Goal: Task Accomplishment & Management: Manage account settings

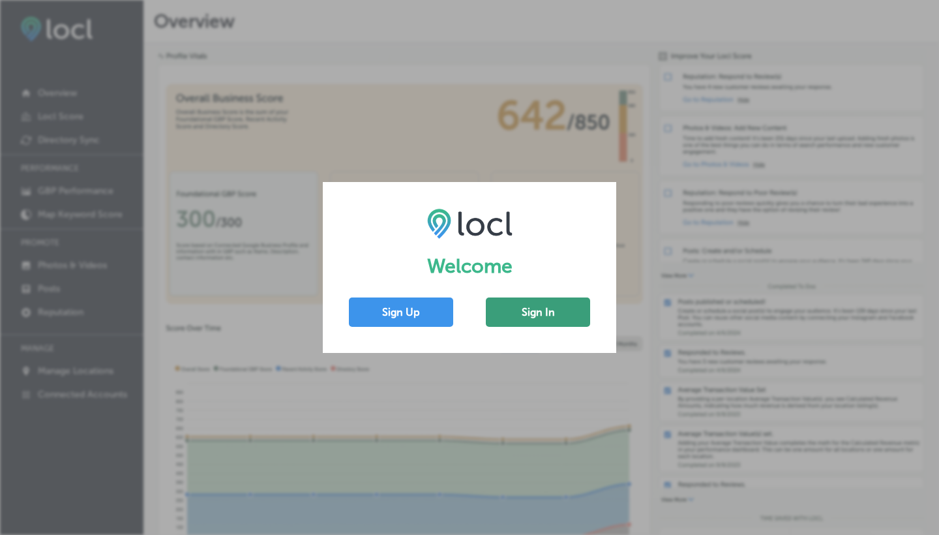
click at [539, 309] on button "Sign In" at bounding box center [538, 311] width 104 height 29
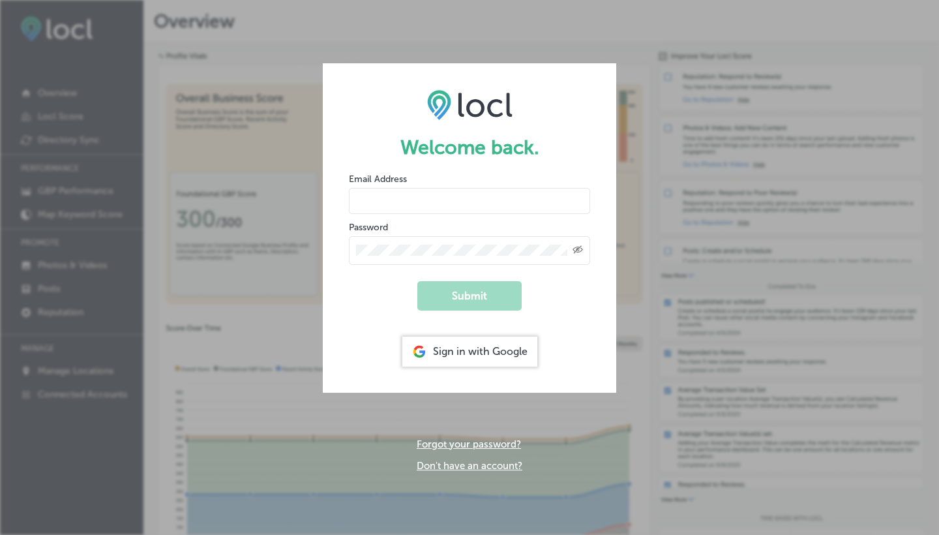
type input "[EMAIL_ADDRESS]"
click at [470, 294] on button "Submit" at bounding box center [469, 295] width 104 height 29
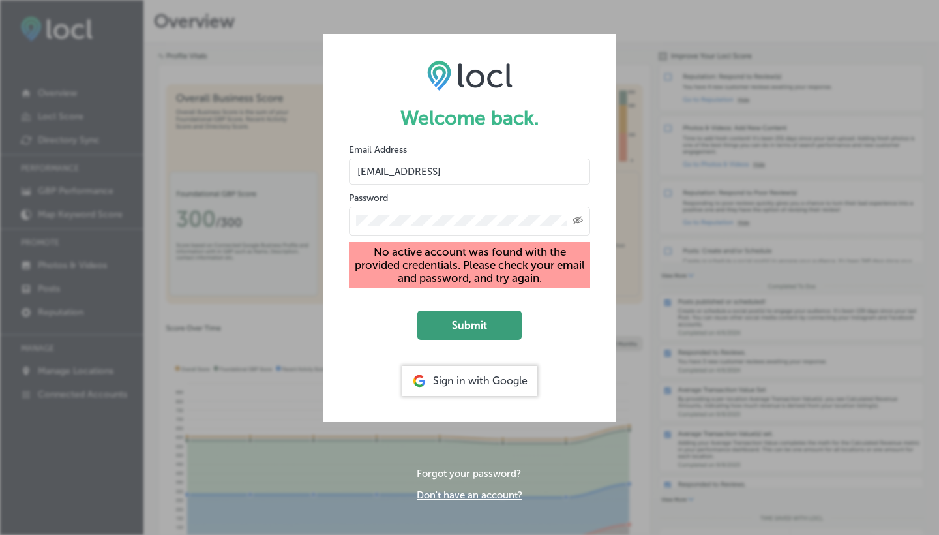
click at [471, 327] on button "Submit" at bounding box center [469, 325] width 104 height 29
click at [466, 382] on div "Sign in with Google" at bounding box center [469, 381] width 135 height 30
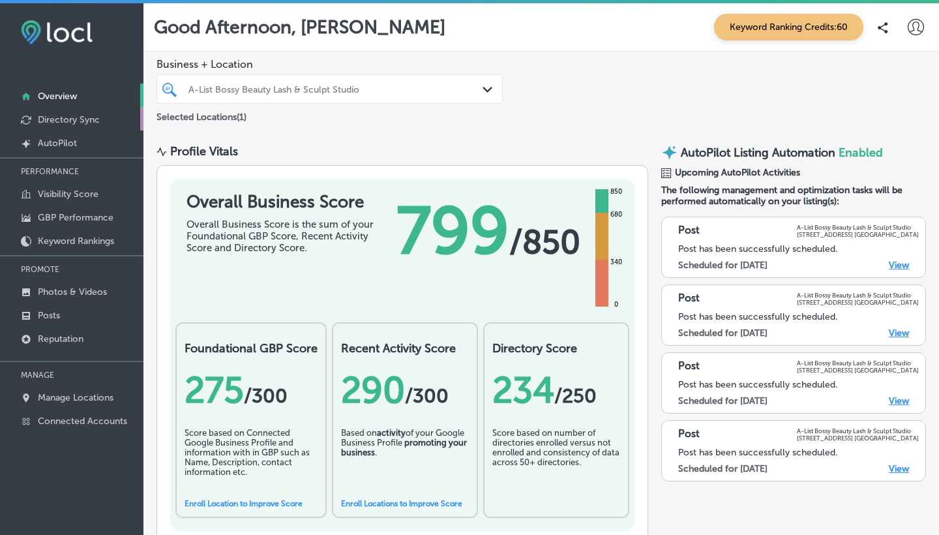
click at [50, 119] on p "Directory Sync" at bounding box center [69, 119] width 62 height 11
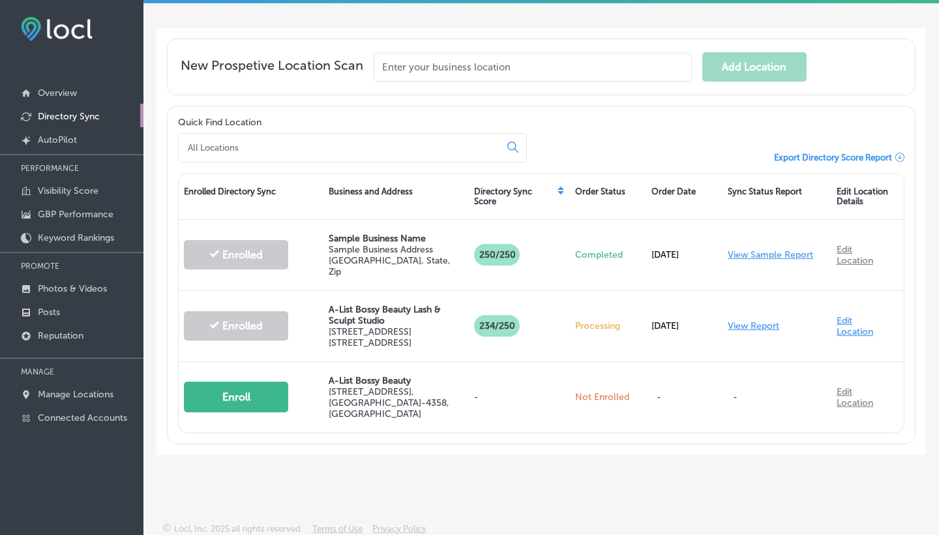
scroll to position [240, 0]
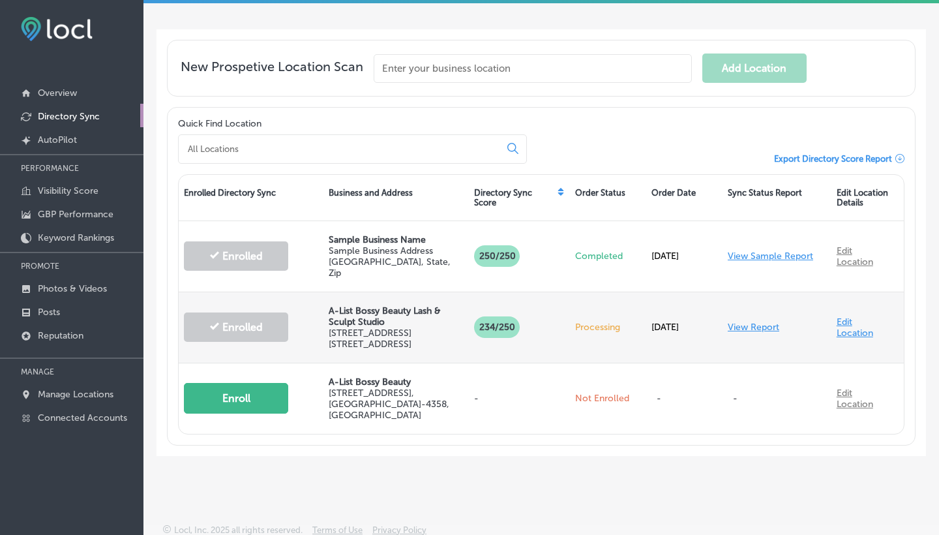
click at [748, 322] on link "View Report" at bounding box center [754, 327] width 52 height 11
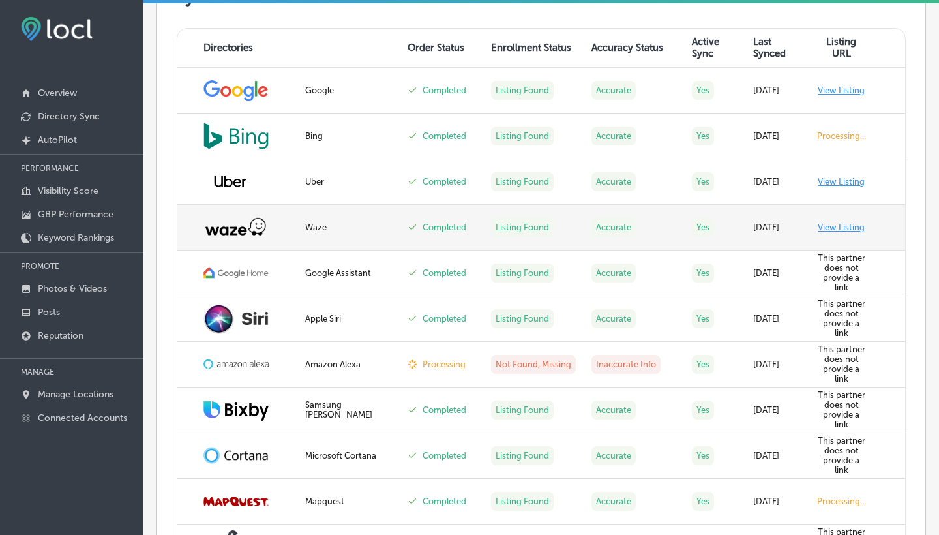
scroll to position [468, 0]
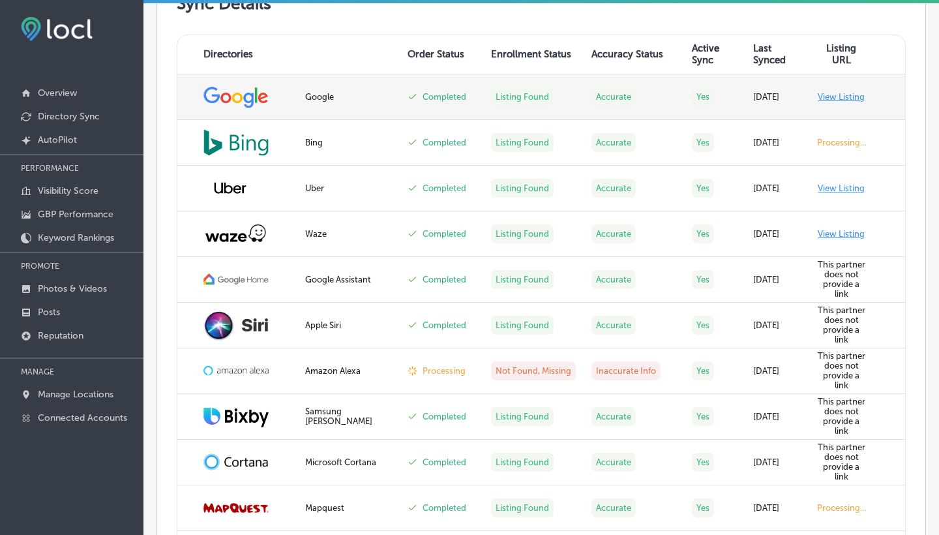
click at [846, 102] on link "View Listing" at bounding box center [841, 97] width 47 height 10
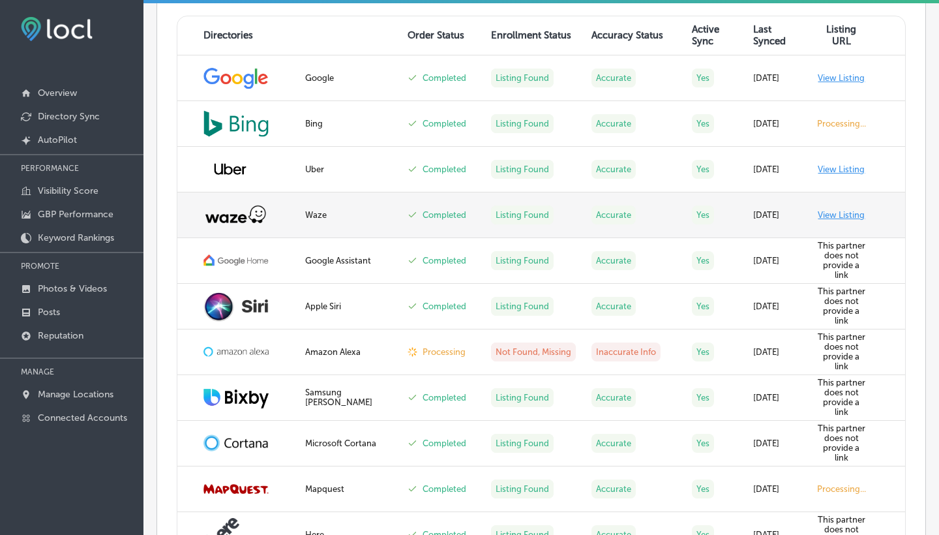
scroll to position [496, 0]
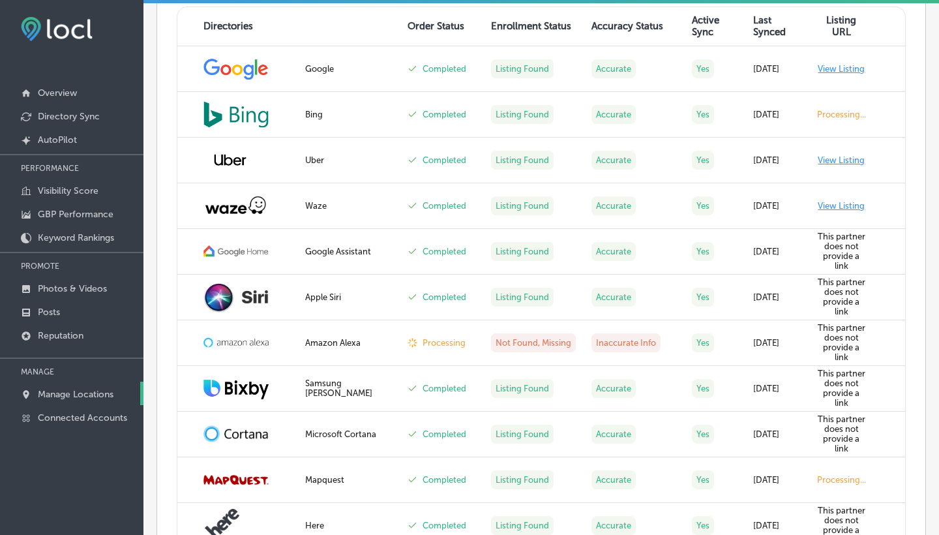
click at [52, 399] on p "Manage Locations" at bounding box center [76, 394] width 76 height 11
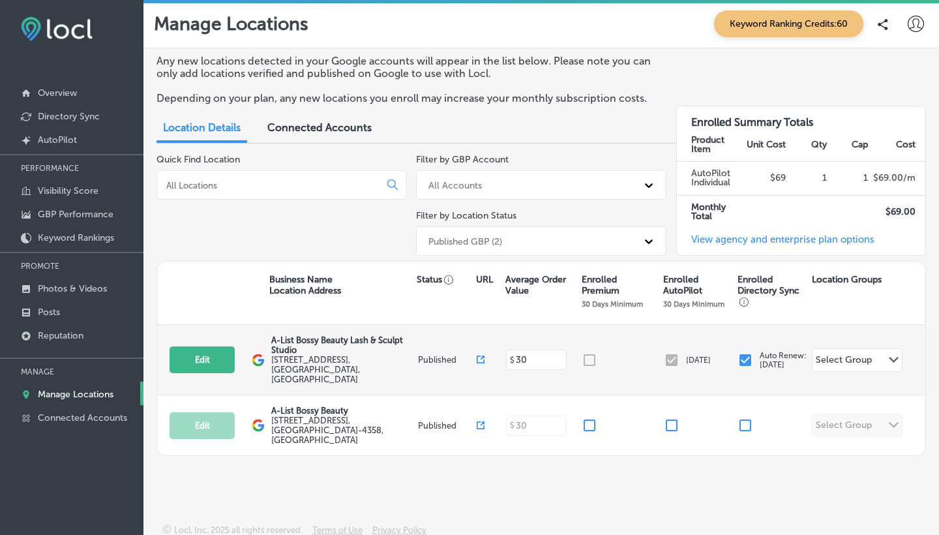
click at [406, 367] on label "[STREET_ADDRESS]" at bounding box center [343, 369] width 144 height 29
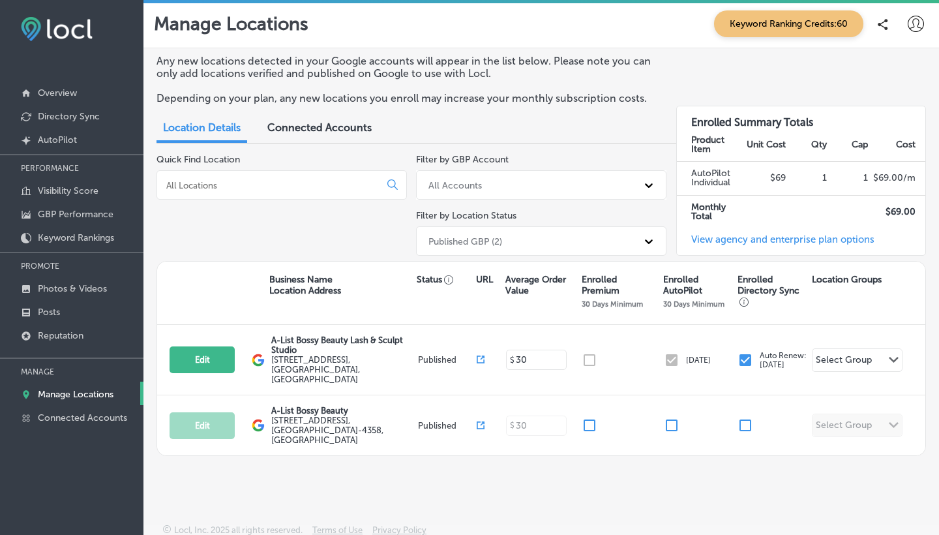
click at [648, 181] on icon at bounding box center [649, 185] width 13 height 13
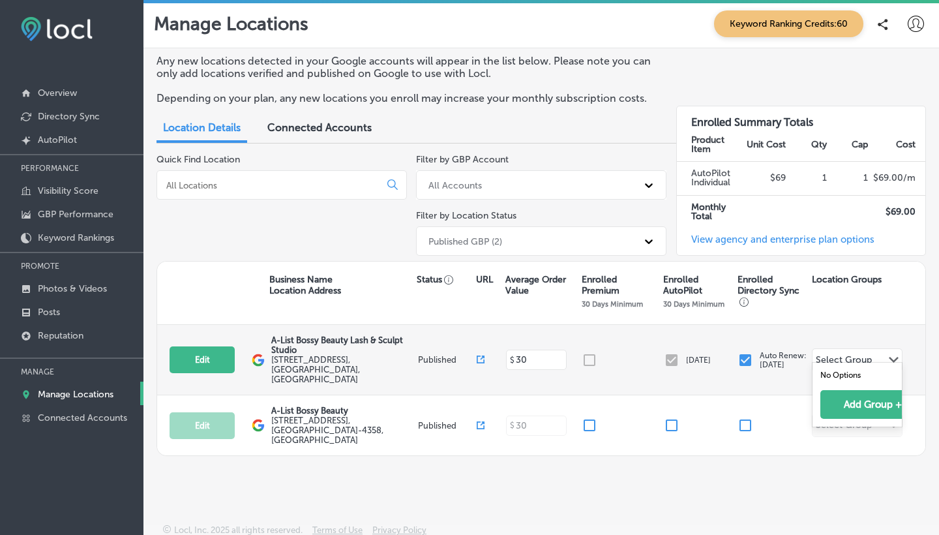
click at [892, 357] on polygon at bounding box center [894, 360] width 10 height 6
click at [217, 355] on button "Edit" at bounding box center [202, 359] width 65 height 27
select select "US"
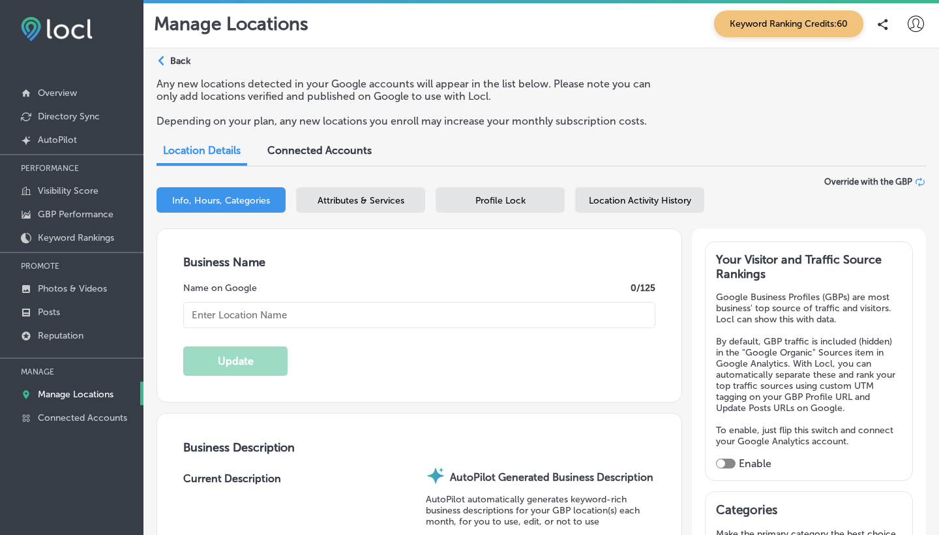
type input "A-List Bossy Beauty Lash & Sculpt Studio"
type textarea "A-List Bossy Beauty Lash & Sculpt Studio specializes in transformative beauty e…"
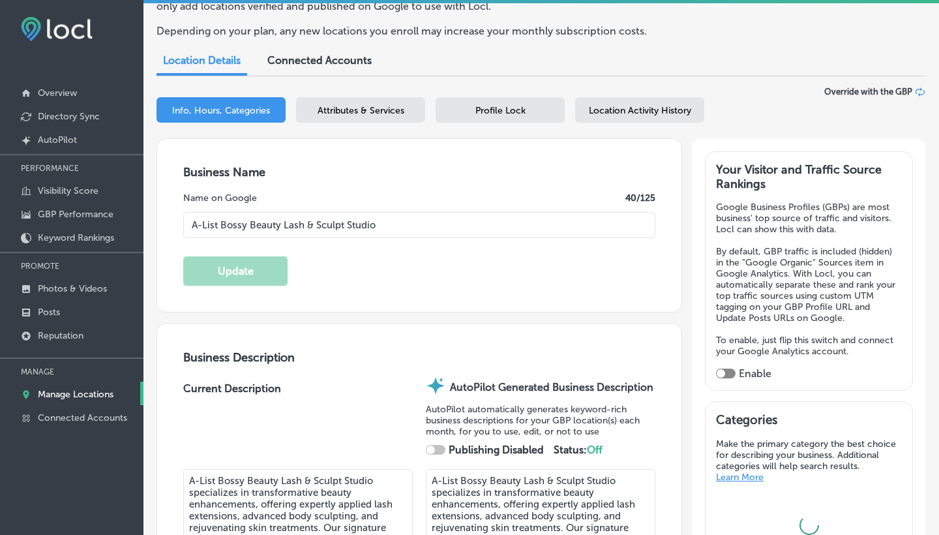
type textarea "A-List Bossy Beauty Lash & Sculpt Studio specializes in transformative beauty e…"
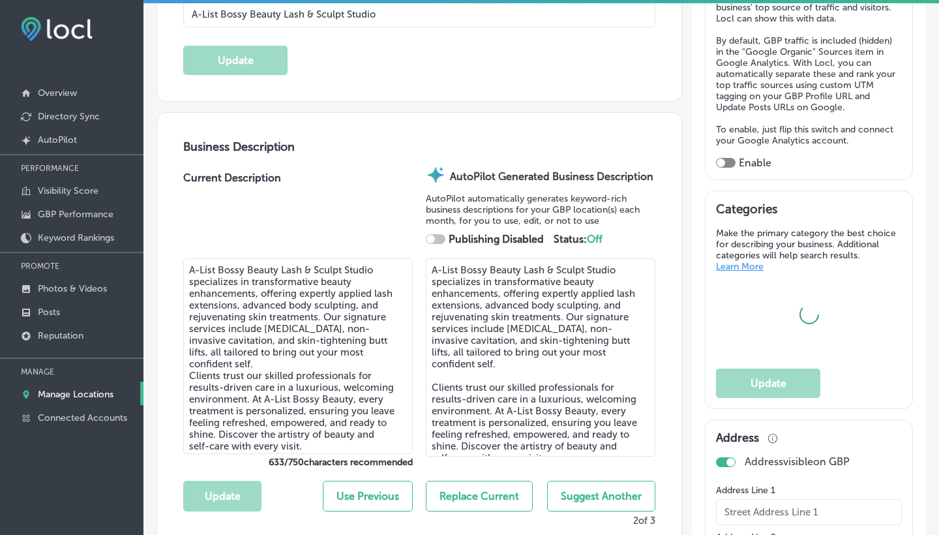
type input "[STREET_ADDRESS]"
type input "1000 Suite 109"
type input "[GEOGRAPHIC_DATA]"
type input "75056"
type input "US"
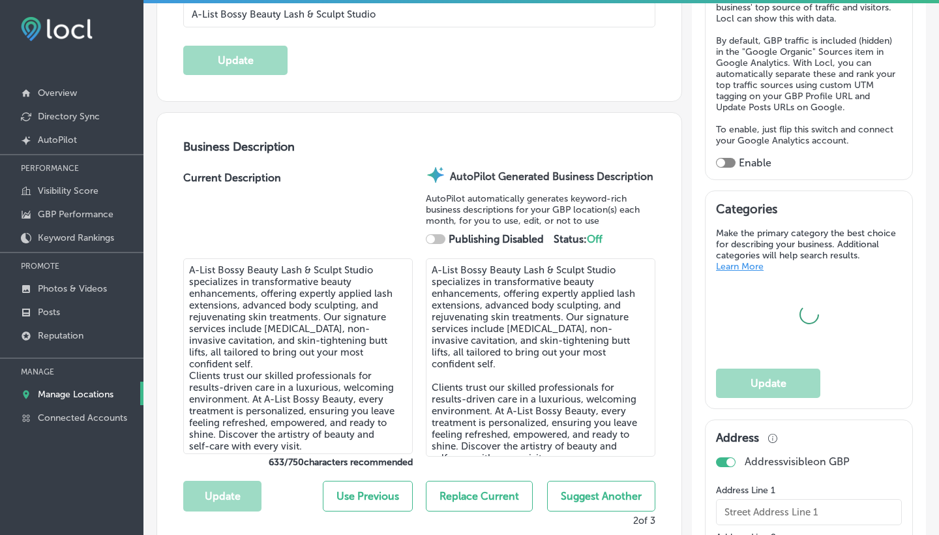
type input "[URL][DOMAIN_NAME]"
type input "[PHONE_NUMBER]"
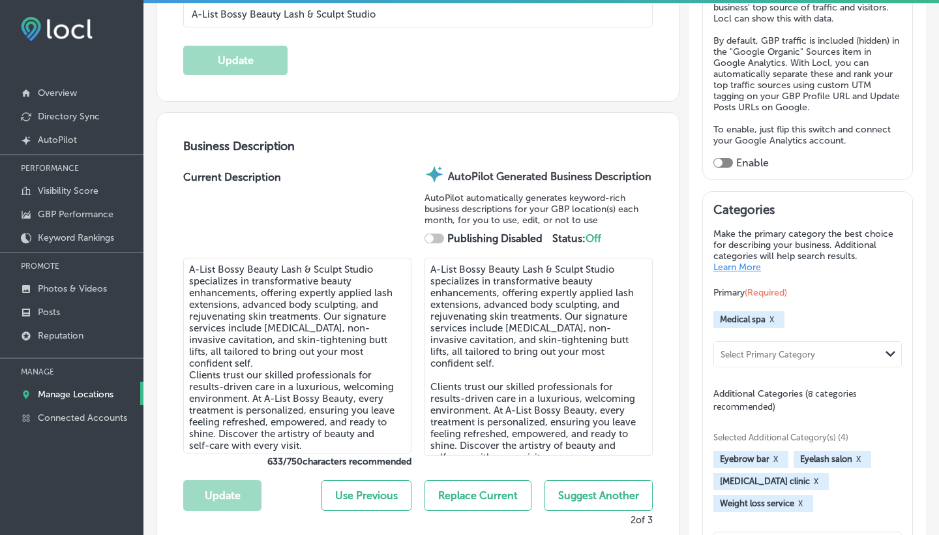
checkbox input "true"
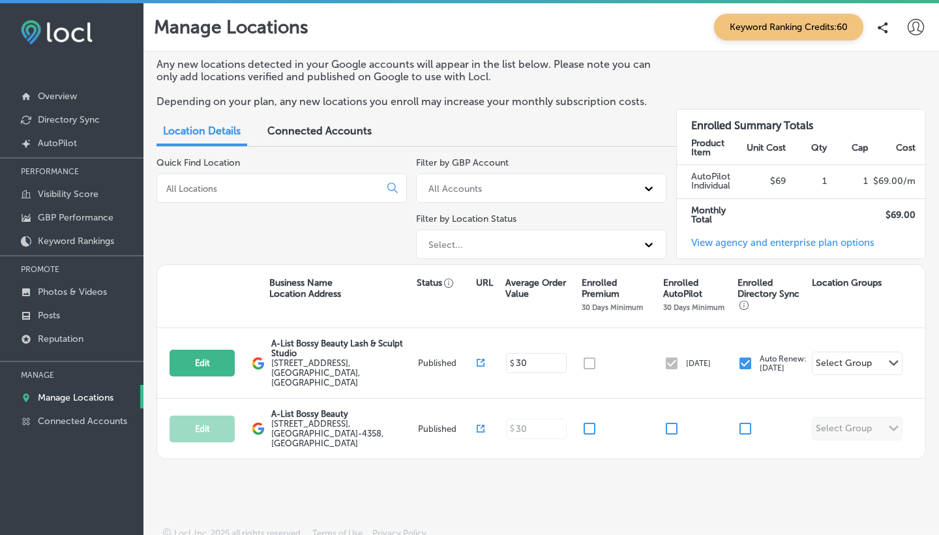
scroll to position [3, 0]
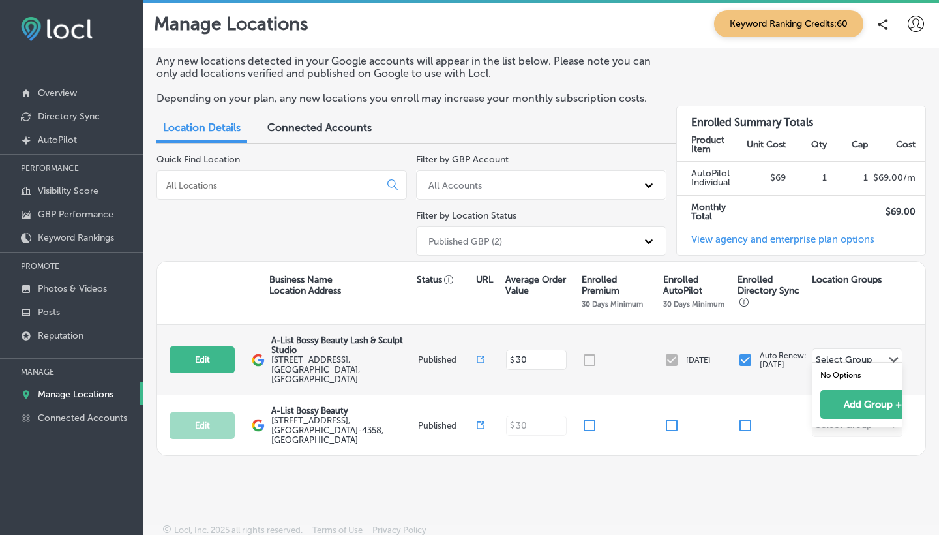
click at [896, 357] on polygon at bounding box center [894, 360] width 10 height 6
click at [895, 357] on icon "Path Created with Sketch." at bounding box center [894, 360] width 10 height 6
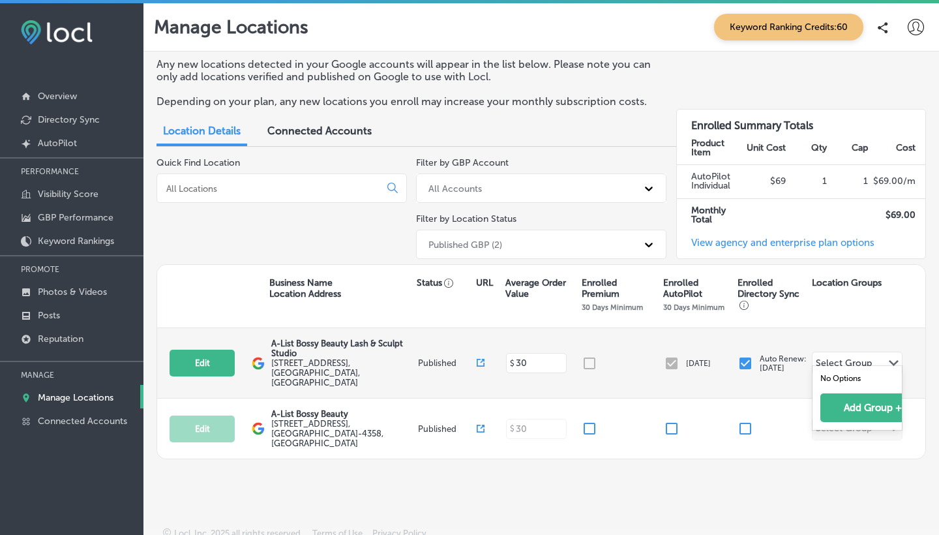
click at [891, 360] on polygon at bounding box center [894, 363] width 10 height 6
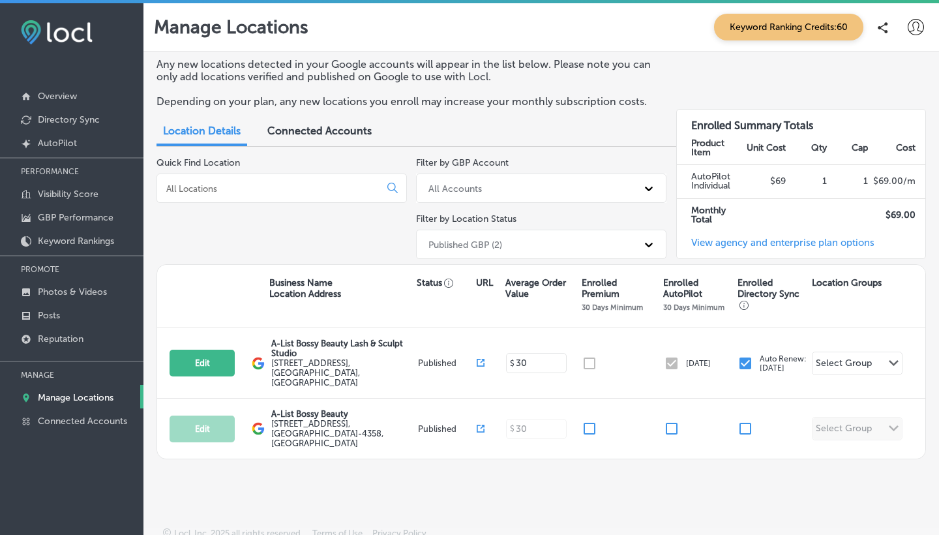
click at [391, 237] on div "Quick Find Location" at bounding box center [282, 210] width 250 height 107
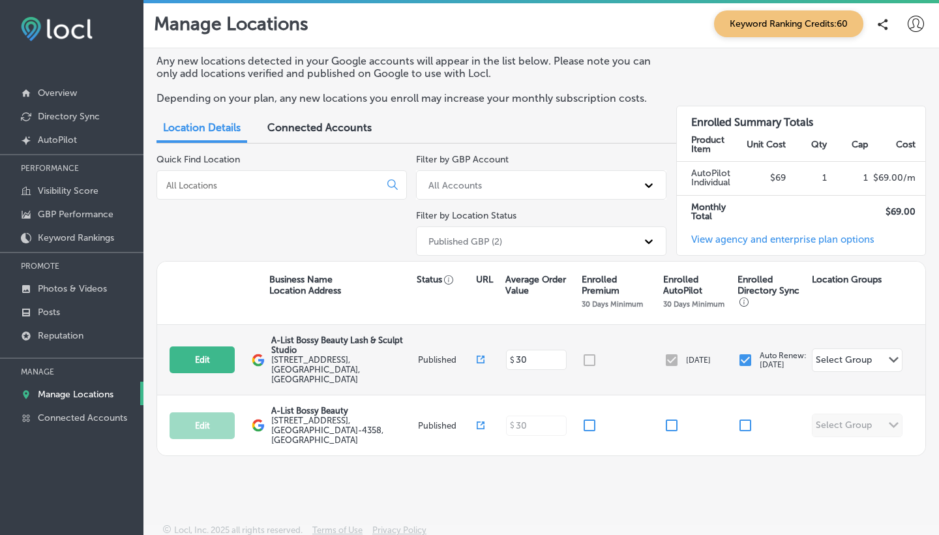
scroll to position [3, 0]
click at [209, 348] on button "Edit" at bounding box center [202, 359] width 65 height 27
select select "US"
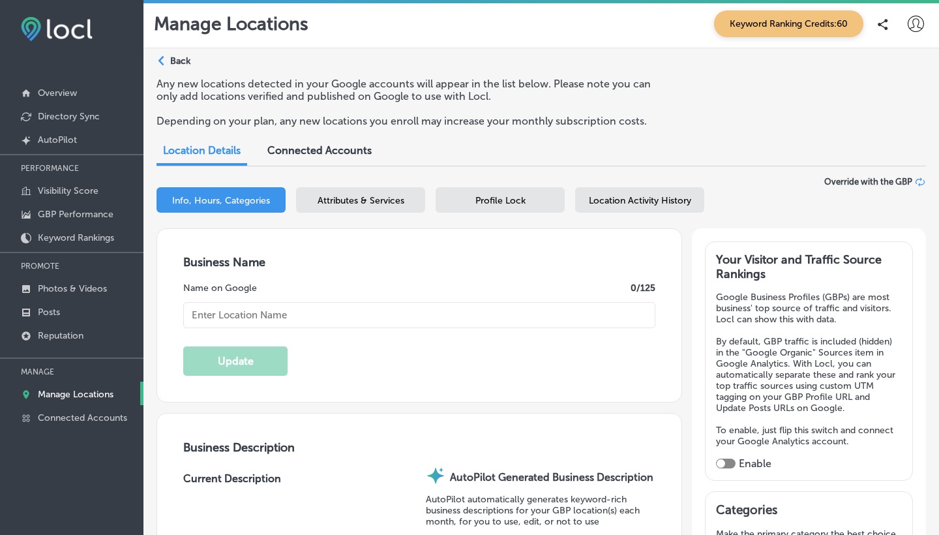
type input "A-List Bossy Beauty Lash & Sculpt Studio"
type textarea "A-List Bossy Beauty Lash & Sculpt Studio specializes in transformative beauty e…"
type input "[STREET_ADDRESS]"
type input "1000 Suite 109"
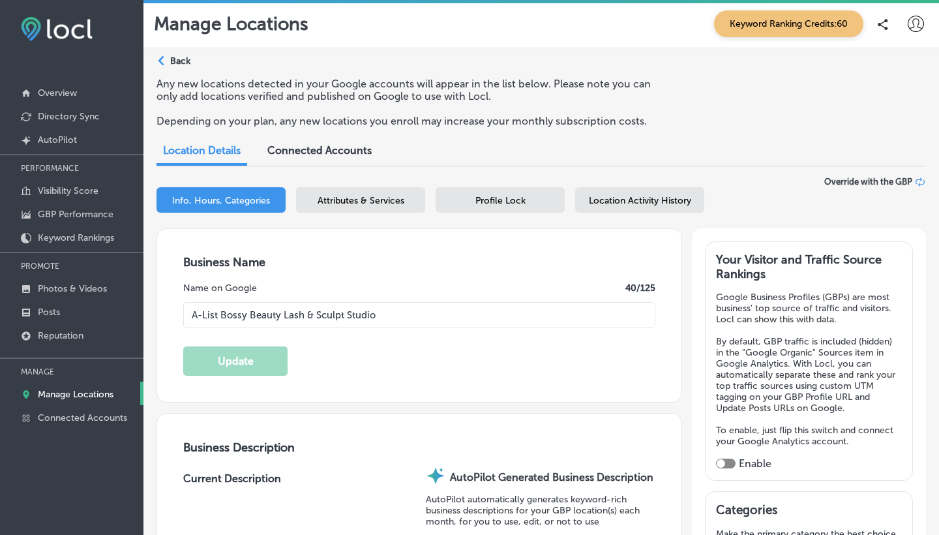
type input "[GEOGRAPHIC_DATA]"
type input "75056"
type input "US"
type input "[URL][DOMAIN_NAME]"
type input "[PHONE_NUMBER]"
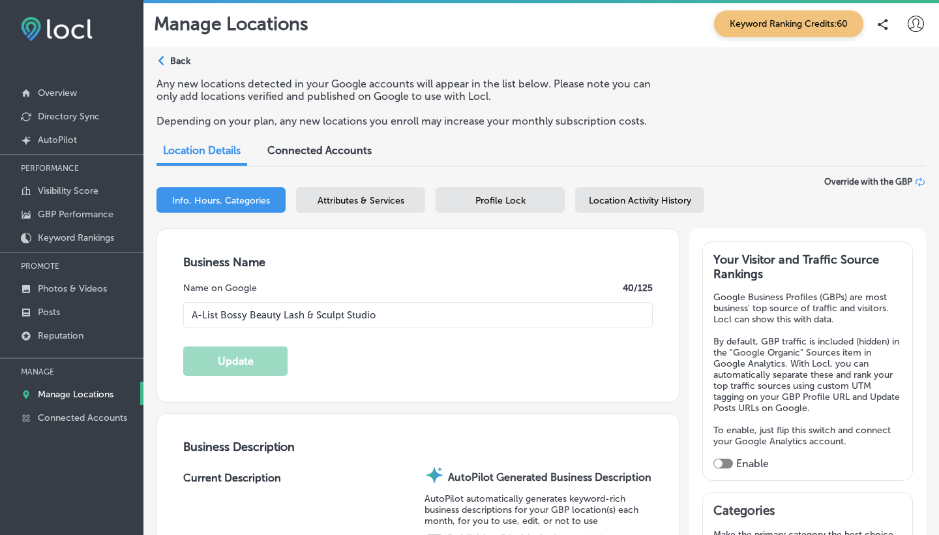
checkbox input "true"
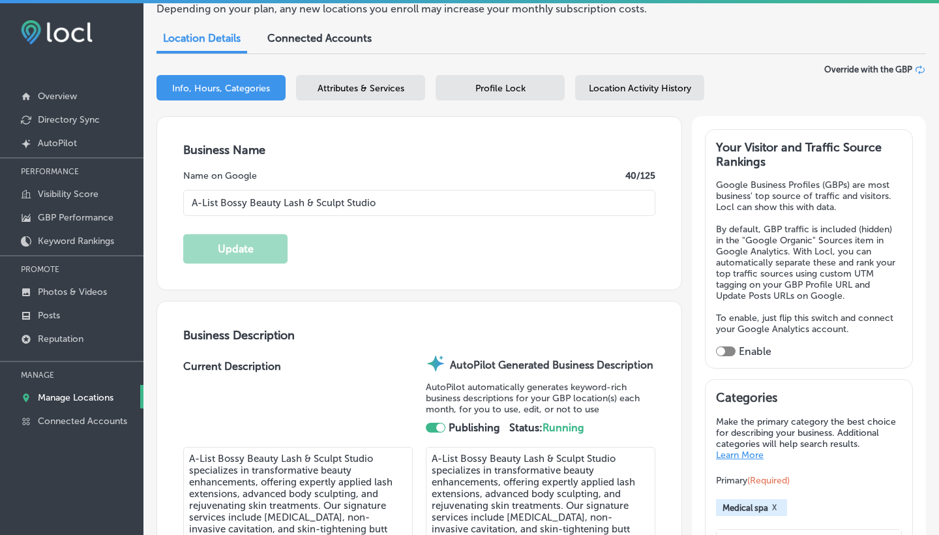
click at [725, 347] on div at bounding box center [721, 351] width 8 height 8
click at [729, 346] on div at bounding box center [726, 351] width 20 height 10
checkbox input "true"
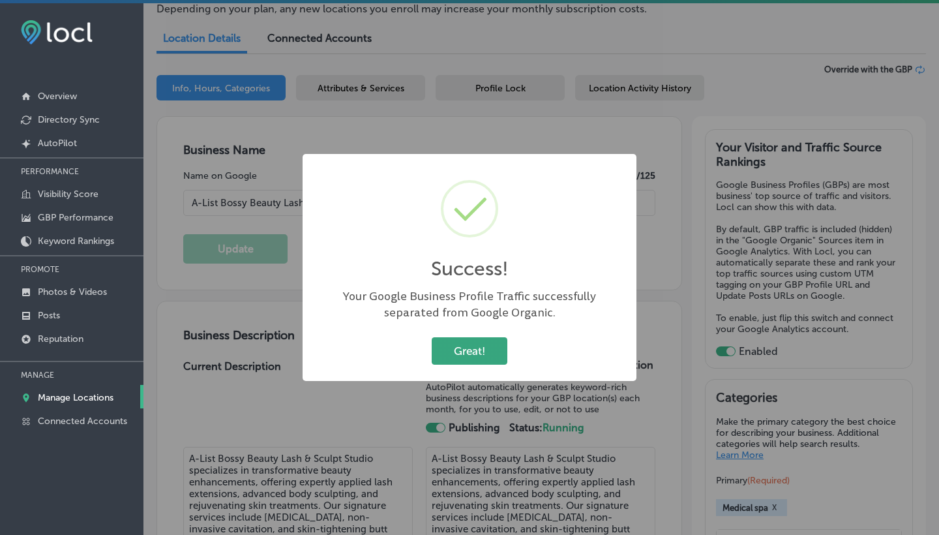
click at [468, 350] on button "Great!" at bounding box center [470, 350] width 76 height 27
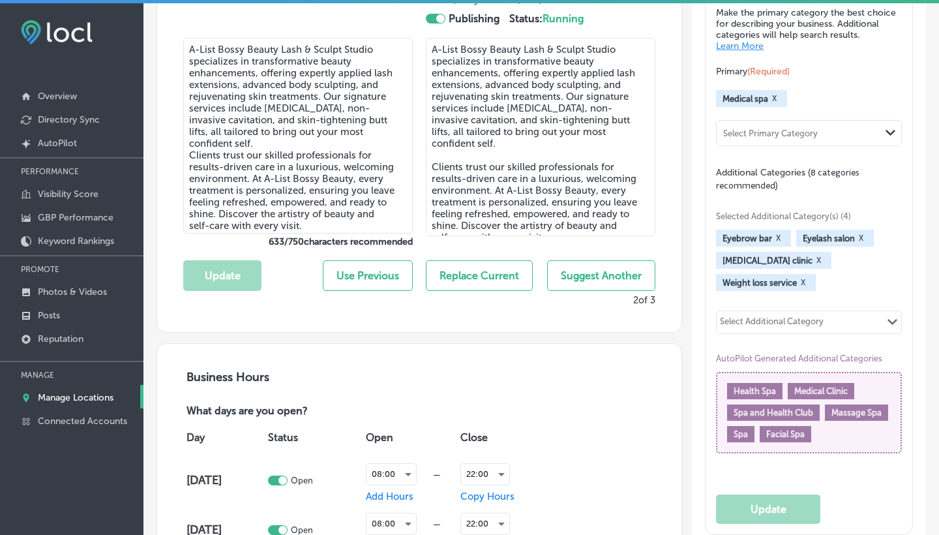
scroll to position [515, 0]
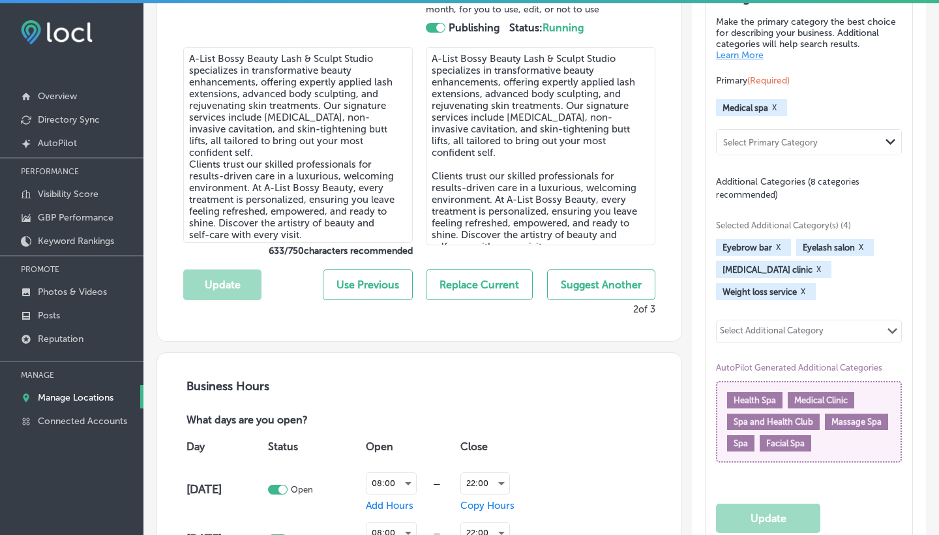
click at [793, 138] on div "Select Primary Category" at bounding box center [770, 143] width 95 height 10
click at [883, 133] on div "Path Created with Sketch." at bounding box center [891, 142] width 21 height 21
click at [895, 329] on icon "Path Created with Sketch." at bounding box center [893, 331] width 10 height 6
click at [885, 333] on div "Path Created with Sketch." at bounding box center [893, 331] width 17 height 10
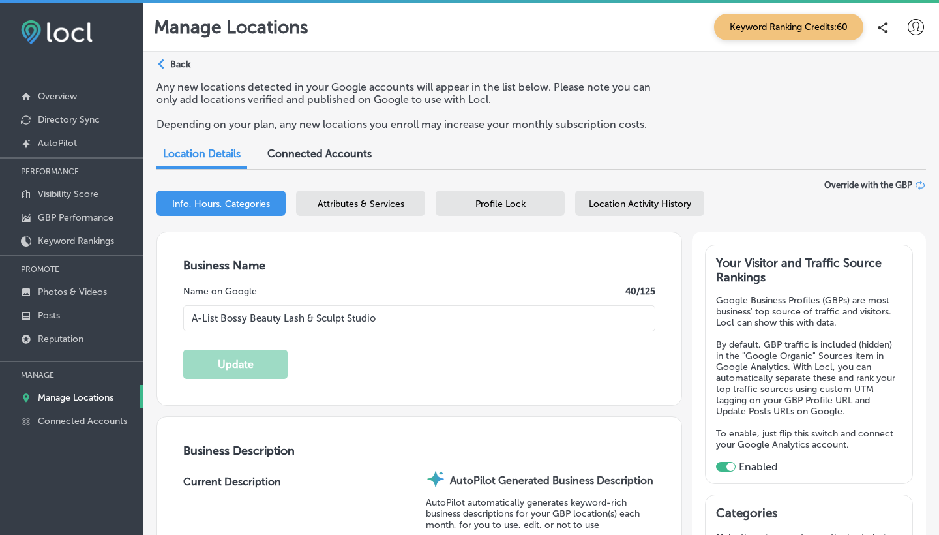
scroll to position [0, 0]
click at [771, 28] on span "Keyword Ranking Credits: 60" at bounding box center [788, 27] width 149 height 27
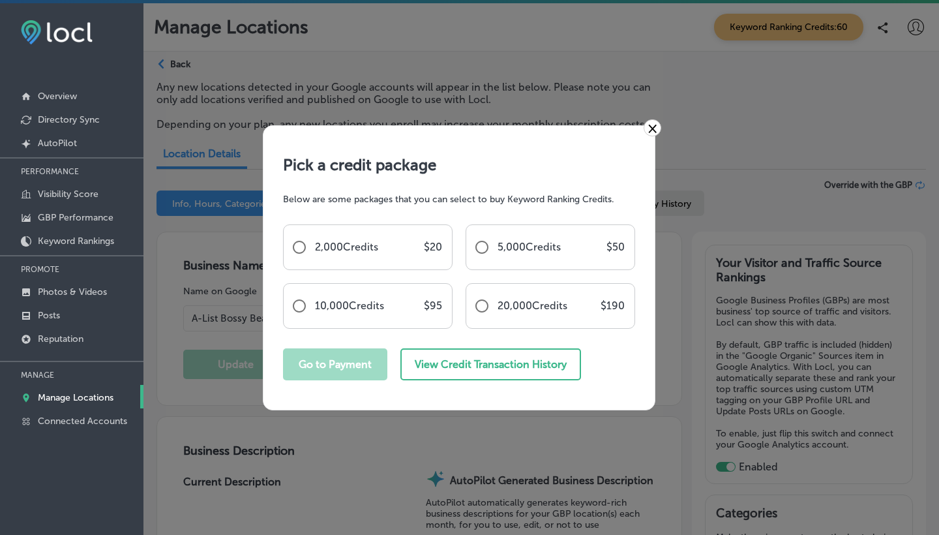
click at [813, 177] on div "× Pick a credit package Below are some packages that you can select to buy Keyw…" at bounding box center [469, 267] width 939 height 535
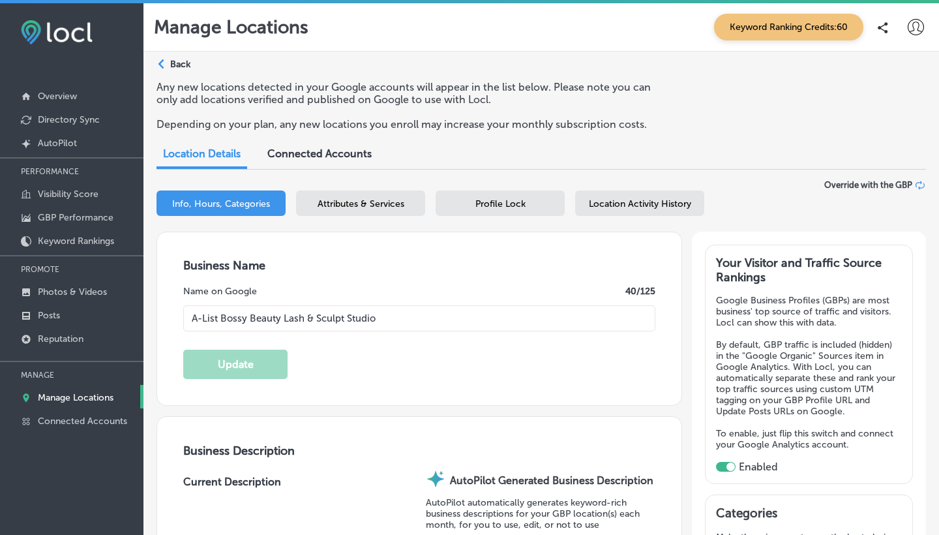
click at [821, 29] on span "Keyword Ranking Credits: 60" at bounding box center [788, 27] width 149 height 27
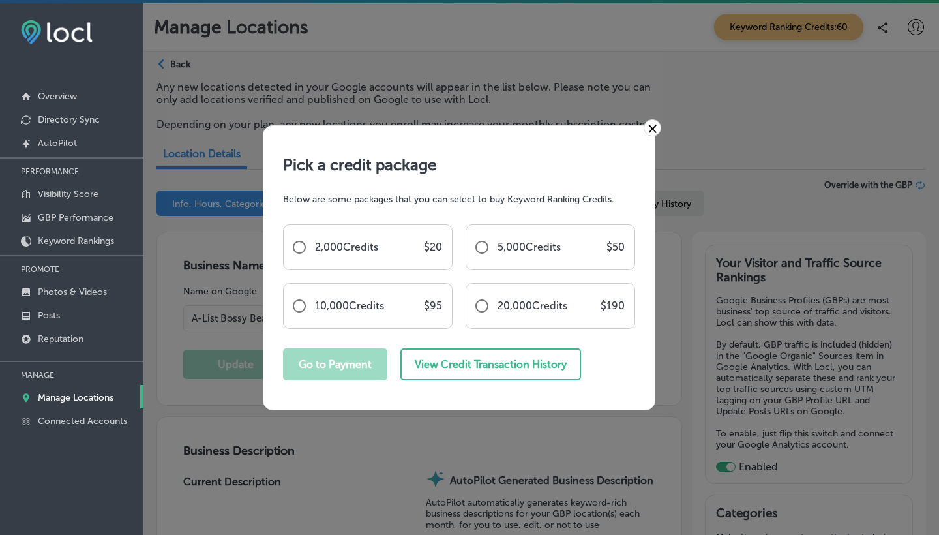
click at [650, 127] on link "×" at bounding box center [653, 127] width 18 height 17
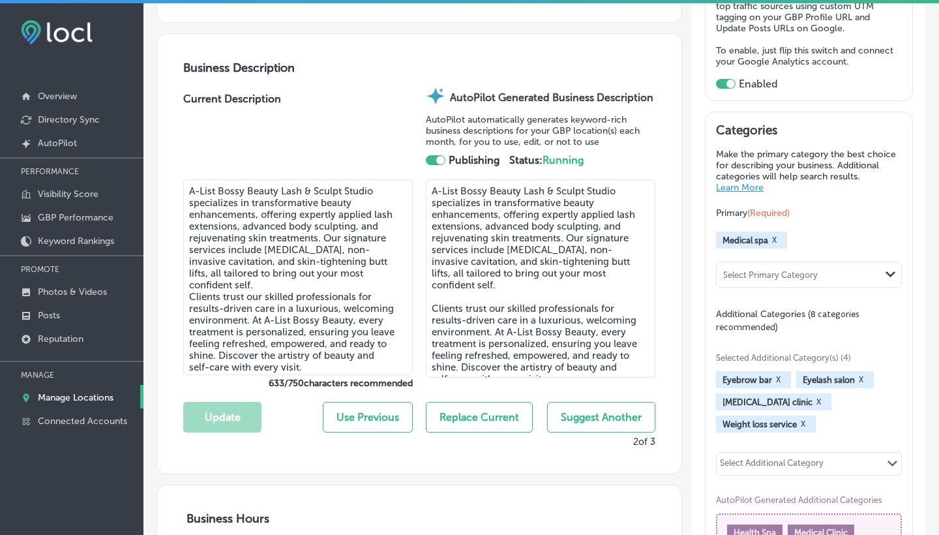
scroll to position [387, 0]
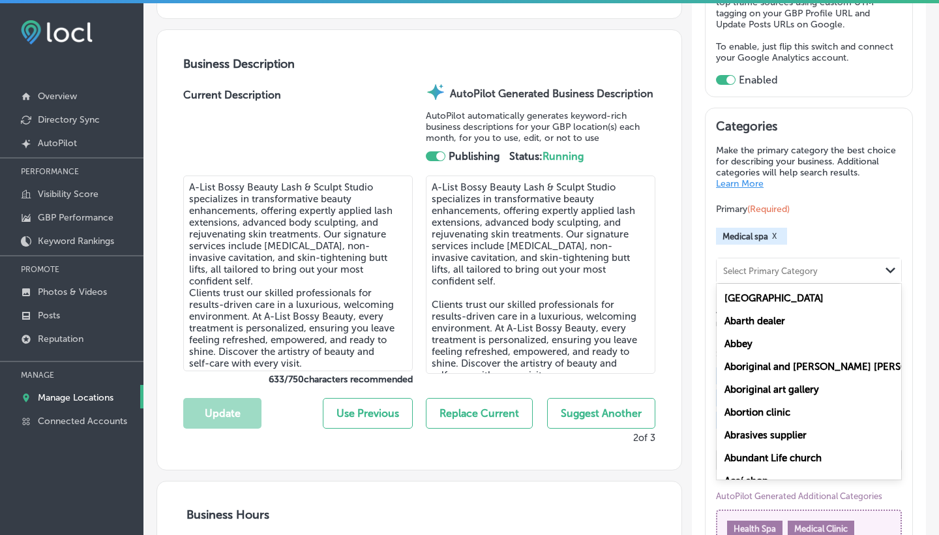
click at [817, 267] on div "Select Primary Category" at bounding box center [770, 271] width 95 height 10
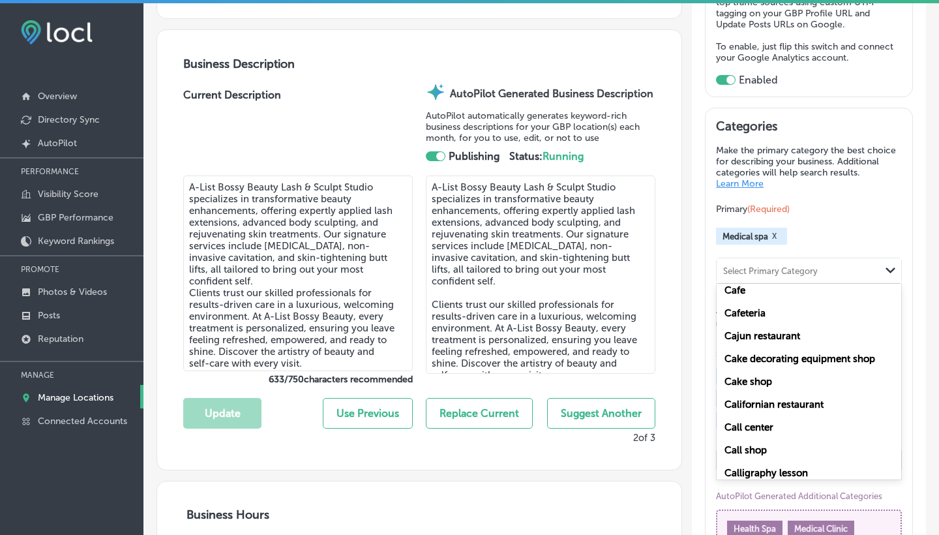
scroll to position [12022, 0]
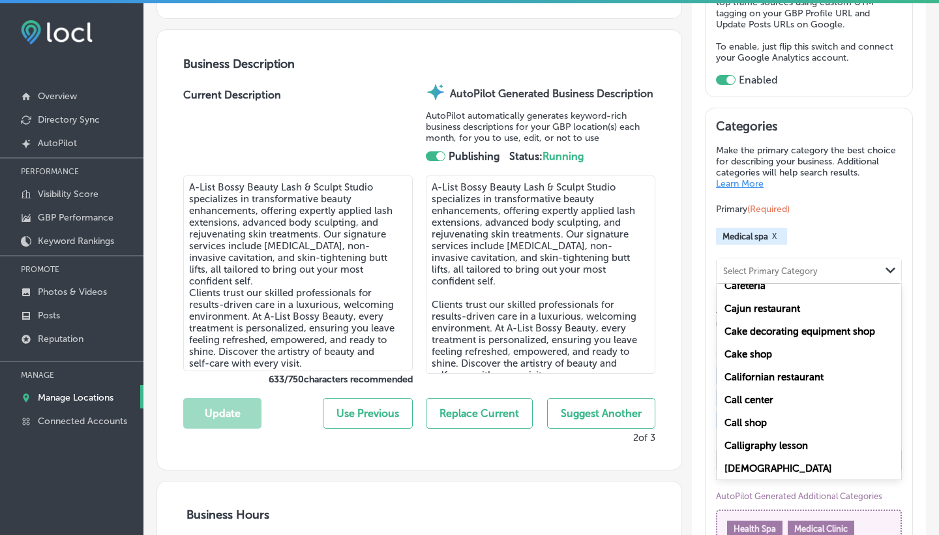
click at [853, 223] on div "Primary (Required) Medical spa X option Cajun restaurant focused, 528 of 600. 6…" at bounding box center [809, 243] width 186 height 82
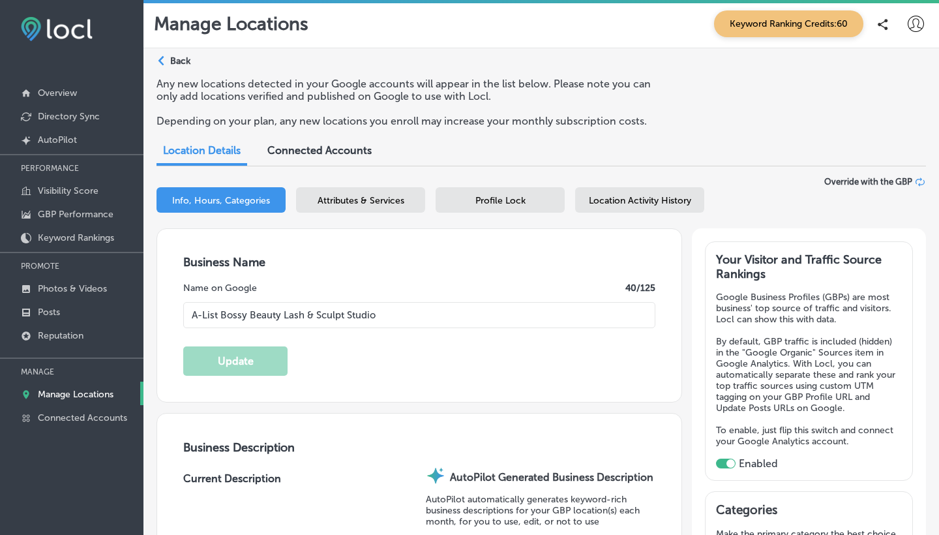
scroll to position [0, 0]
click at [68, 291] on p "Photos & Videos" at bounding box center [72, 288] width 69 height 11
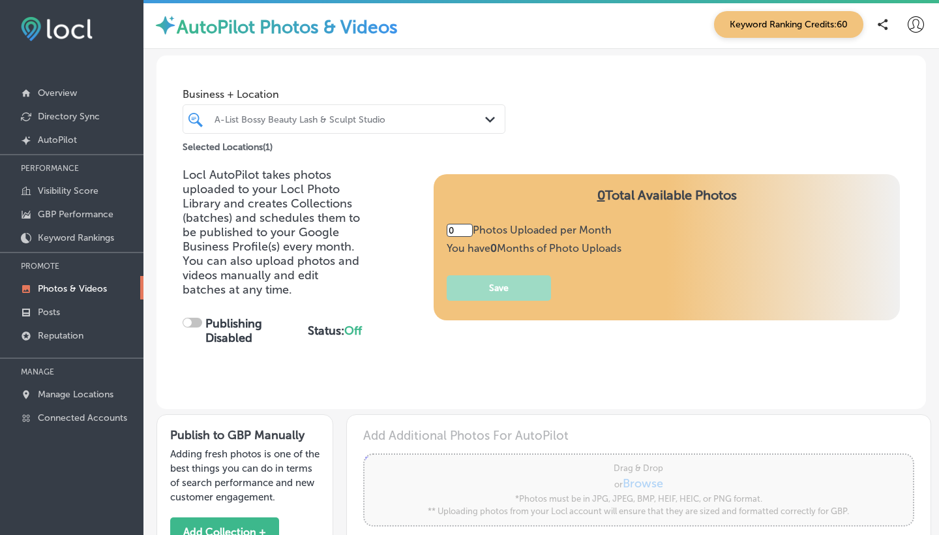
type input "0"
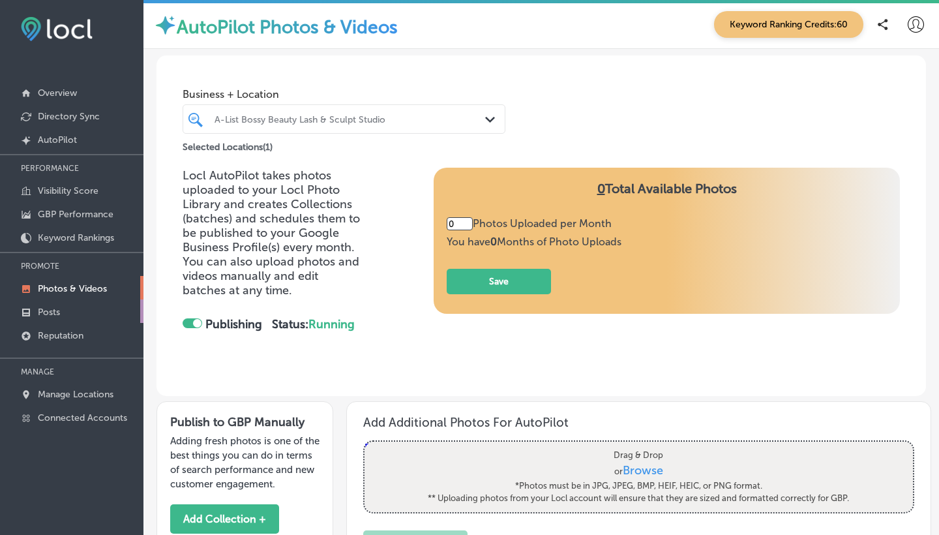
checkbox input "true"
type input "5"
click at [56, 310] on p "Posts" at bounding box center [49, 312] width 22 height 11
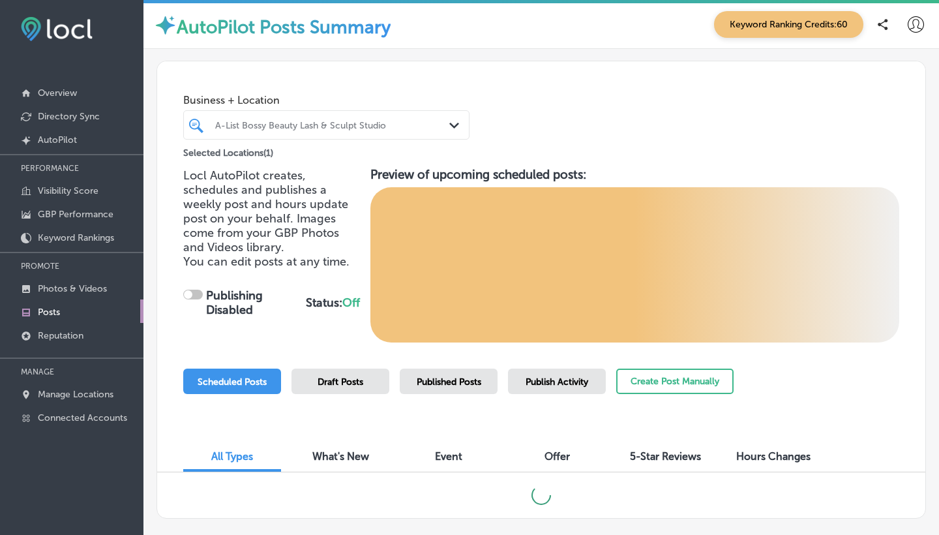
checkbox input "true"
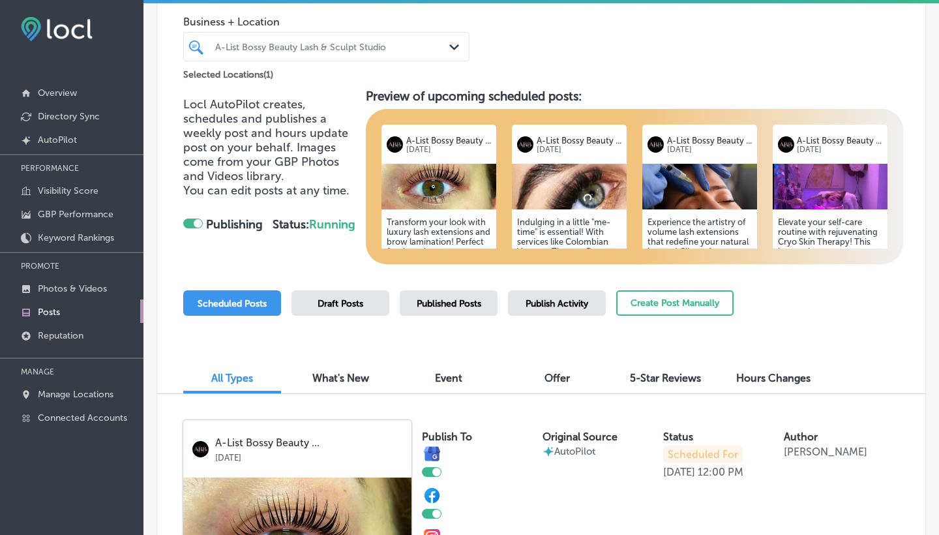
scroll to position [74, 0]
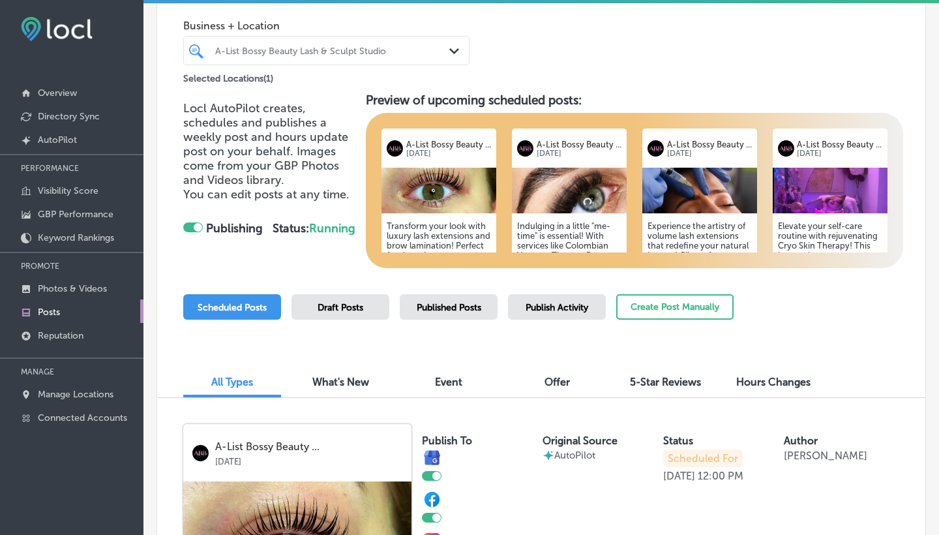
click at [571, 202] on img at bounding box center [569, 191] width 115 height 46
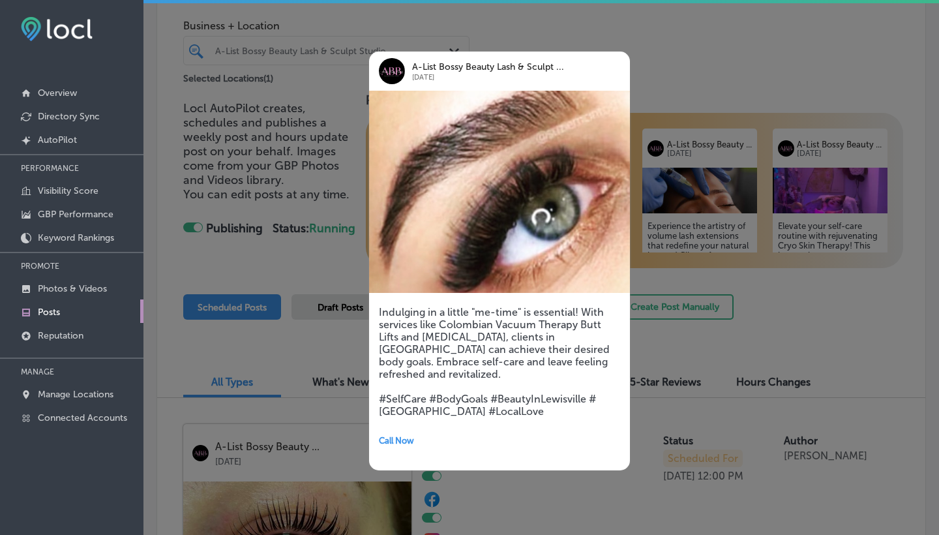
click at [704, 269] on div at bounding box center [469, 267] width 939 height 535
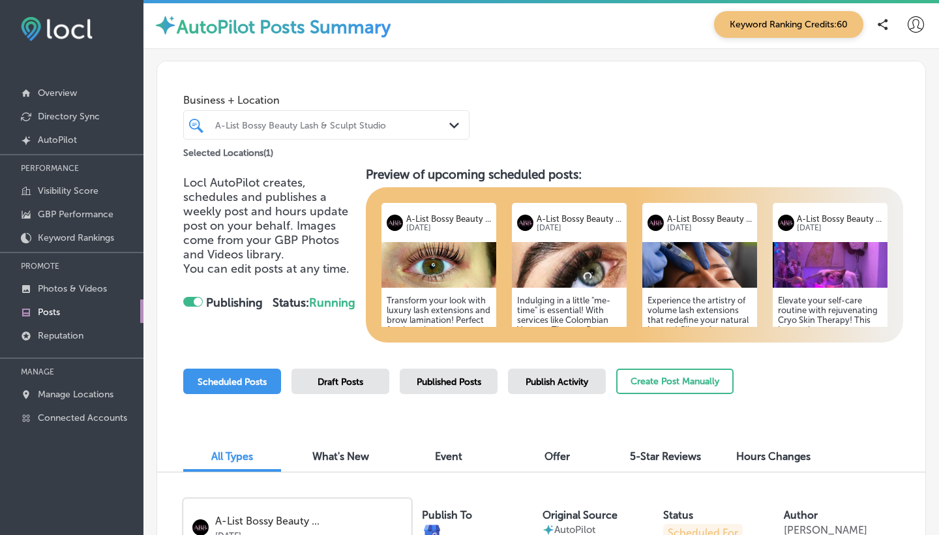
scroll to position [0, 0]
click at [685, 264] on img at bounding box center [700, 265] width 115 height 46
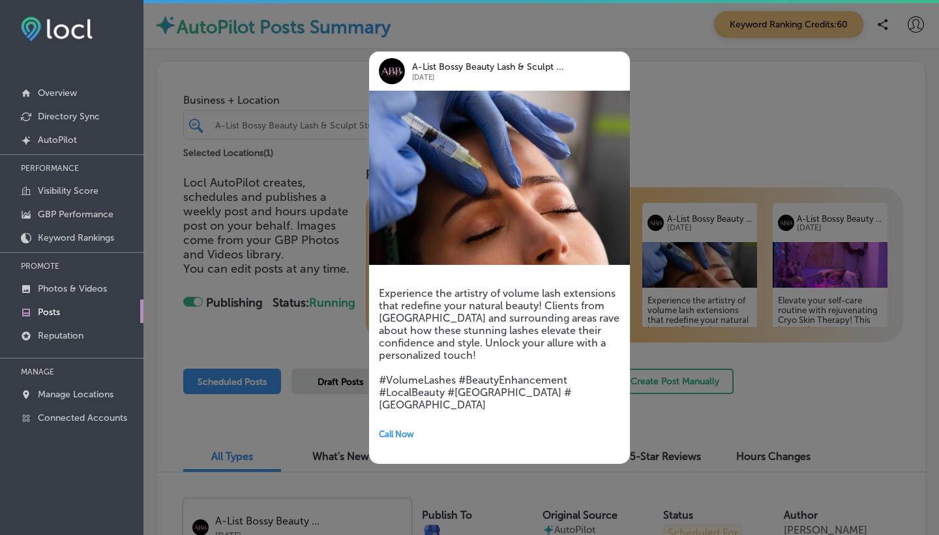
click at [745, 155] on div at bounding box center [469, 267] width 939 height 535
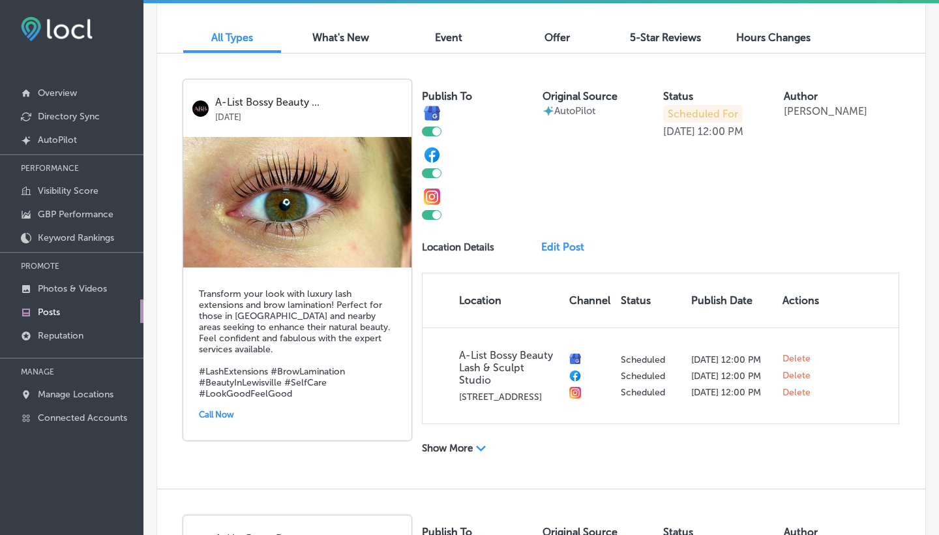
scroll to position [382, 0]
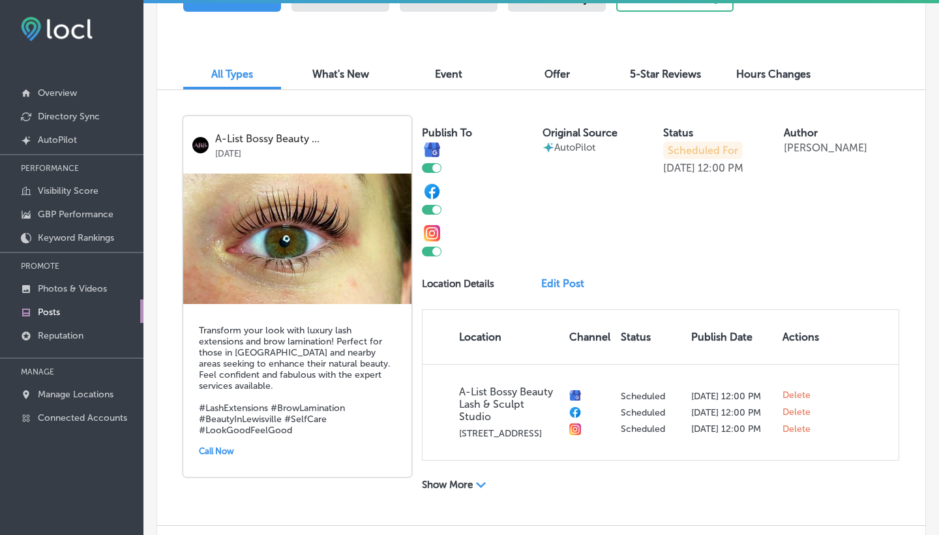
click at [560, 280] on link "Edit Post" at bounding box center [567, 283] width 53 height 12
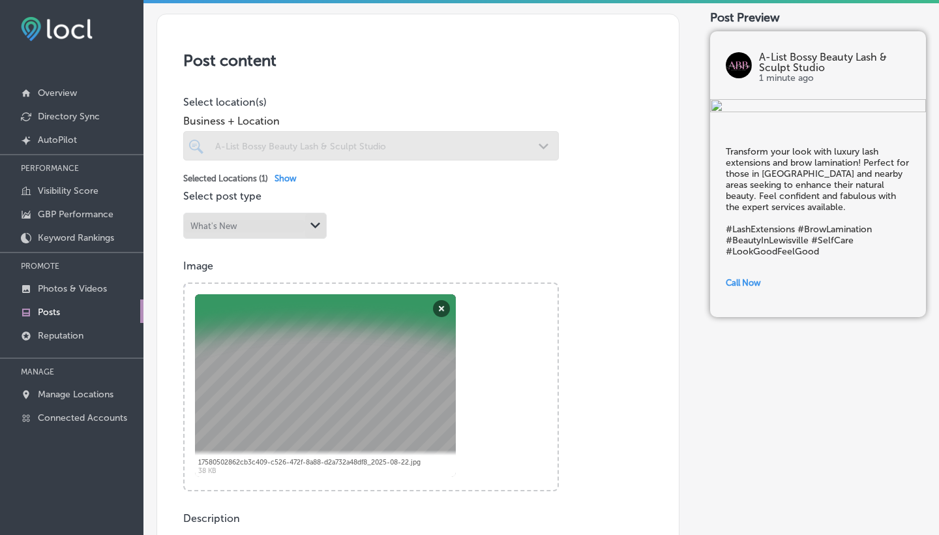
scroll to position [267, 0]
click at [440, 303] on button "Remove" at bounding box center [441, 307] width 17 height 17
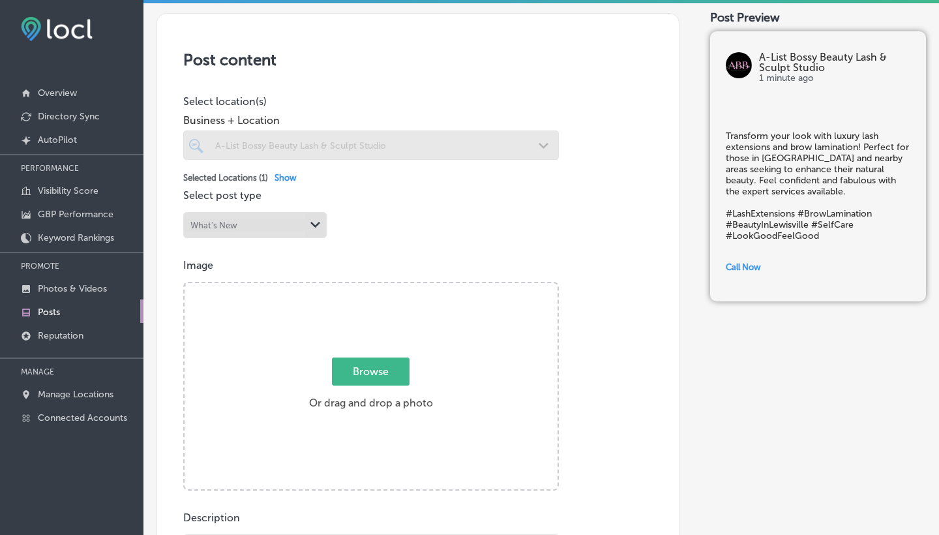
click at [367, 371] on span "Browse" at bounding box center [371, 371] width 78 height 28
click at [367, 287] on input "Browse Or drag and drop a photo" at bounding box center [371, 285] width 373 height 4
click at [572, 367] on div "Image Powered by PQINA Browse Or drag and drop a photo 17580502862cb3c409-c526-…" at bounding box center [418, 375] width 470 height 232
click at [59, 316] on p "Posts" at bounding box center [49, 312] width 22 height 11
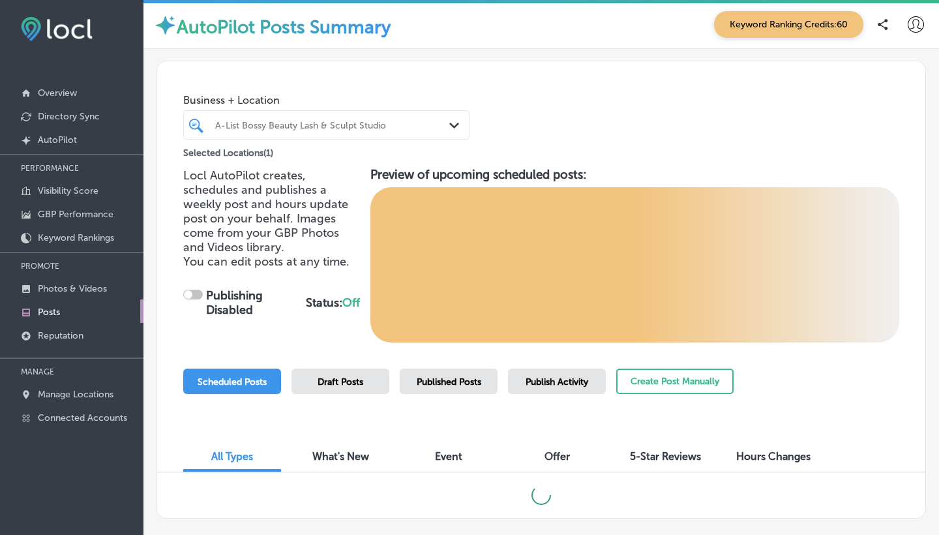
checkbox input "true"
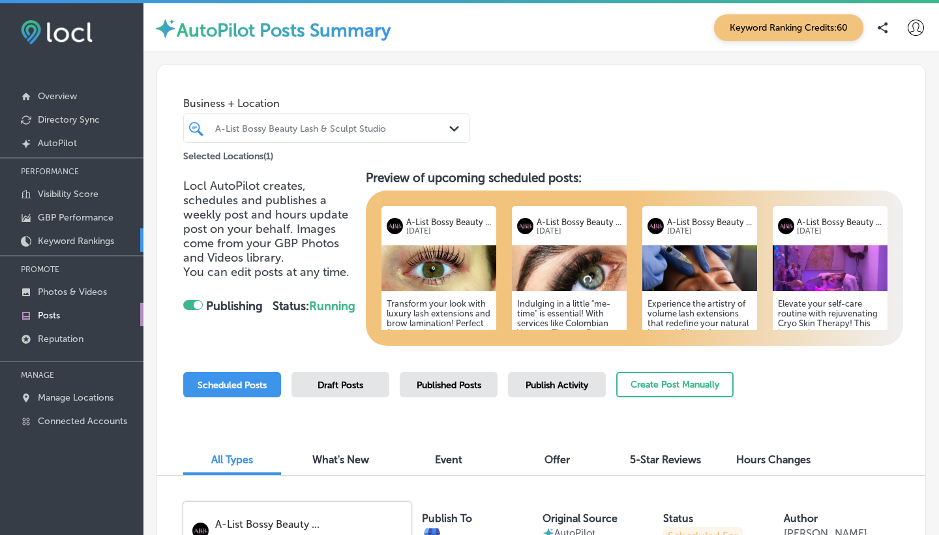
click at [71, 237] on p "Keyword Rankings" at bounding box center [76, 240] width 76 height 11
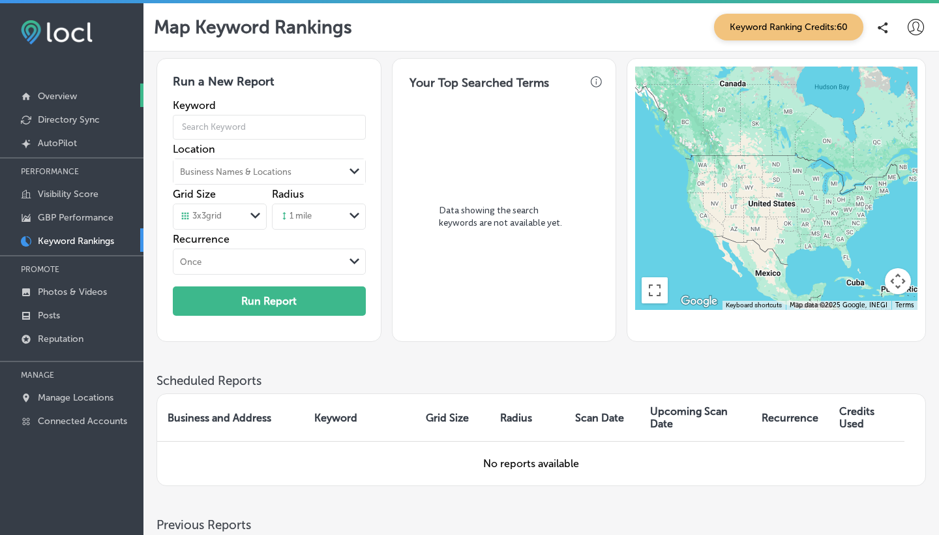
click at [59, 95] on p "Overview" at bounding box center [57, 96] width 39 height 11
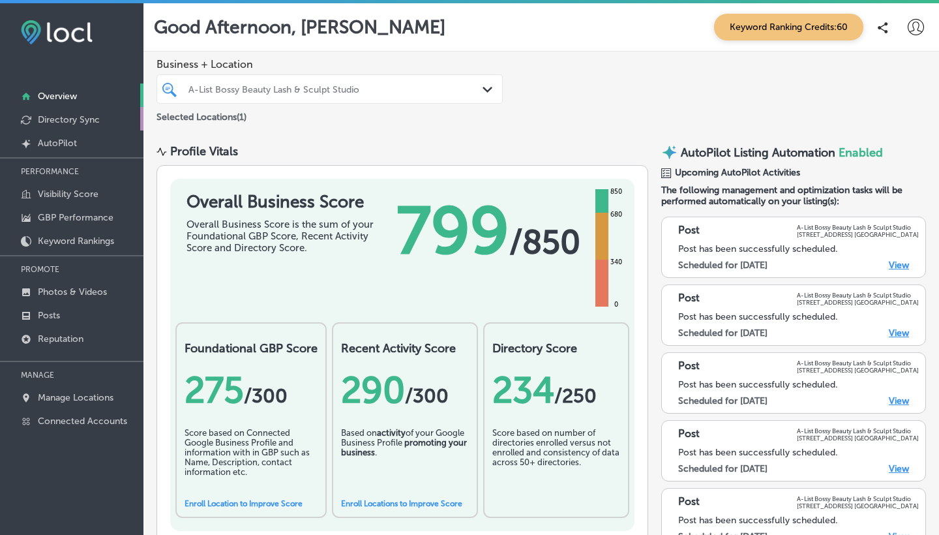
click at [65, 121] on p "Directory Sync" at bounding box center [69, 119] width 62 height 11
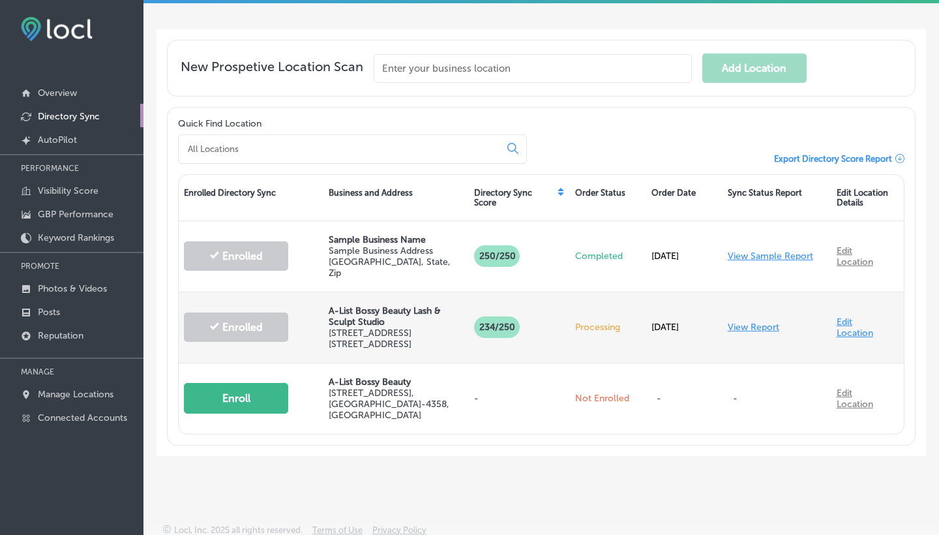
scroll to position [3, 0]
click at [847, 320] on link "Edit Location" at bounding box center [855, 327] width 37 height 22
select select "US"
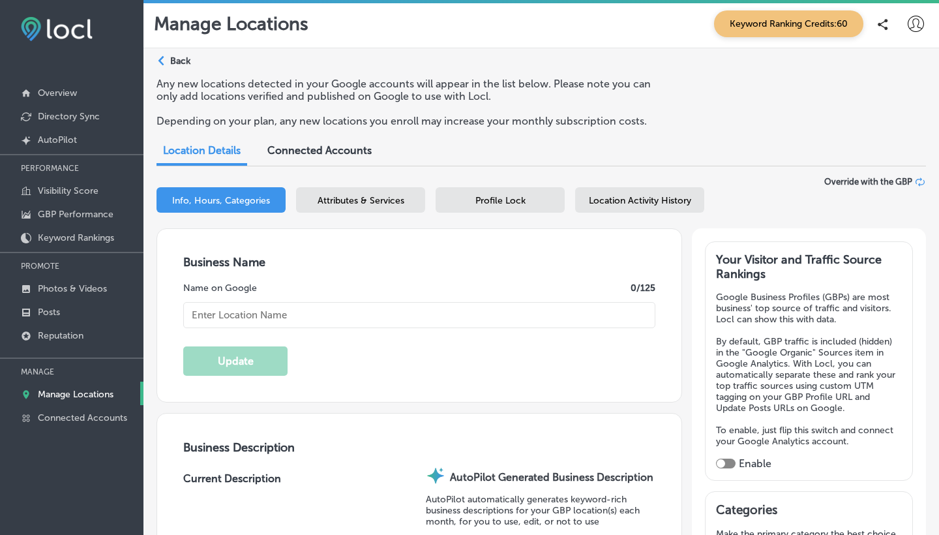
checkbox input "true"
type input "A-List Bossy Beauty Lash & Sculpt Studio"
type textarea "A-List Bossy Beauty Lash & Sculpt Studio specializes in transformative beauty e…"
type input "[STREET_ADDRESS]"
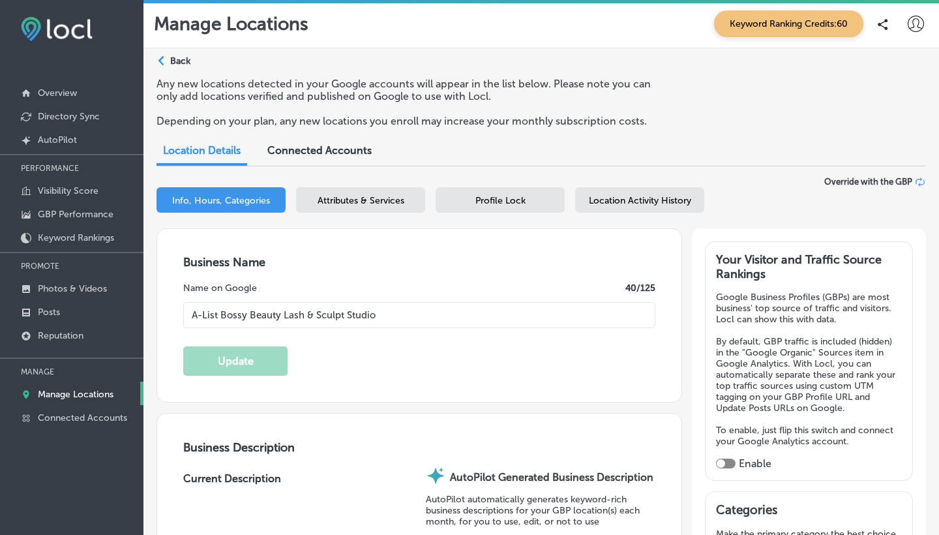
type input "1000 Suite 109"
type input "[GEOGRAPHIC_DATA]"
type input "75056"
type input "US"
type input "[URL][DOMAIN_NAME]"
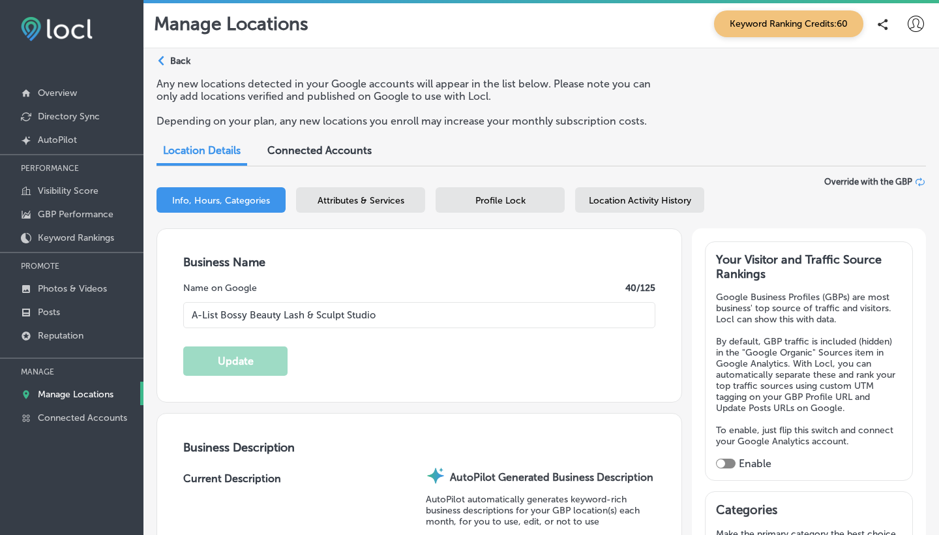
type input "[PHONE_NUMBER]"
checkbox input "true"
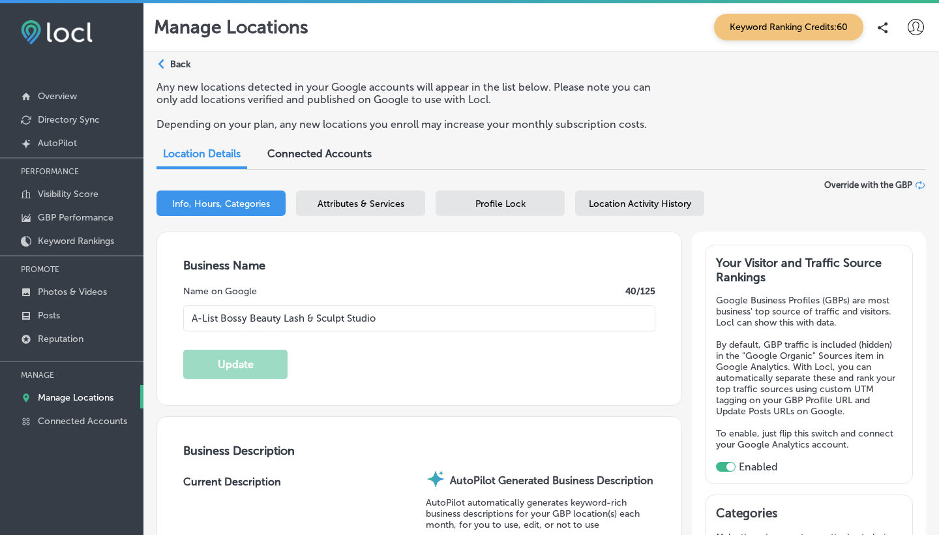
click at [358, 202] on span "Attributes & Services" at bounding box center [361, 203] width 87 height 11
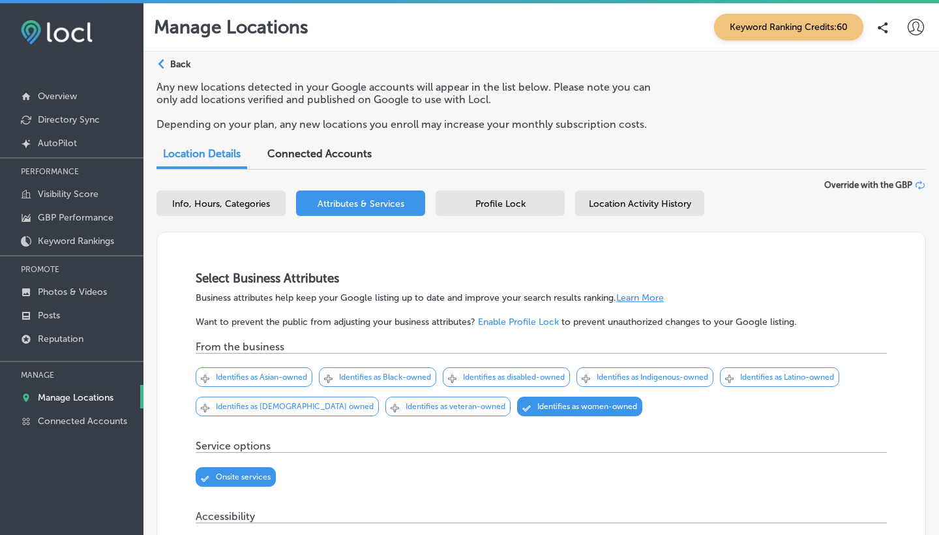
click at [328, 118] on p "Depending on your plan, any new locations you enroll may increase your monthly …" at bounding box center [407, 124] width 500 height 12
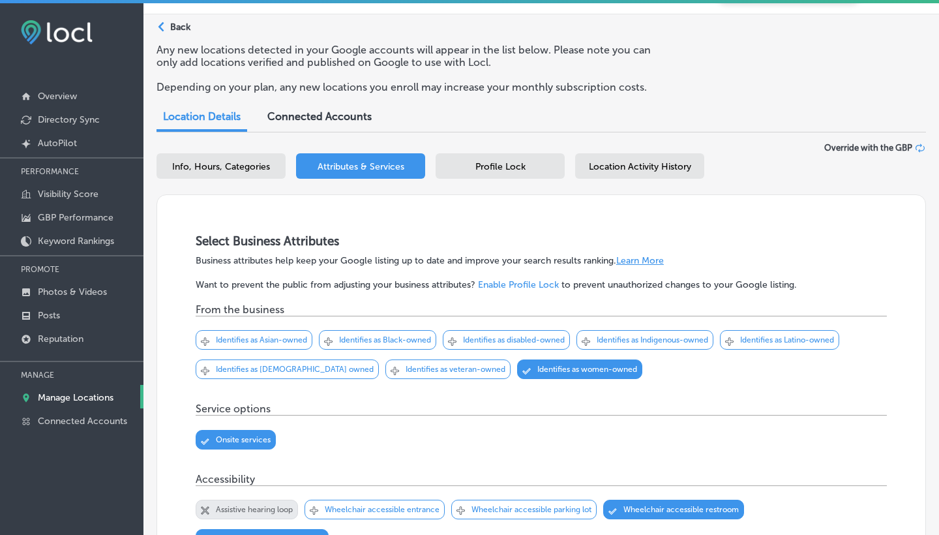
scroll to position [70, 0]
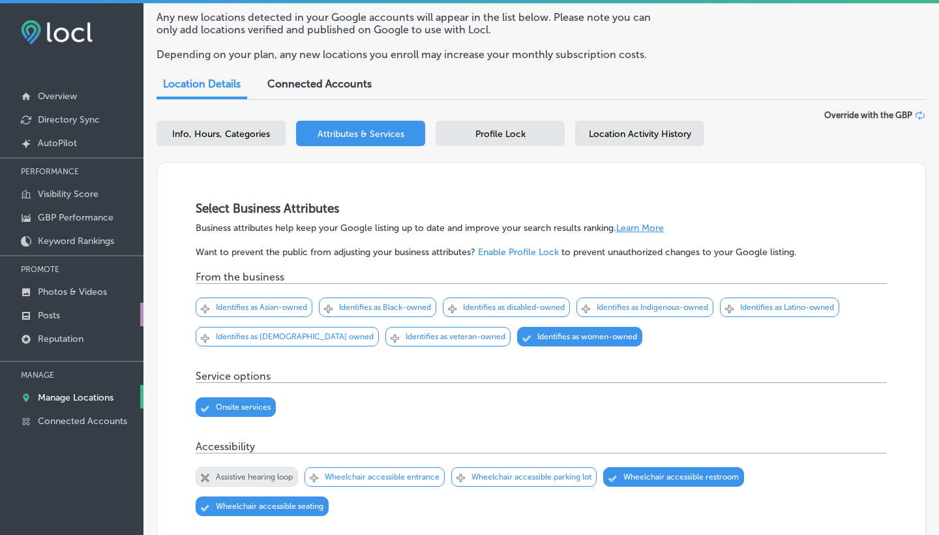
click at [48, 313] on p "Posts" at bounding box center [49, 315] width 22 height 11
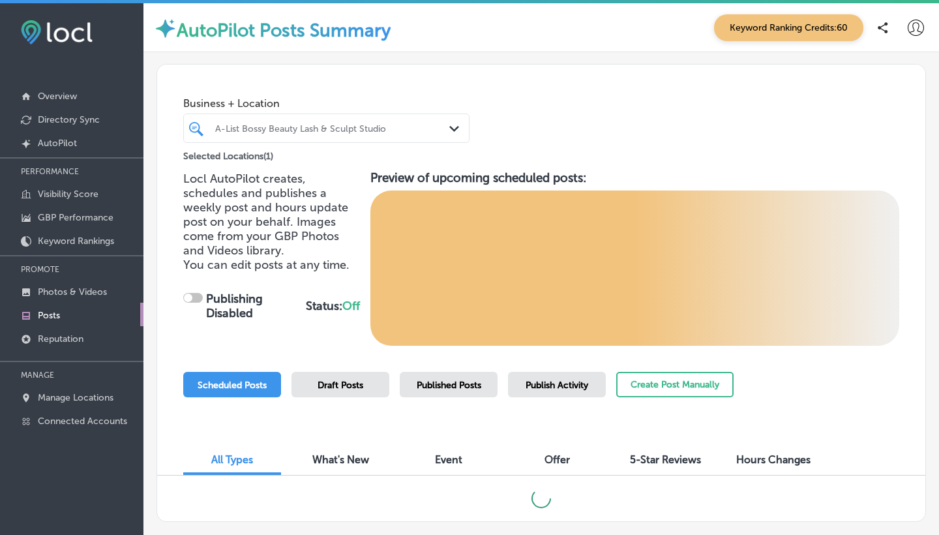
checkbox input "true"
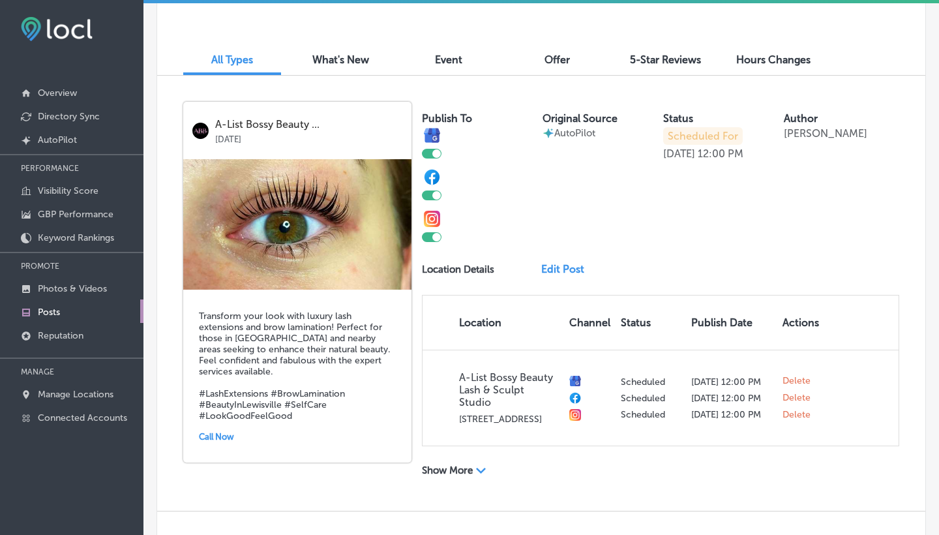
scroll to position [397, 0]
click at [564, 264] on link "Edit Post" at bounding box center [567, 268] width 53 height 12
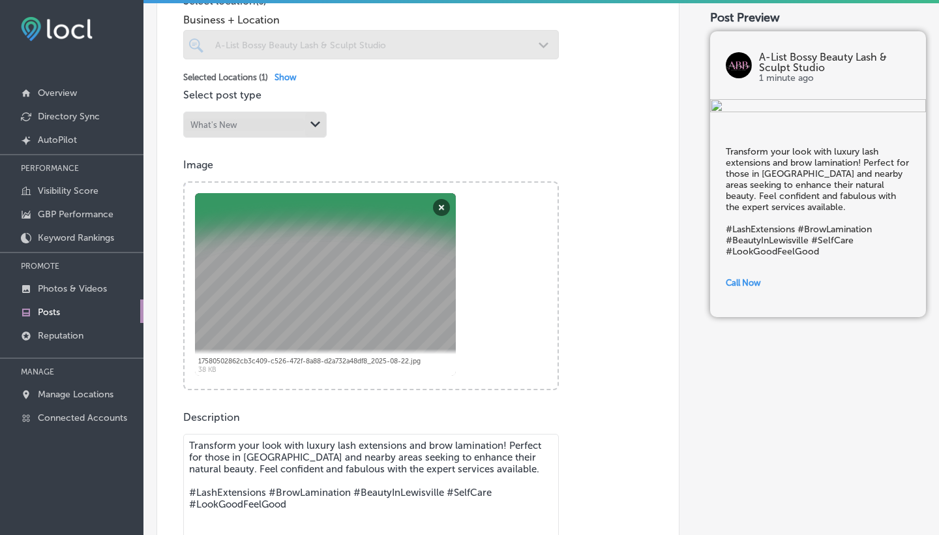
scroll to position [337, 0]
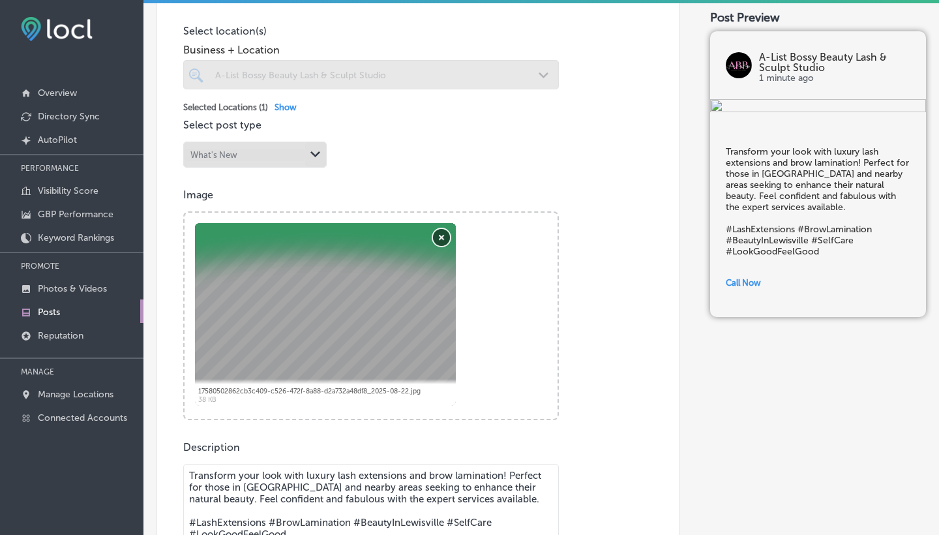
click at [440, 229] on button "Remove" at bounding box center [441, 237] width 17 height 17
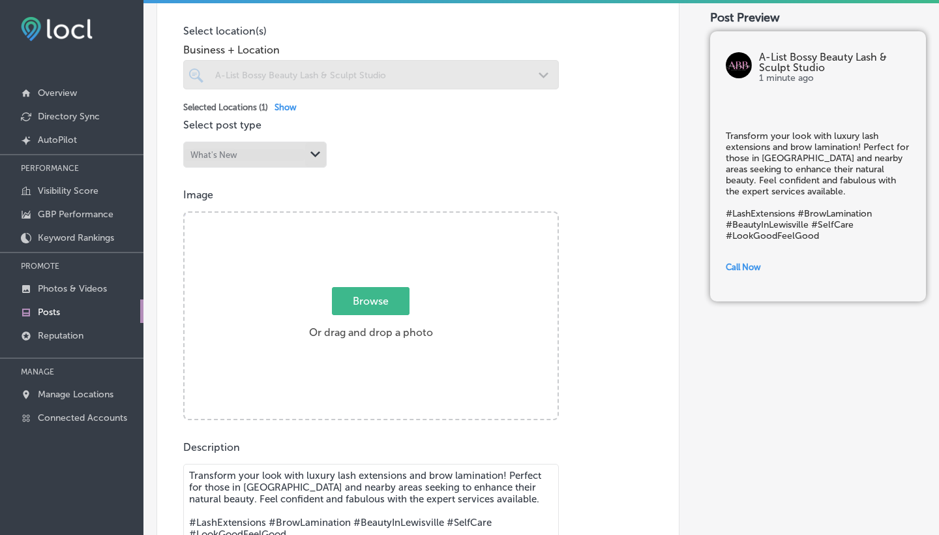
click at [376, 291] on span "Browse" at bounding box center [371, 301] width 78 height 28
click at [376, 217] on input "Browse Or drag and drop a photo" at bounding box center [371, 215] width 373 height 4
type input "C:\fakepath\Image 90.jpeg"
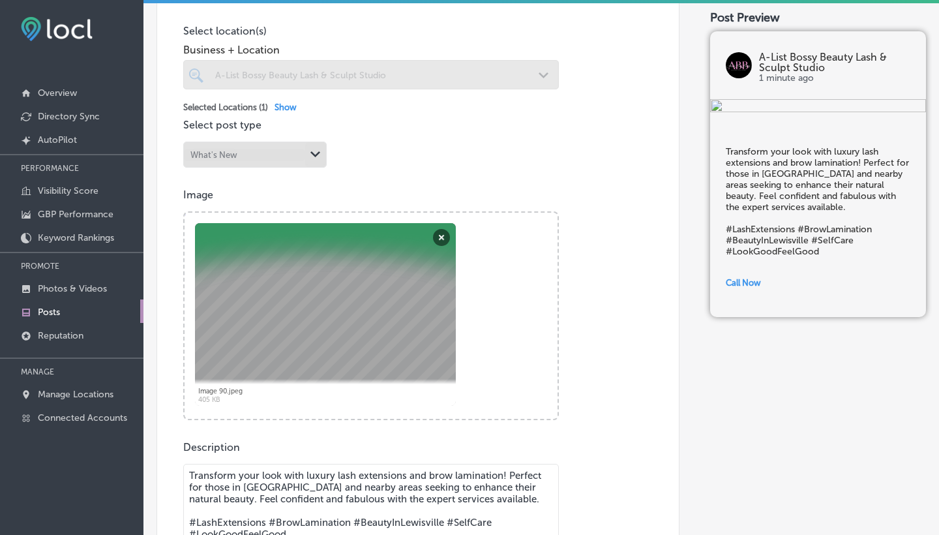
drag, startPoint x: 399, startPoint y: 307, endPoint x: 401, endPoint y: 283, distance: 24.2
click at [401, 283] on div at bounding box center [325, 314] width 261 height 183
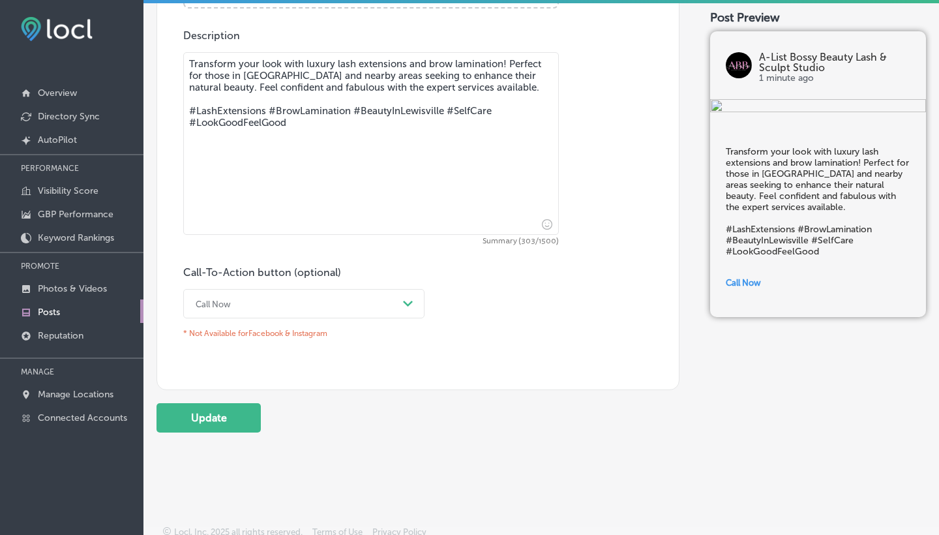
scroll to position [3, 0]
click at [219, 409] on button "Update" at bounding box center [209, 417] width 104 height 29
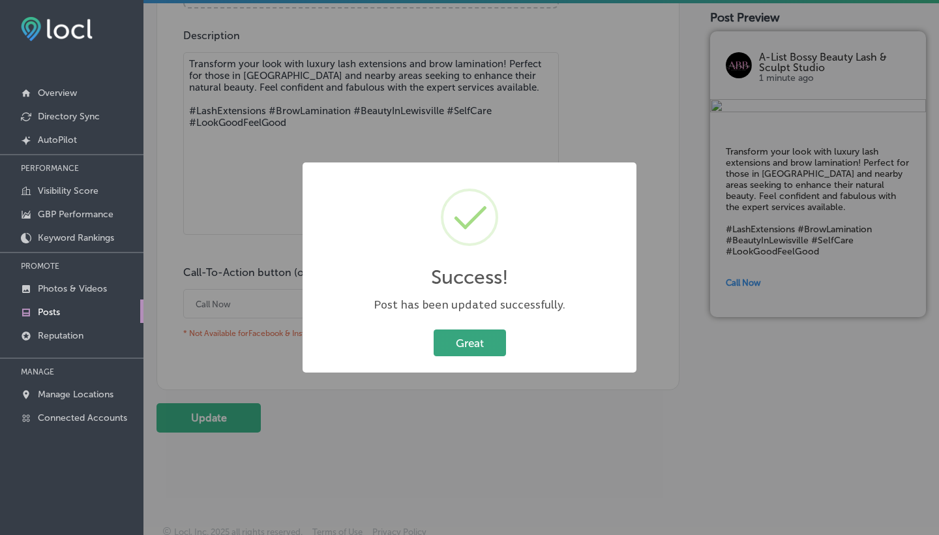
click at [470, 344] on button "Great" at bounding box center [470, 342] width 72 height 27
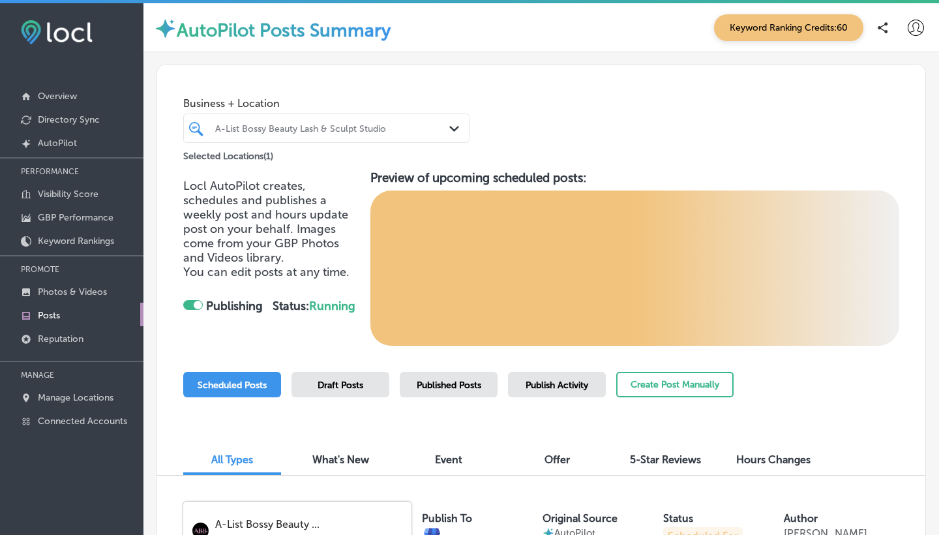
checkbox input "true"
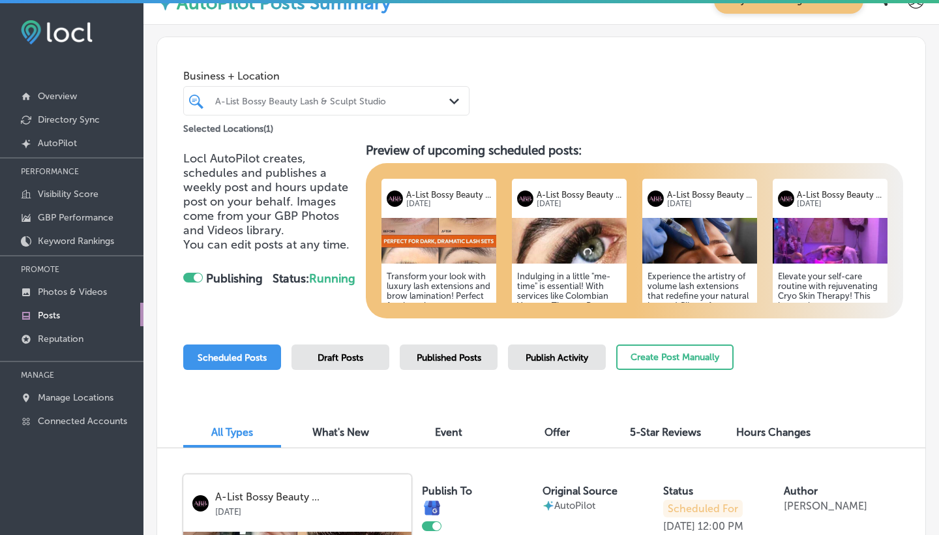
scroll to position [25, 0]
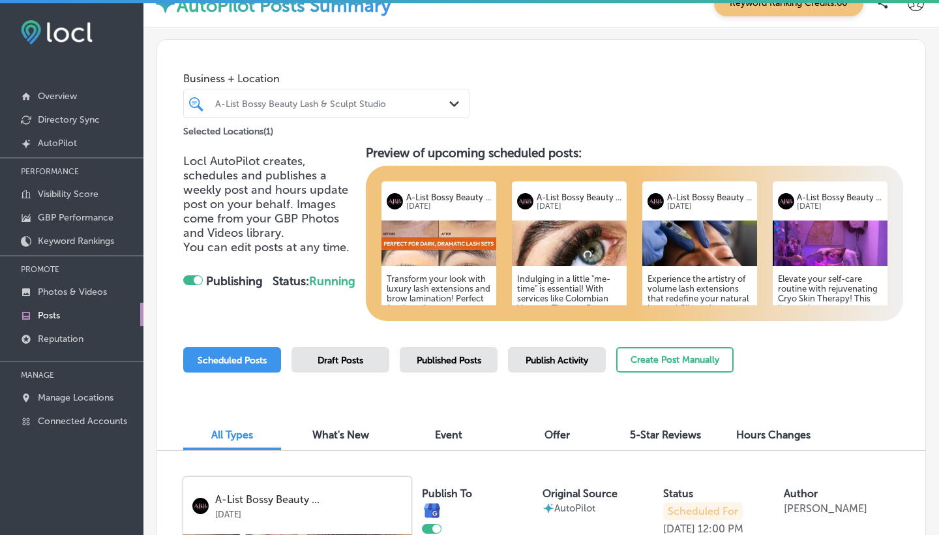
click at [590, 235] on img at bounding box center [569, 243] width 115 height 46
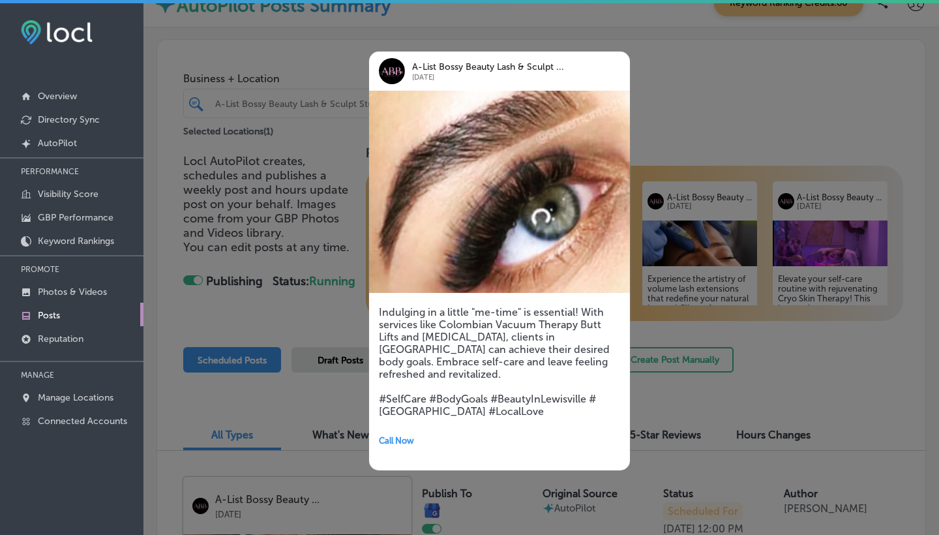
click at [652, 121] on div at bounding box center [469, 267] width 939 height 535
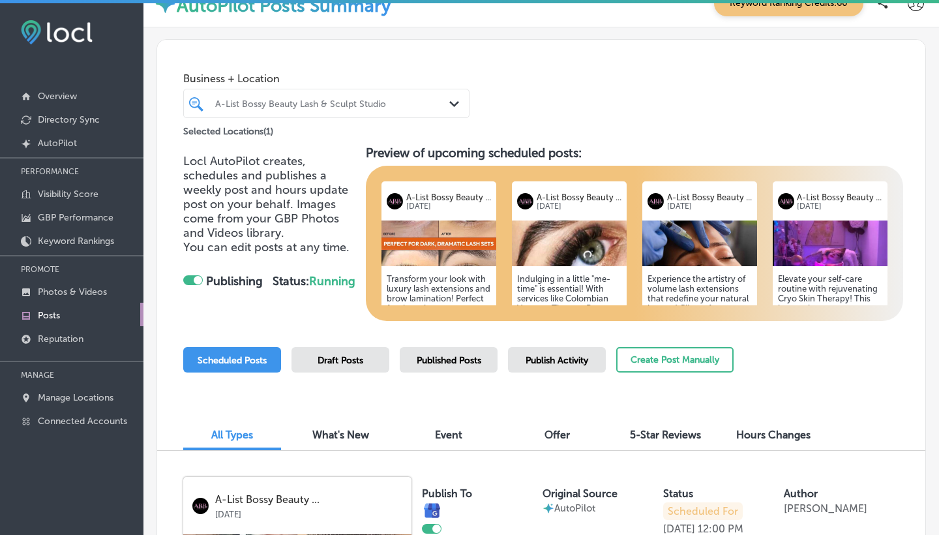
click at [588, 290] on h5 "Indulging in a little "me-time" is essential! With services like Colombian Vacu…" at bounding box center [569, 347] width 104 height 147
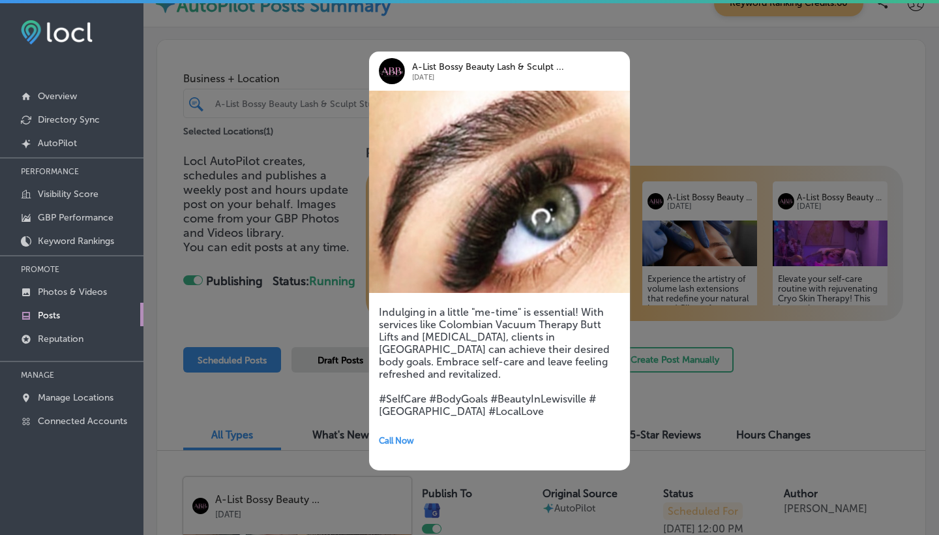
click at [494, 361] on h5 "Indulging in a little "me-time" is essential! With services like Colombian Vacu…" at bounding box center [499, 362] width 241 height 112
click at [651, 95] on div at bounding box center [469, 267] width 939 height 535
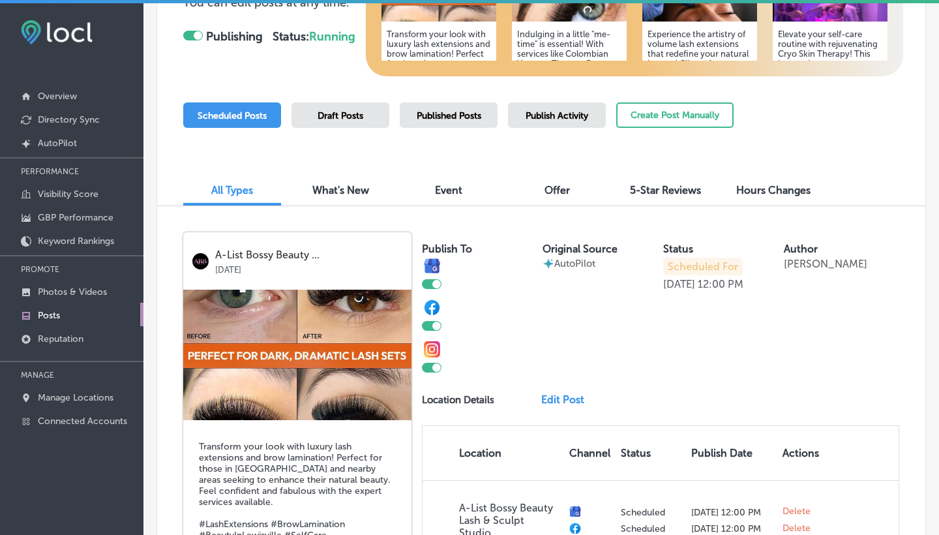
scroll to position [267, 0]
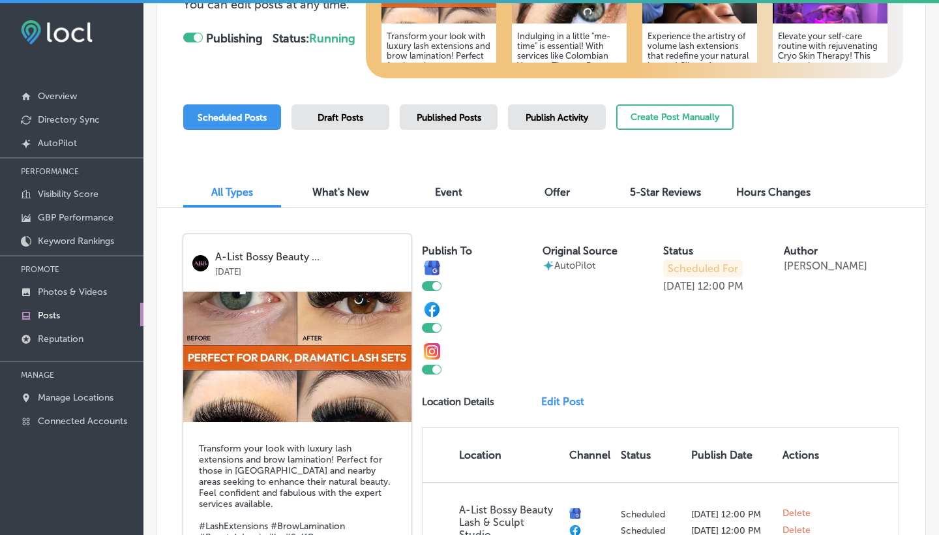
click at [346, 194] on span "What's New" at bounding box center [340, 192] width 57 height 12
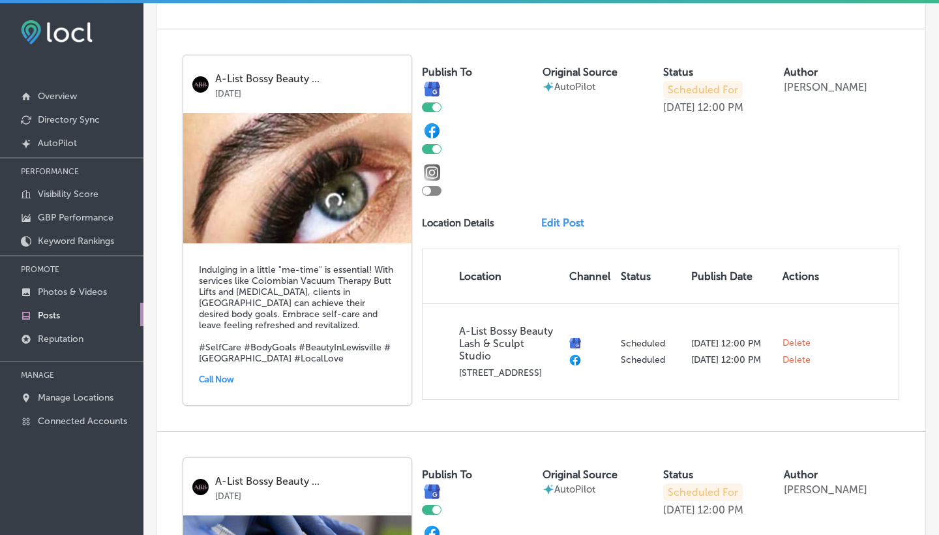
scroll to position [883, 0]
click at [575, 228] on link "Edit Post" at bounding box center [567, 222] width 53 height 12
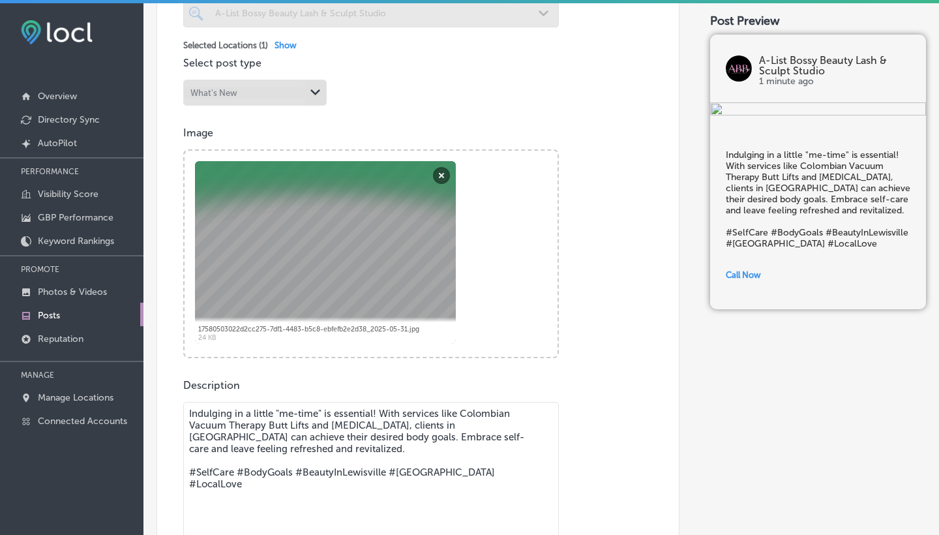
scroll to position [404, 0]
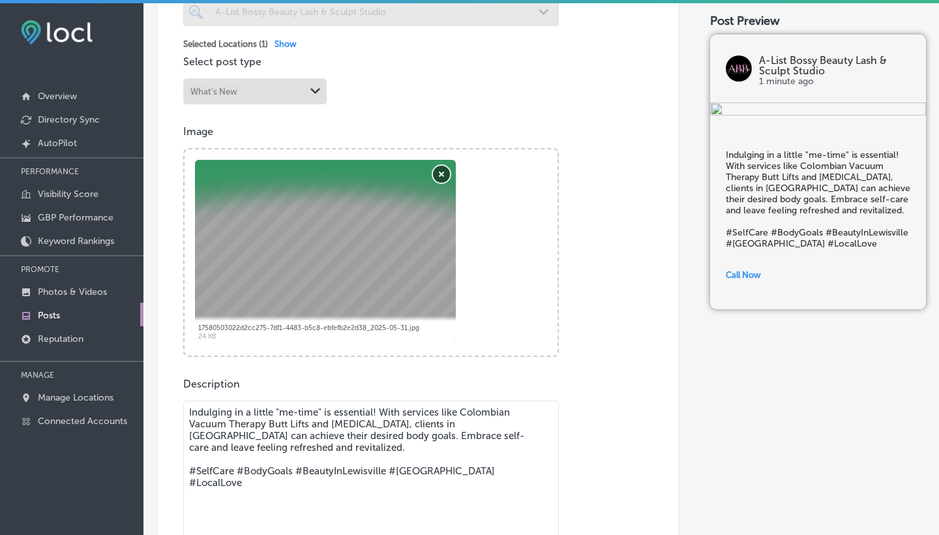
click at [444, 168] on button "Remove" at bounding box center [441, 174] width 17 height 17
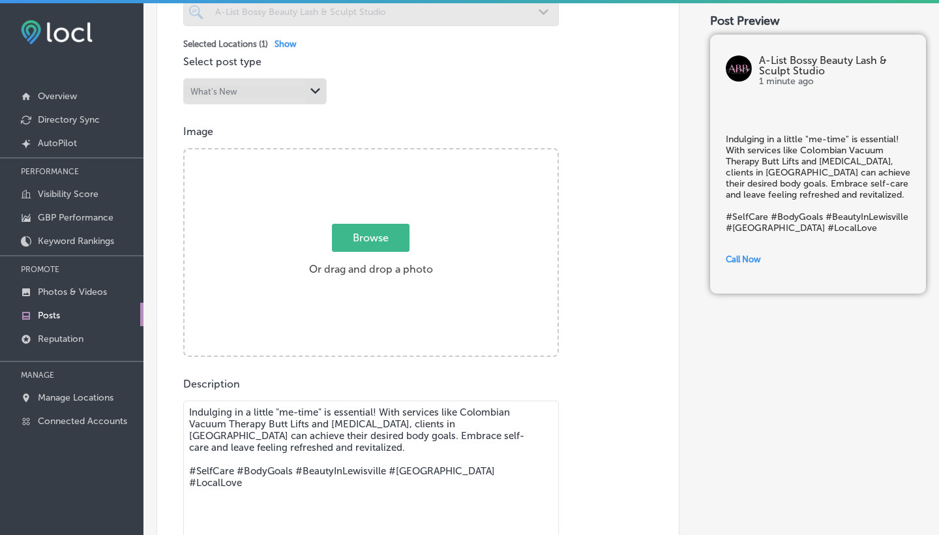
click at [368, 235] on span "Browse" at bounding box center [371, 238] width 78 height 28
click at [368, 153] on input "Browse Or drag and drop a photo" at bounding box center [371, 151] width 373 height 4
type input "C:\fakepath\Image 44.jpeg"
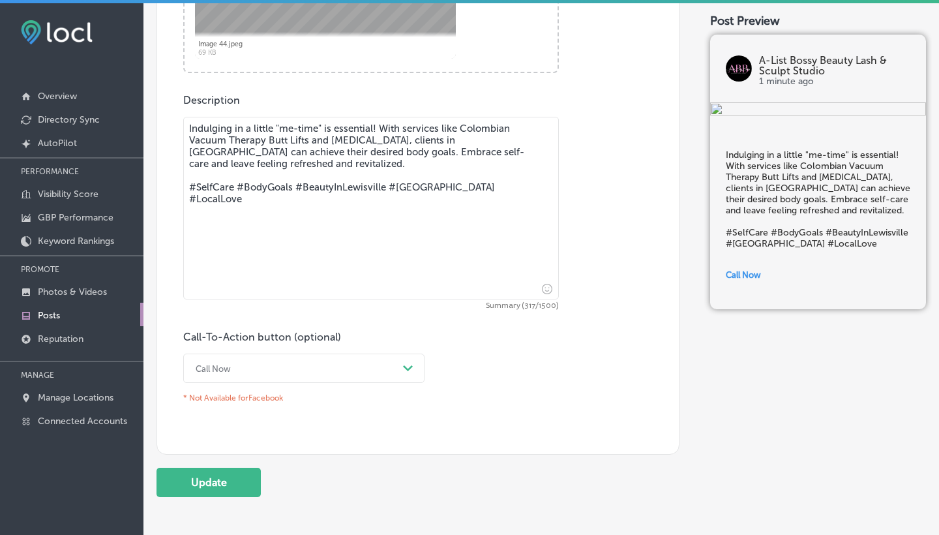
scroll to position [710, 0]
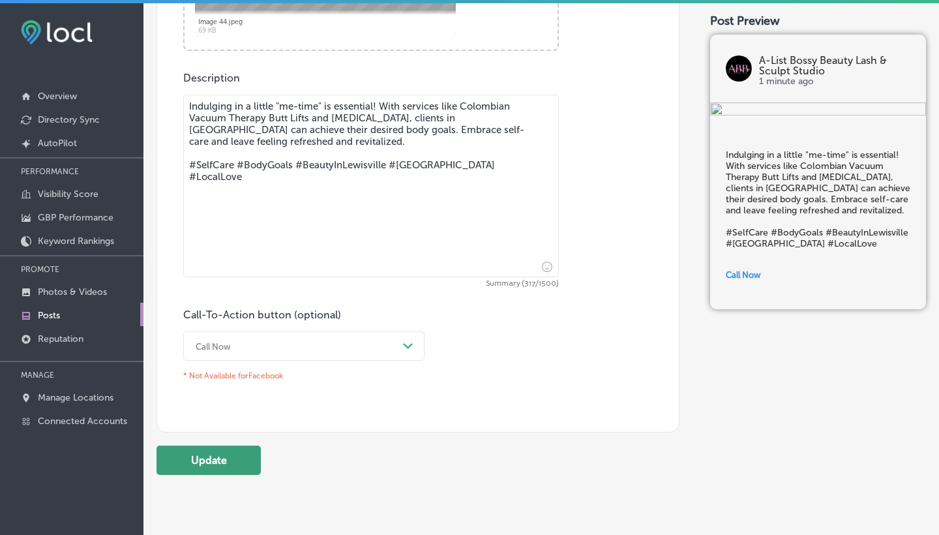
click at [214, 449] on button "Update" at bounding box center [209, 460] width 104 height 29
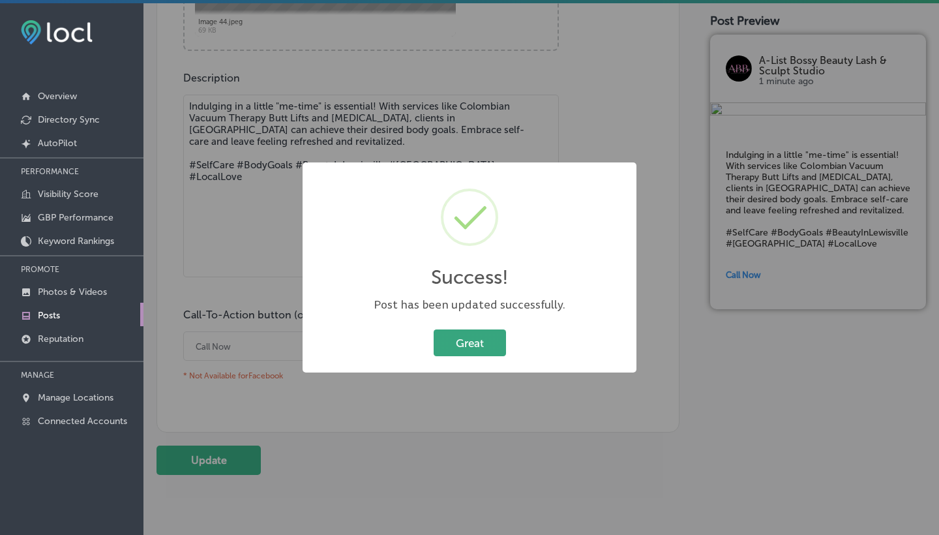
click at [464, 340] on button "Great" at bounding box center [470, 342] width 72 height 27
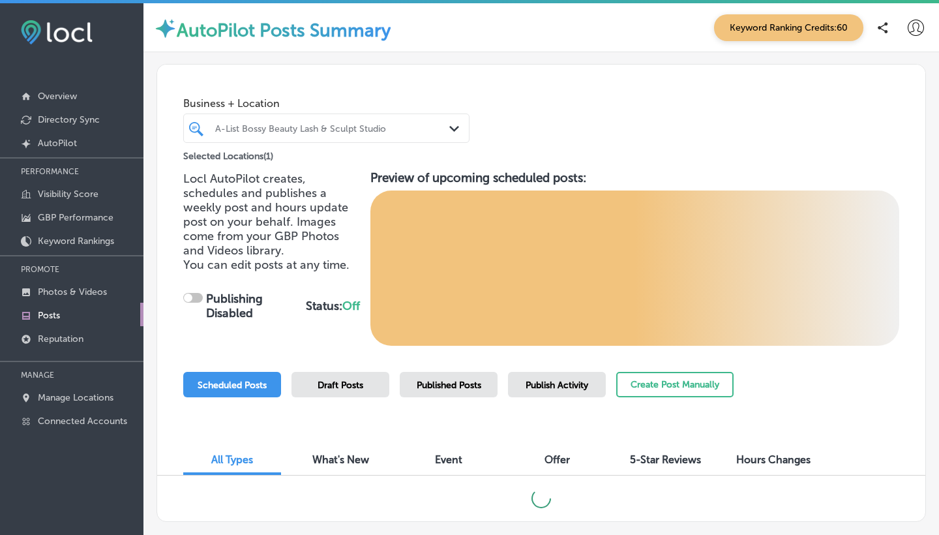
checkbox input "true"
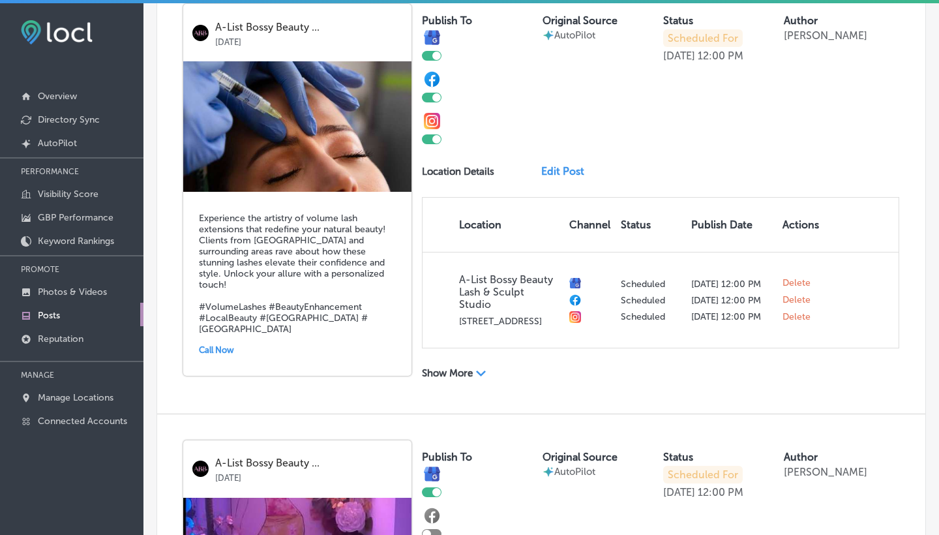
scroll to position [1347, 0]
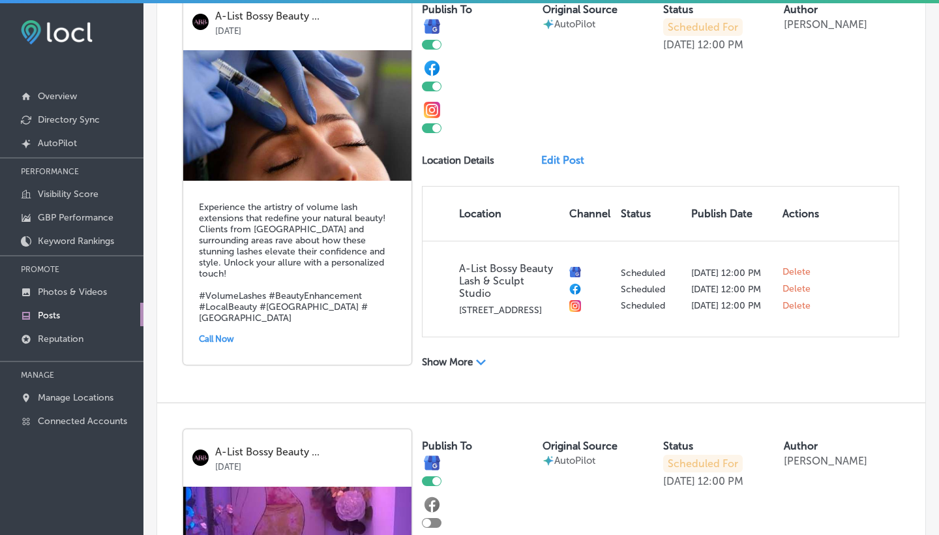
click at [558, 166] on link "Edit Post" at bounding box center [567, 160] width 53 height 12
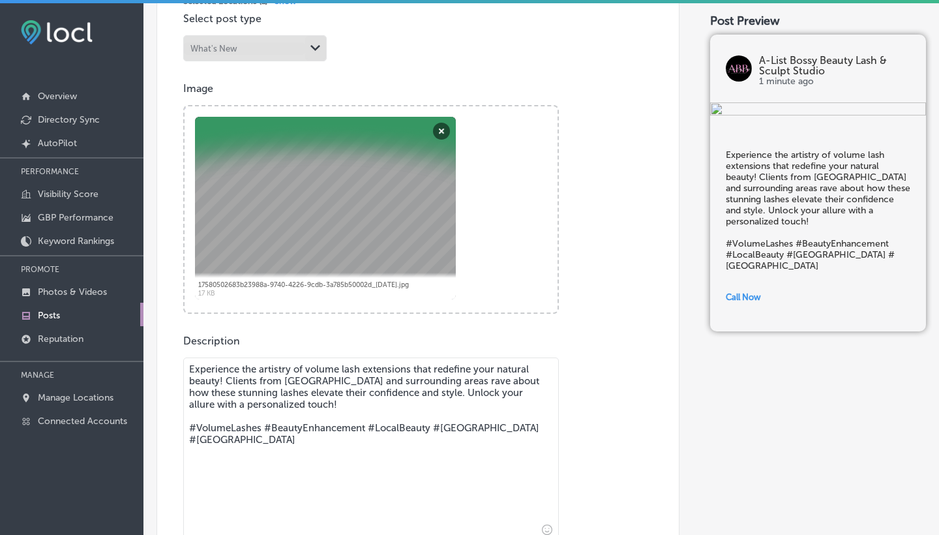
scroll to position [455, 0]
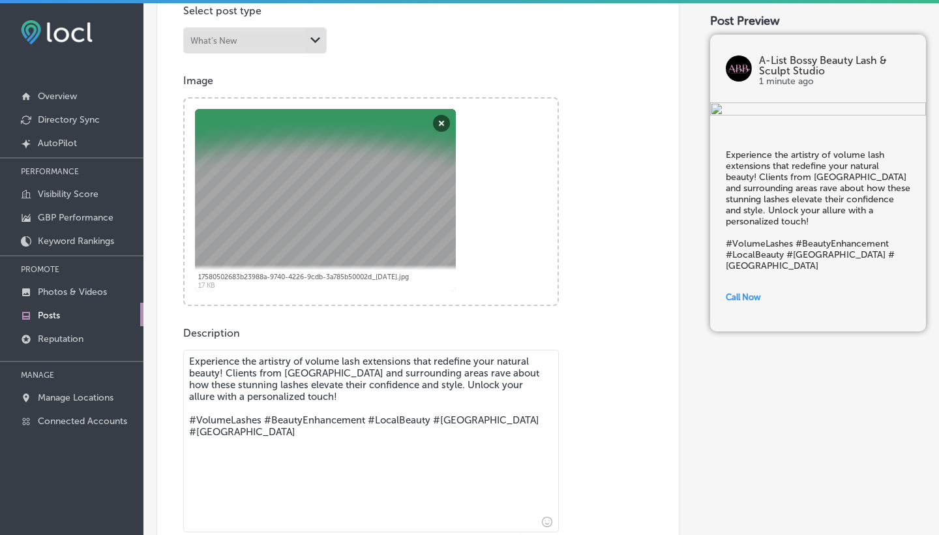
click at [402, 356] on textarea "Experience the artistry of volume lash extensions that redefine your natural be…" at bounding box center [371, 441] width 376 height 183
click at [229, 366] on textarea "Experience the artistry of [MEDICAL_DATA] that redefine your natural beauty! Cl…" at bounding box center [371, 441] width 376 height 183
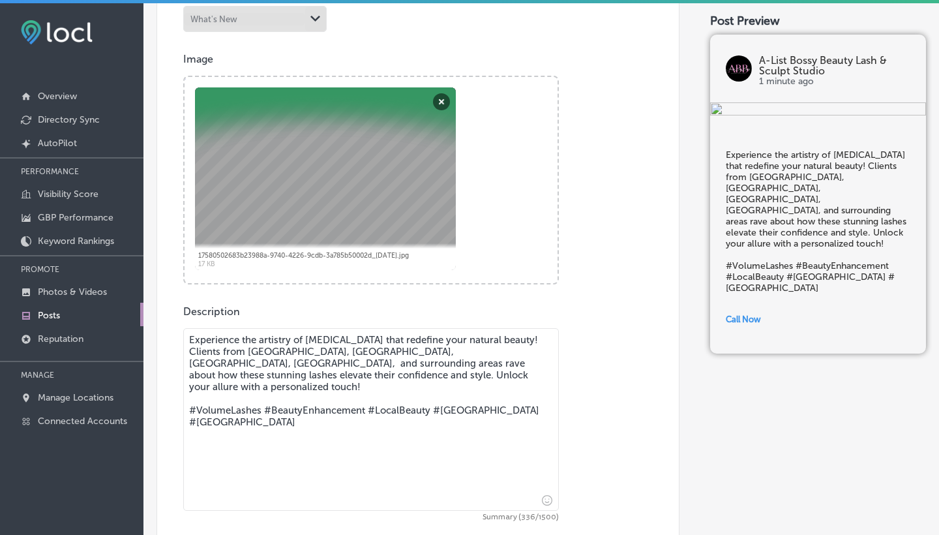
scroll to position [486, 0]
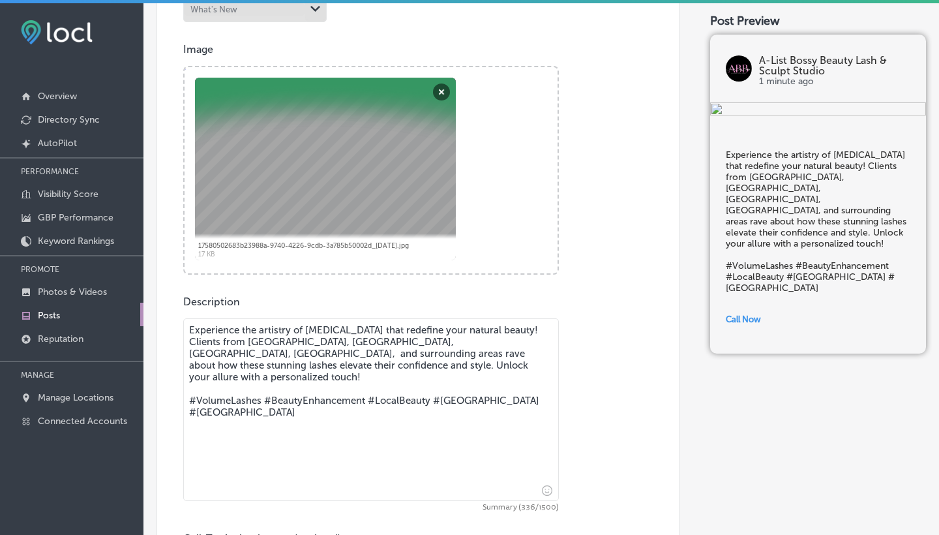
click at [282, 348] on textarea "Experience the artistry of [MEDICAL_DATA] that redefine your natural beauty! Cl…" at bounding box center [371, 409] width 376 height 183
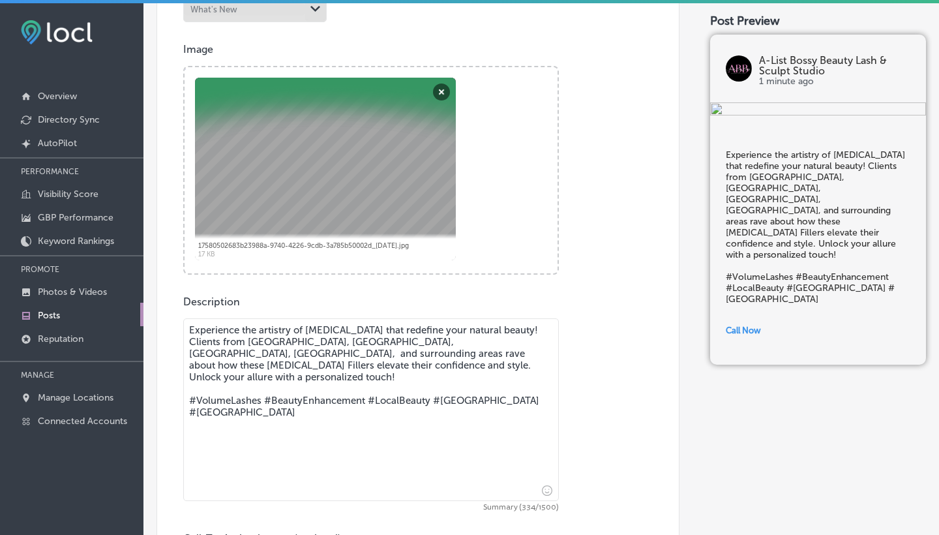
click at [258, 384] on textarea "Experience the artistry of [MEDICAL_DATA] that redefine your natural beauty! Cl…" at bounding box center [371, 409] width 376 height 183
click at [506, 385] on textarea "Experience the artistry of [MEDICAL_DATA] that redefine your natural beauty! Cl…" at bounding box center [371, 409] width 376 height 183
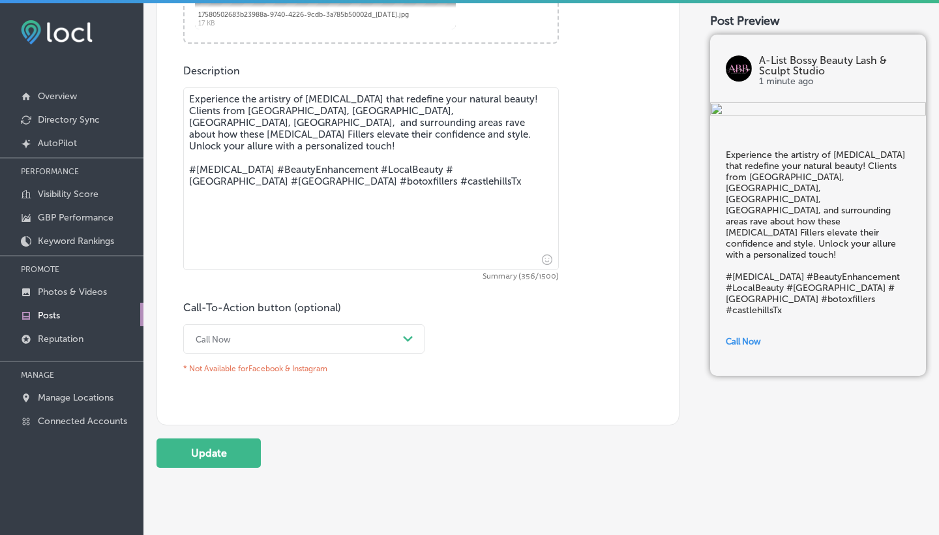
scroll to position [718, 0]
type textarea "Experience the artistry of [MEDICAL_DATA] that redefine your natural beauty! Cl…"
click at [410, 335] on polygon at bounding box center [408, 338] width 10 height 6
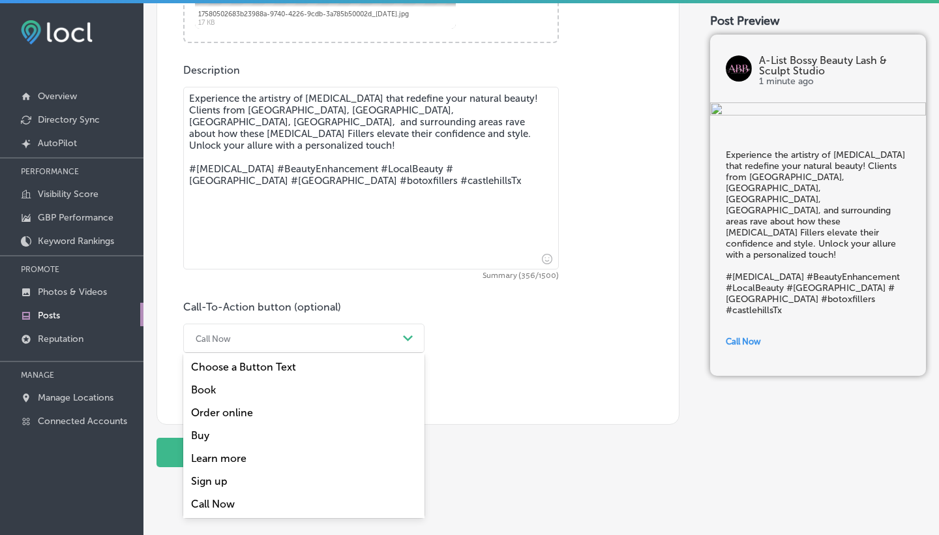
click at [215, 378] on div "Book" at bounding box center [303, 389] width 241 height 23
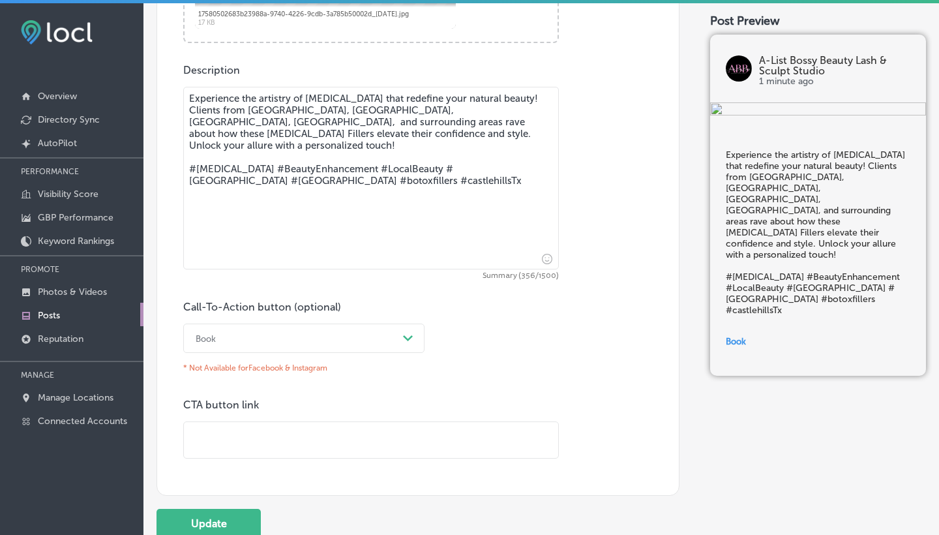
click at [264, 428] on input "text" at bounding box center [371, 440] width 374 height 36
click at [218, 432] on input "text" at bounding box center [371, 440] width 374 height 36
paste input "BROW LIGHTENING SYSTEM"
type input "B"
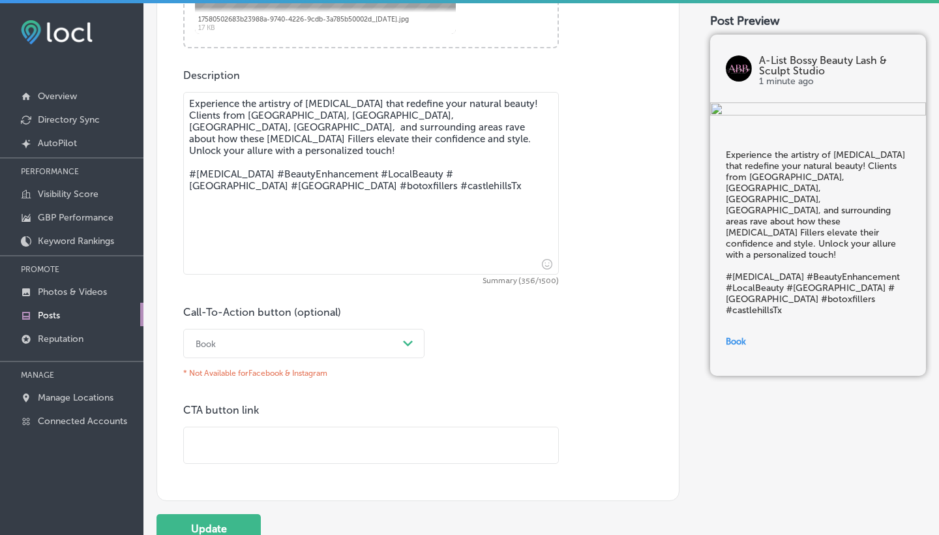
scroll to position [711, 0]
copy p
click at [219, 448] on input "text" at bounding box center [371, 447] width 374 height 36
paste input "text"
click at [201, 432] on input "text" at bounding box center [371, 447] width 374 height 36
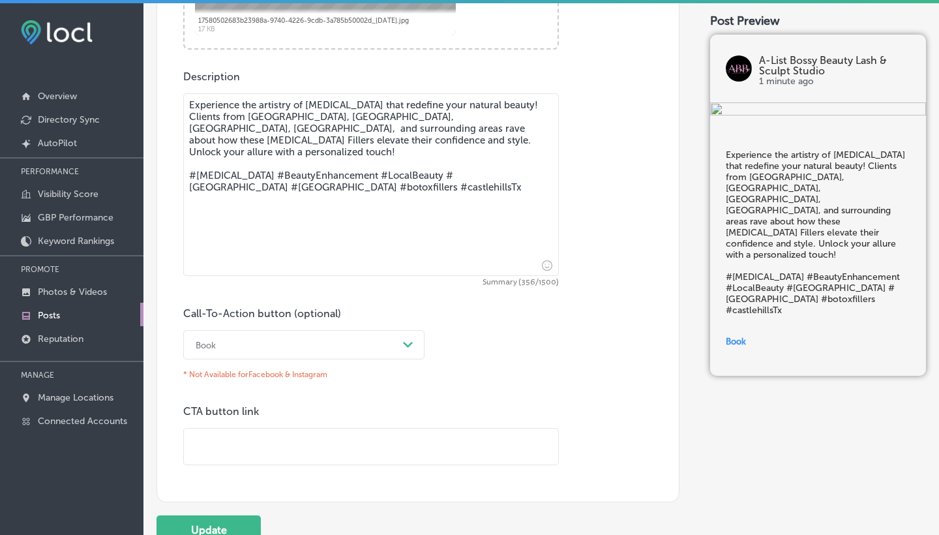
click at [208, 444] on input "text" at bounding box center [371, 447] width 374 height 36
paste input "[URL][DOMAIN_NAME]"
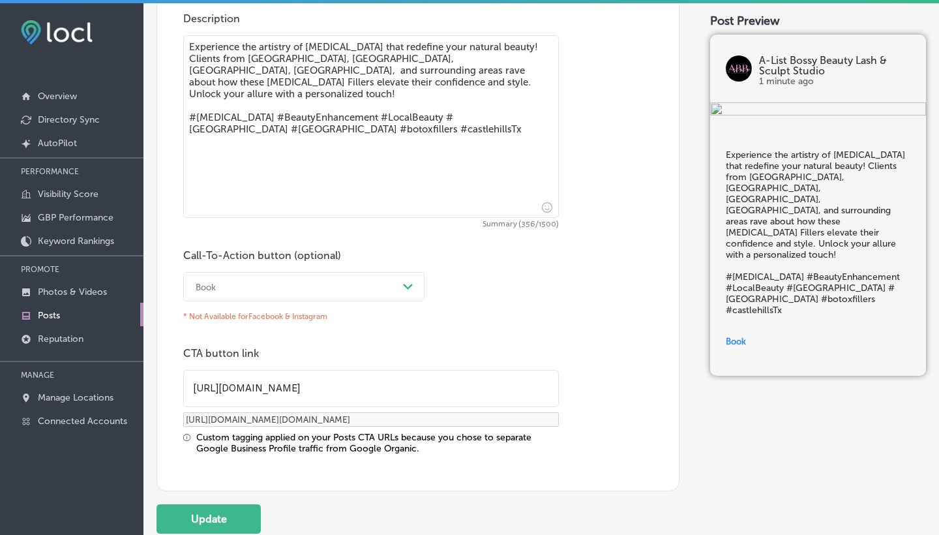
scroll to position [783, 0]
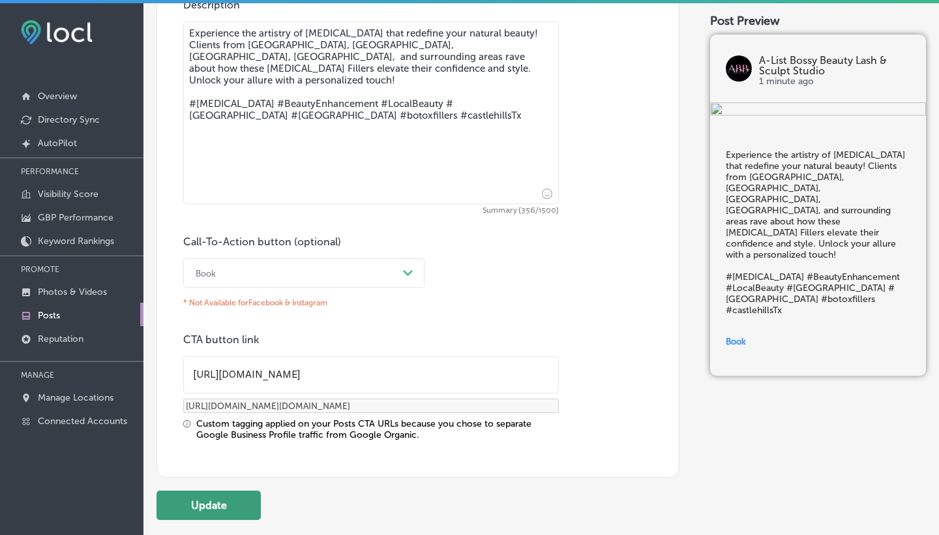
type input "[URL][DOMAIN_NAME]"
click at [221, 497] on button "Update" at bounding box center [209, 505] width 104 height 29
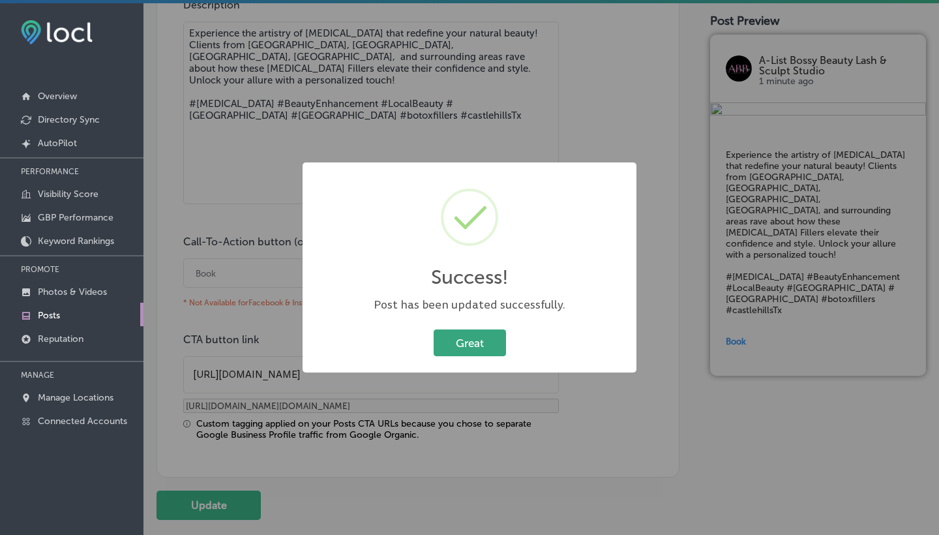
click at [469, 350] on button "Great" at bounding box center [470, 342] width 72 height 27
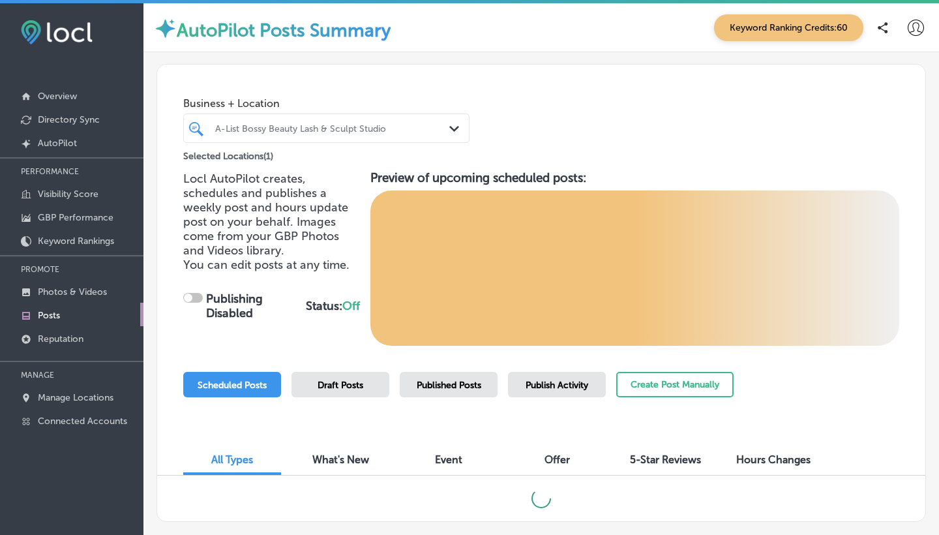
scroll to position [27, 0]
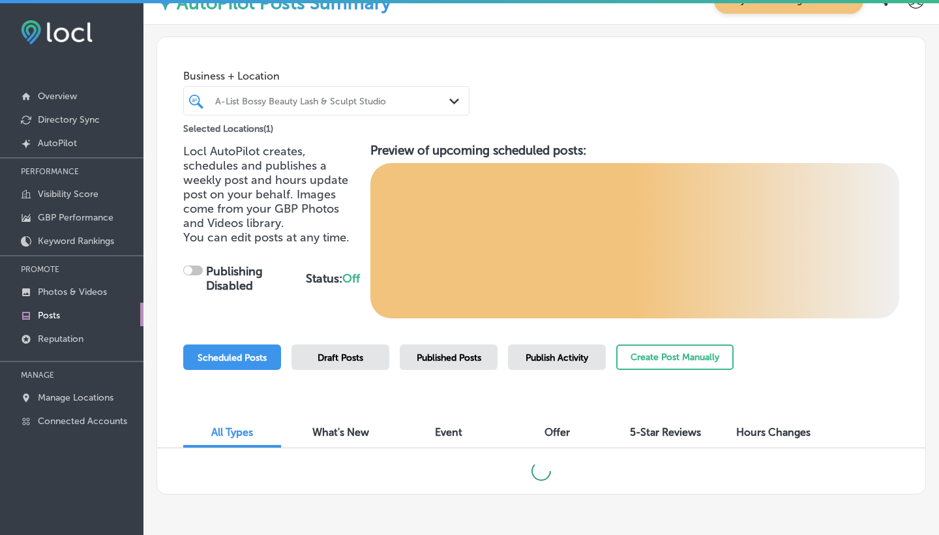
click at [197, 266] on div at bounding box center [193, 270] width 20 height 10
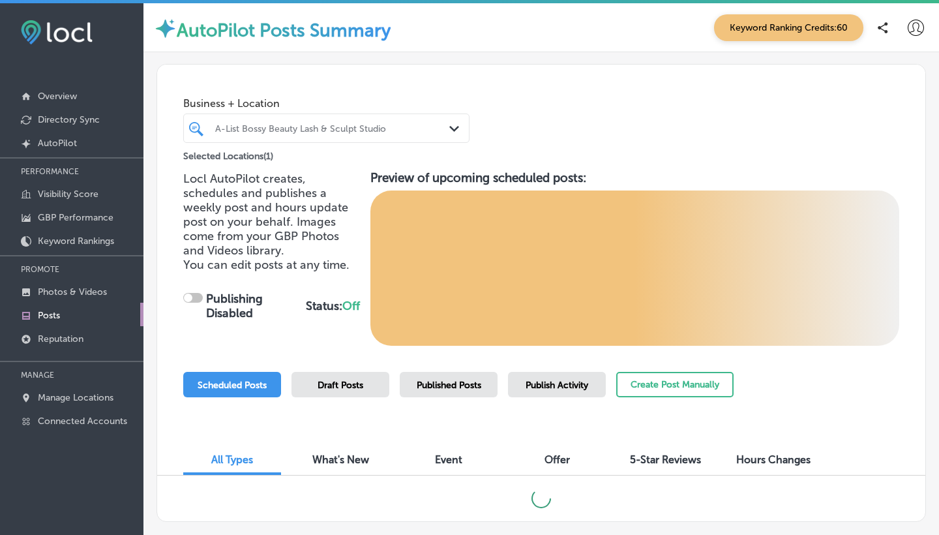
scroll to position [-1, 0]
checkbox input "true"
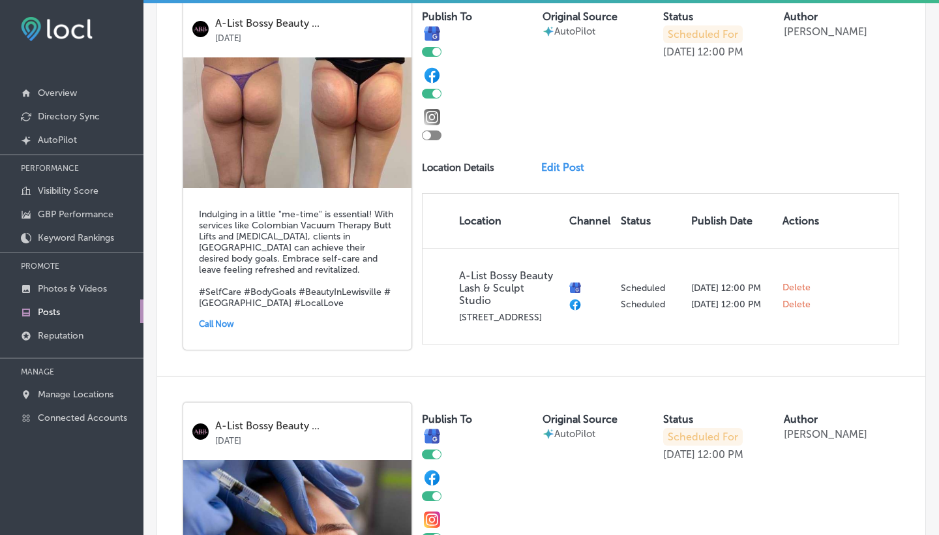
scroll to position [932, 0]
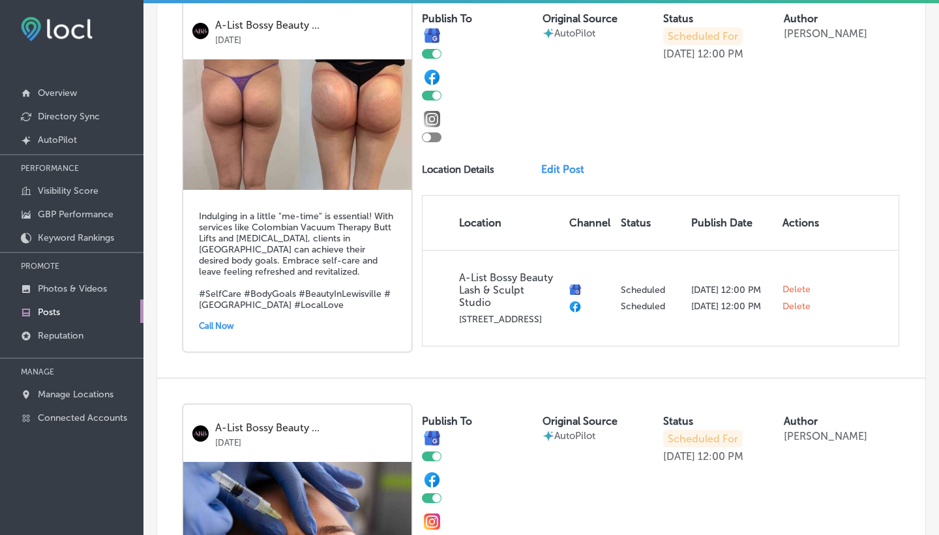
click at [566, 175] on link "Edit Post" at bounding box center [567, 169] width 53 height 12
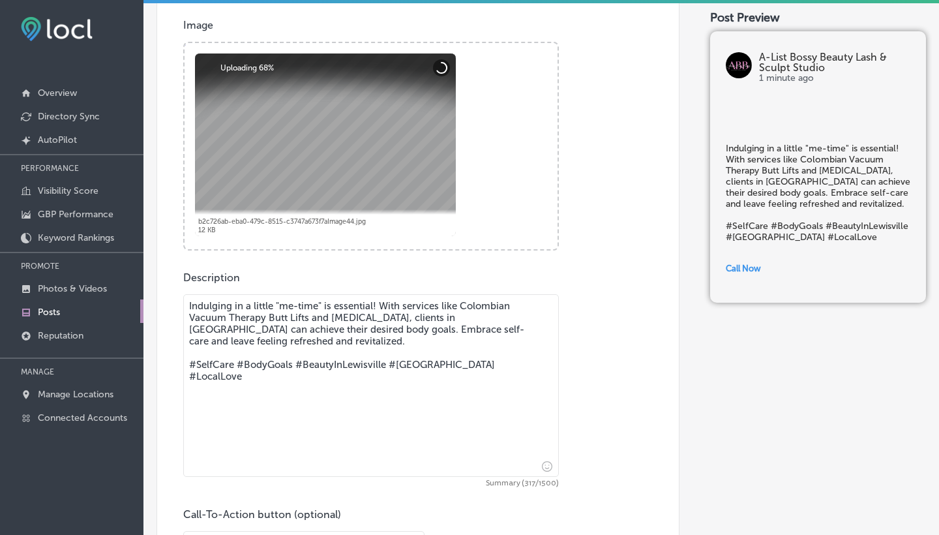
scroll to position [511, 0]
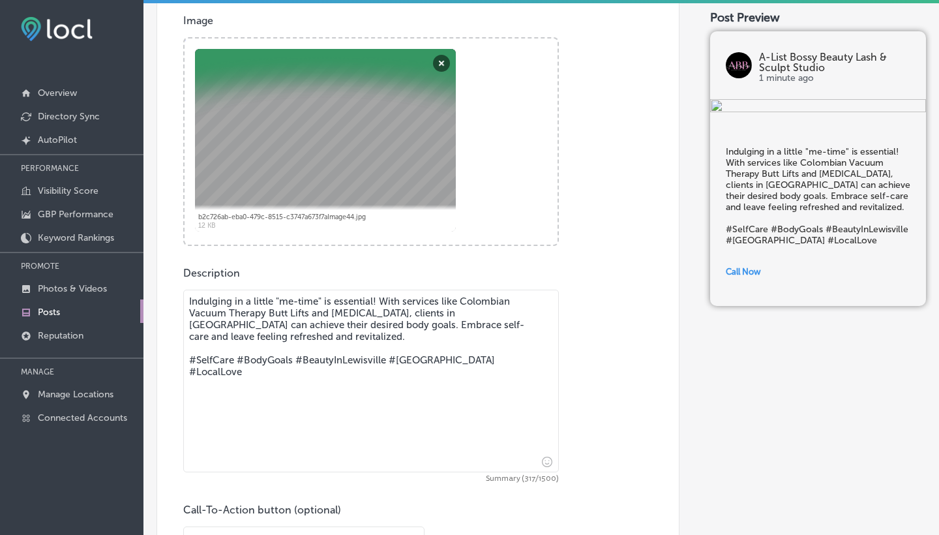
click at [517, 357] on textarea "Indulging in a little "me-time" is essential! With services like Colombian Vacu…" at bounding box center [371, 381] width 376 height 183
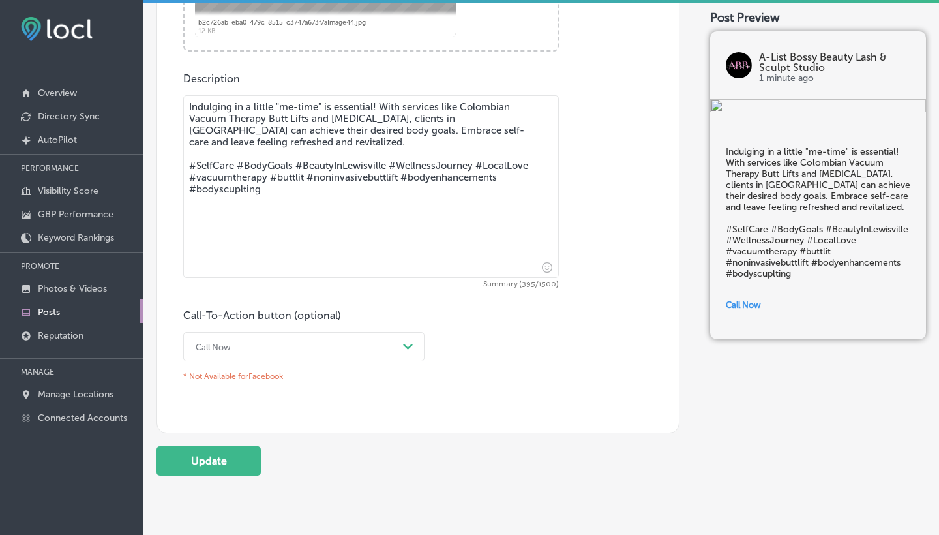
scroll to position [708, 0]
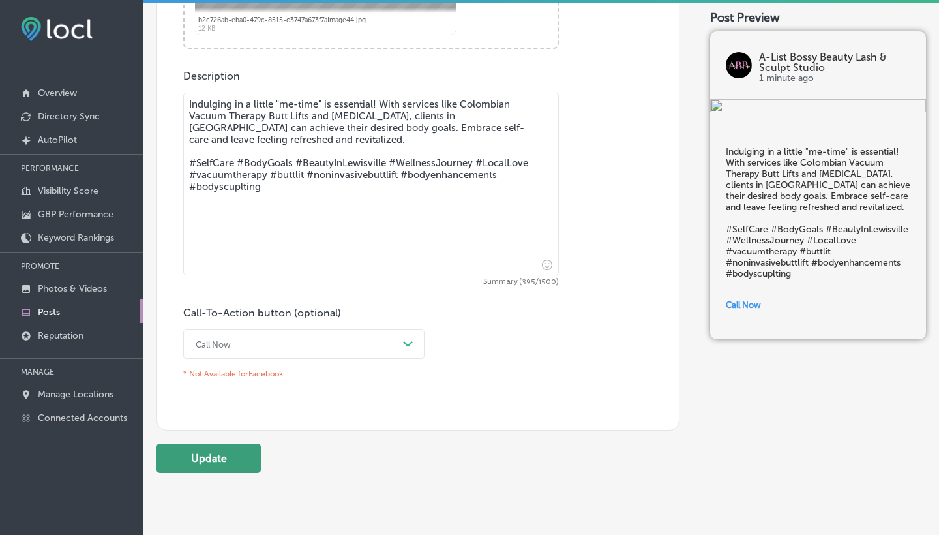
type textarea "Indulging in a little "me-time" is essential! With services like Colombian Vacu…"
click at [215, 456] on button "Update" at bounding box center [209, 458] width 104 height 29
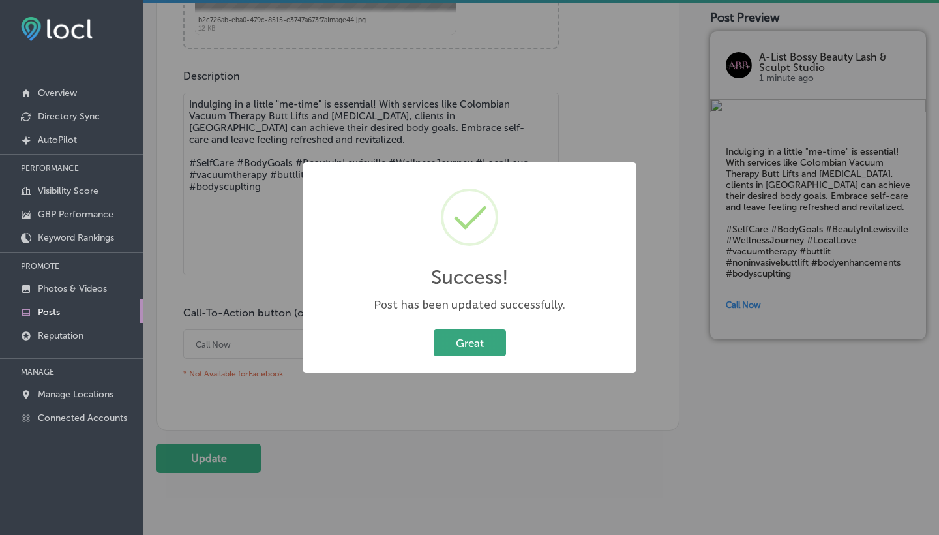
click at [477, 337] on button "Great" at bounding box center [470, 342] width 72 height 27
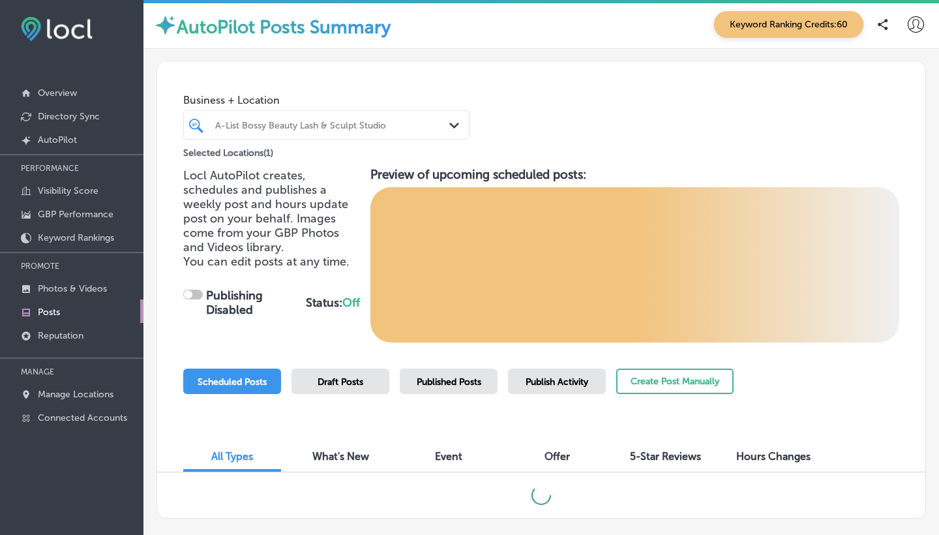
checkbox input "true"
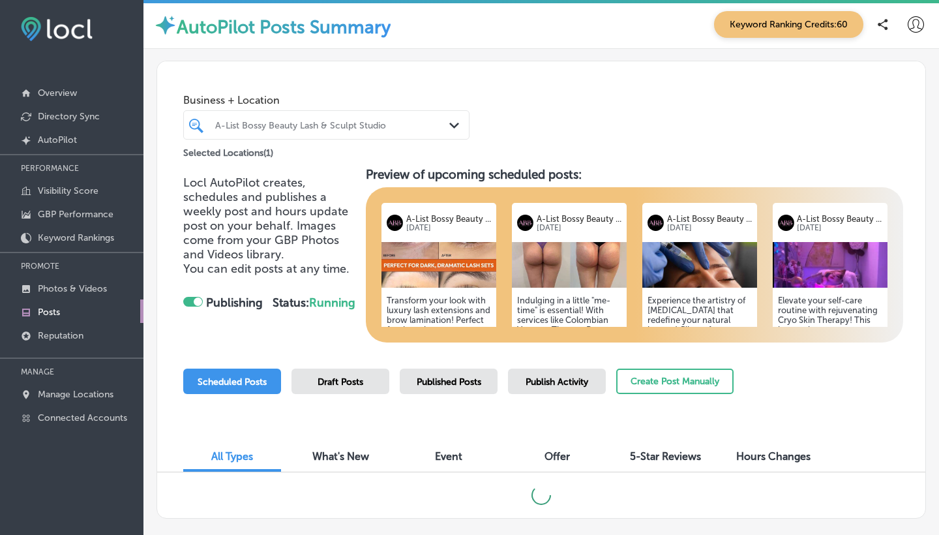
click at [845, 276] on img at bounding box center [830, 265] width 115 height 46
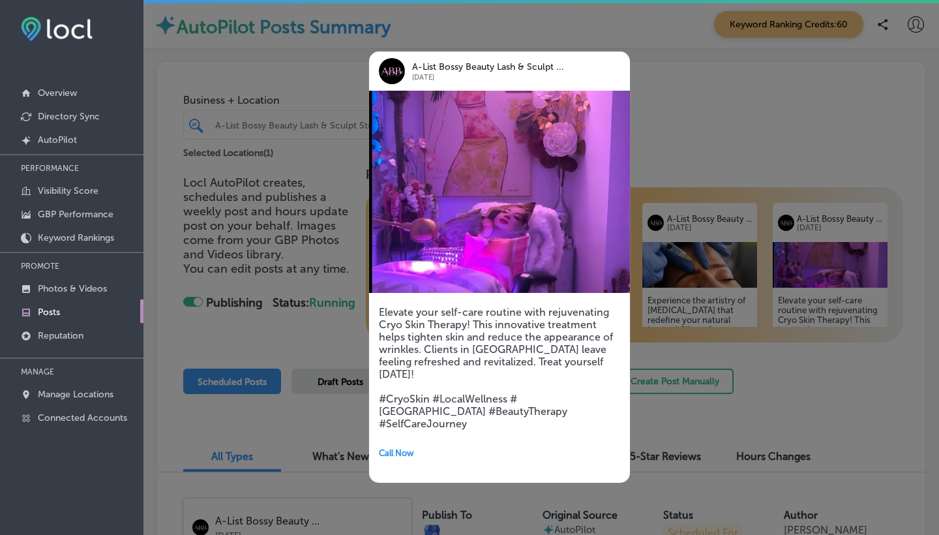
click at [658, 404] on div at bounding box center [469, 267] width 939 height 535
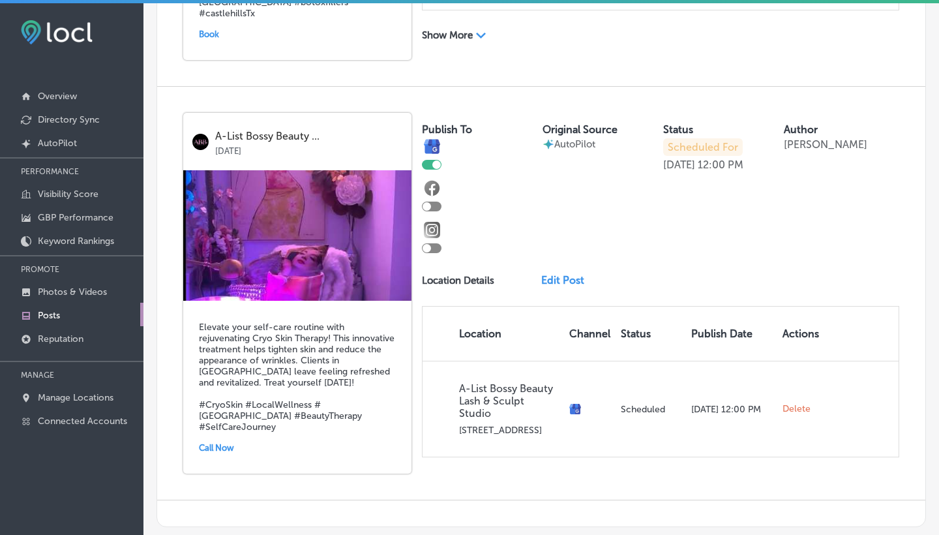
scroll to position [1697, 0]
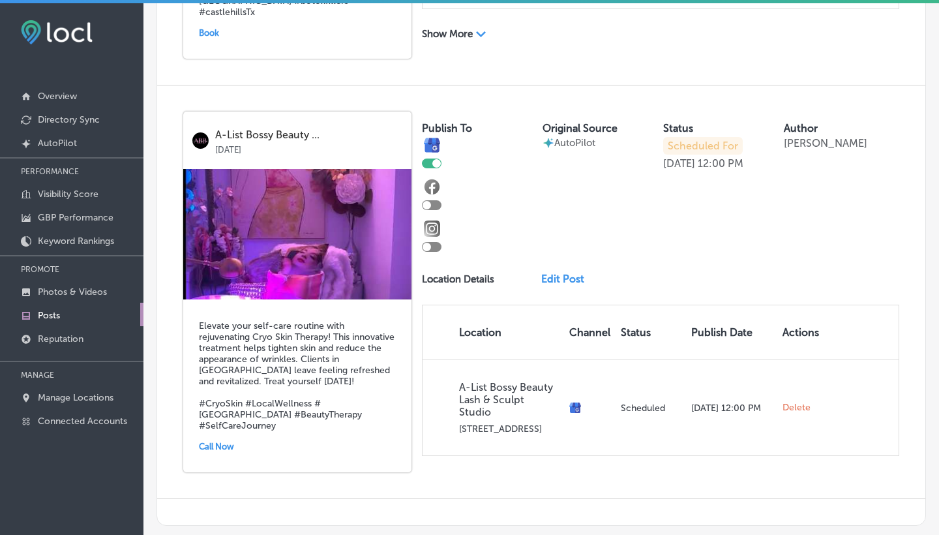
click at [431, 210] on div at bounding box center [432, 205] width 20 height 10
checkbox input "true"
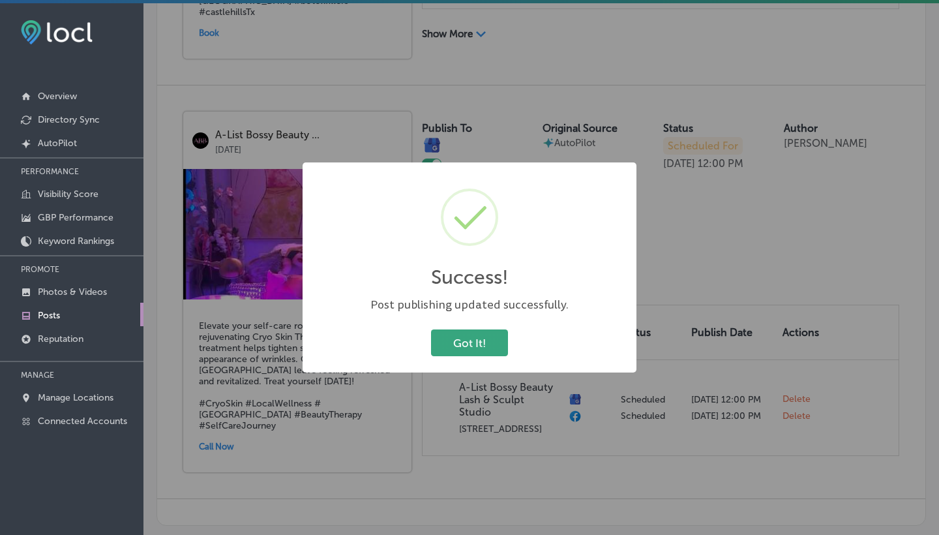
click at [461, 342] on button "Got It!" at bounding box center [469, 342] width 77 height 27
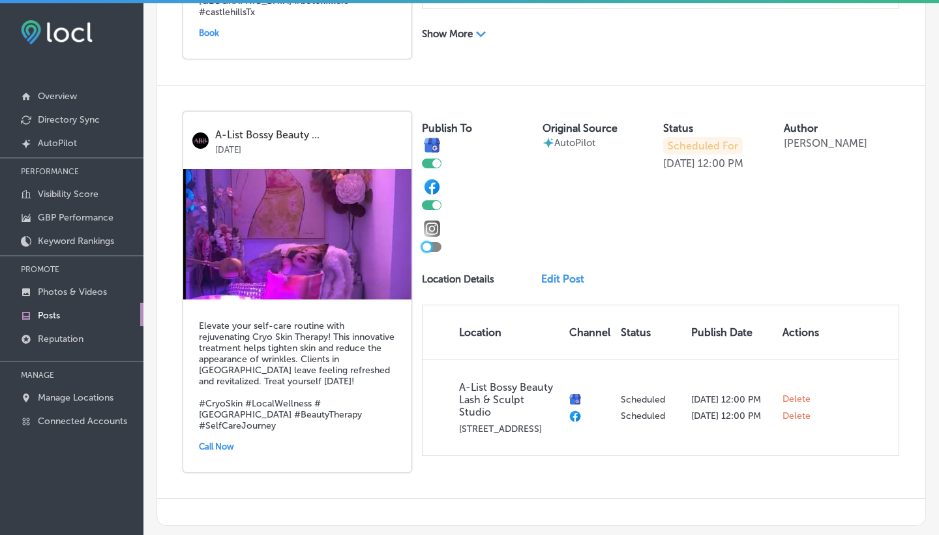
click at [430, 251] on div at bounding box center [427, 247] width 8 height 8
checkbox input "true"
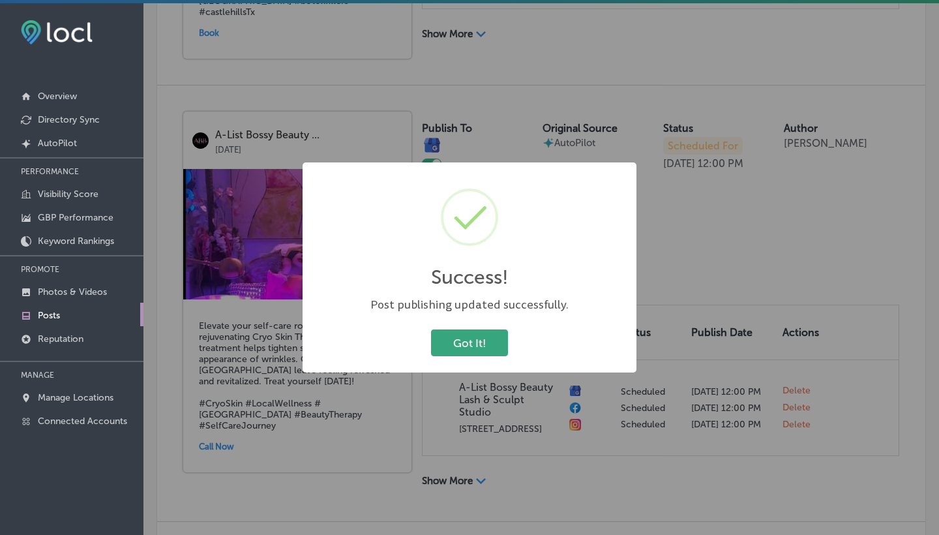
click at [474, 350] on button "Got It!" at bounding box center [469, 342] width 77 height 27
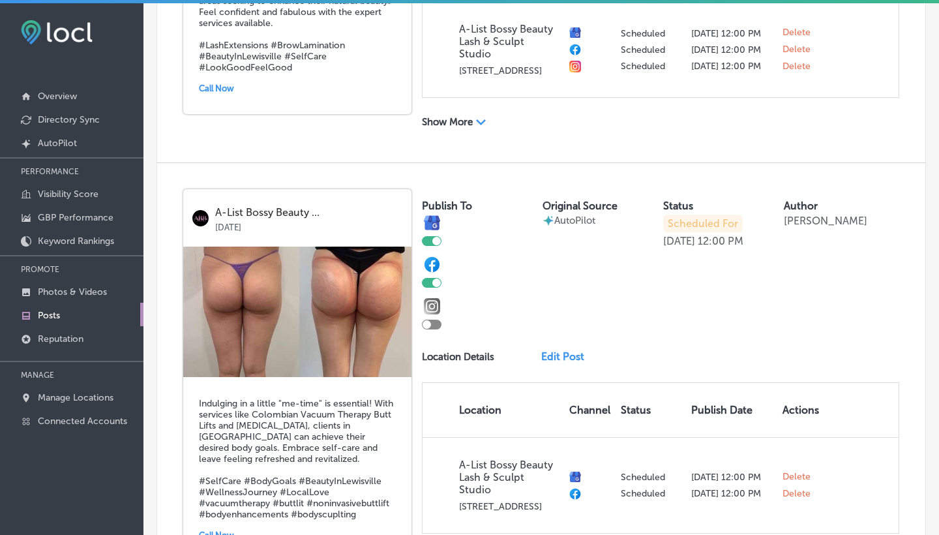
scroll to position [746, 0]
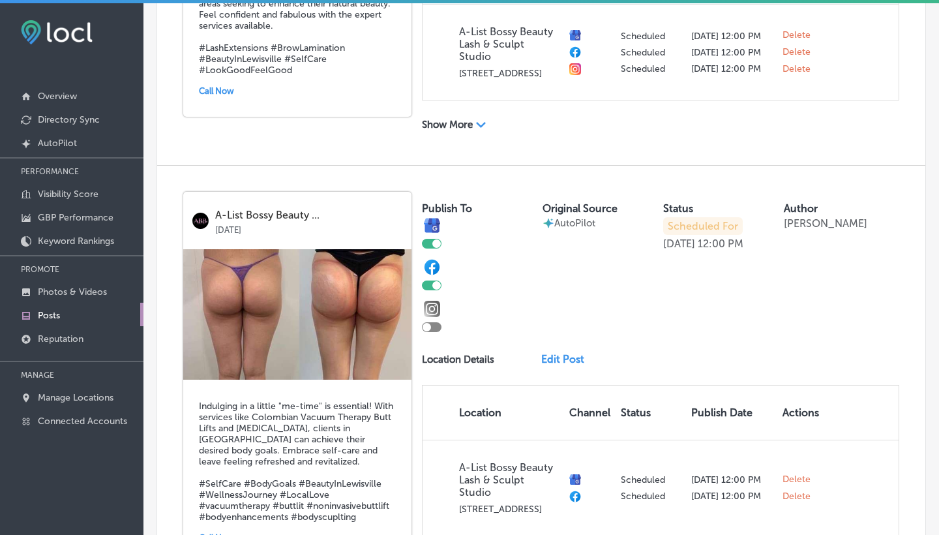
click at [434, 332] on div at bounding box center [432, 327] width 20 height 10
checkbox input "true"
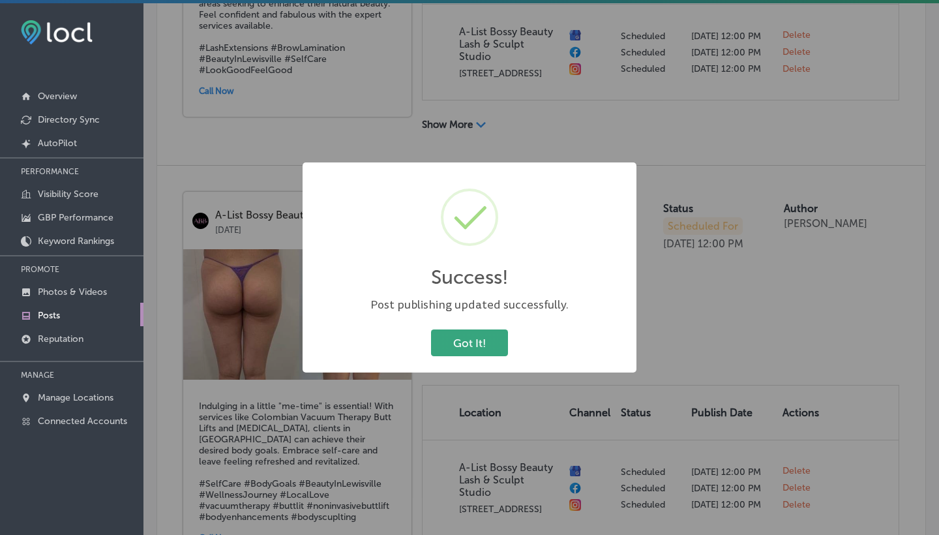
click at [451, 352] on button "Got It!" at bounding box center [469, 342] width 77 height 27
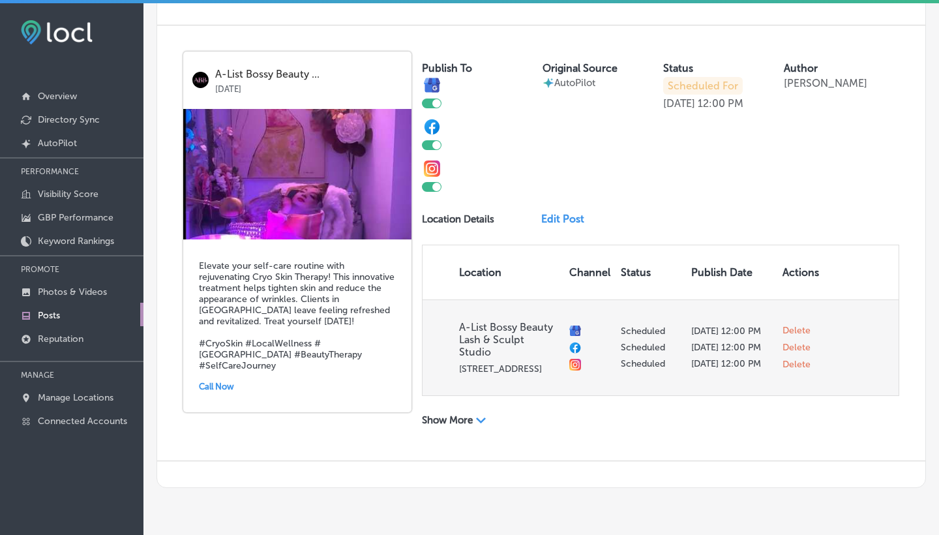
scroll to position [1767, 0]
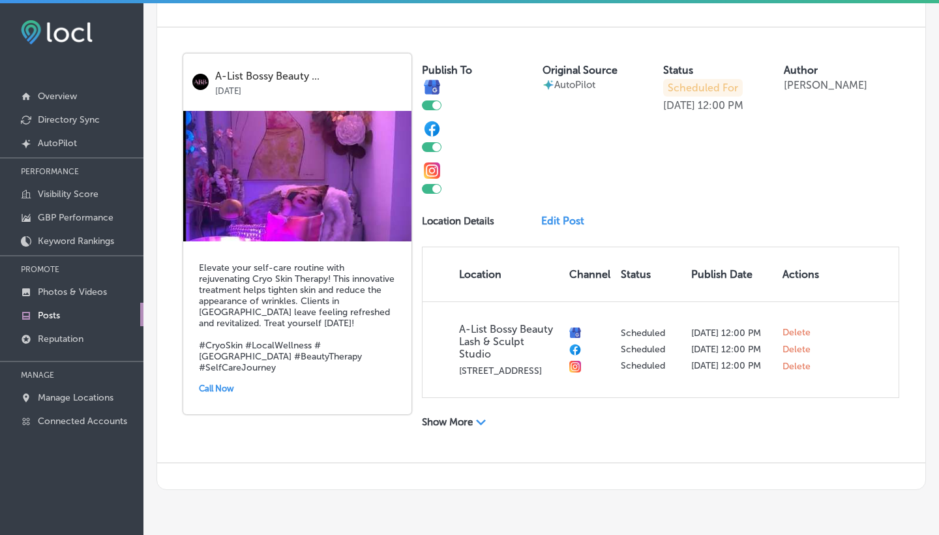
click at [563, 227] on link "Edit Post" at bounding box center [567, 221] width 53 height 12
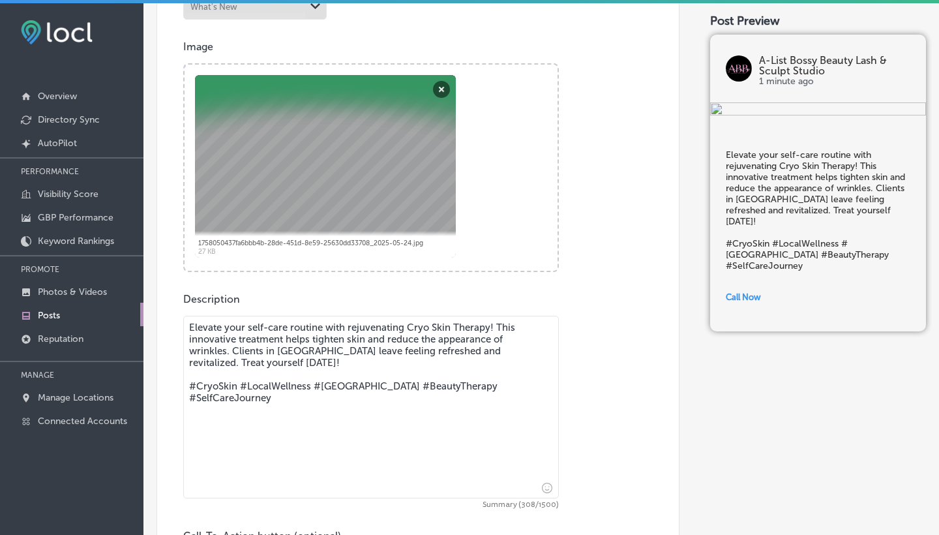
scroll to position [487, 0]
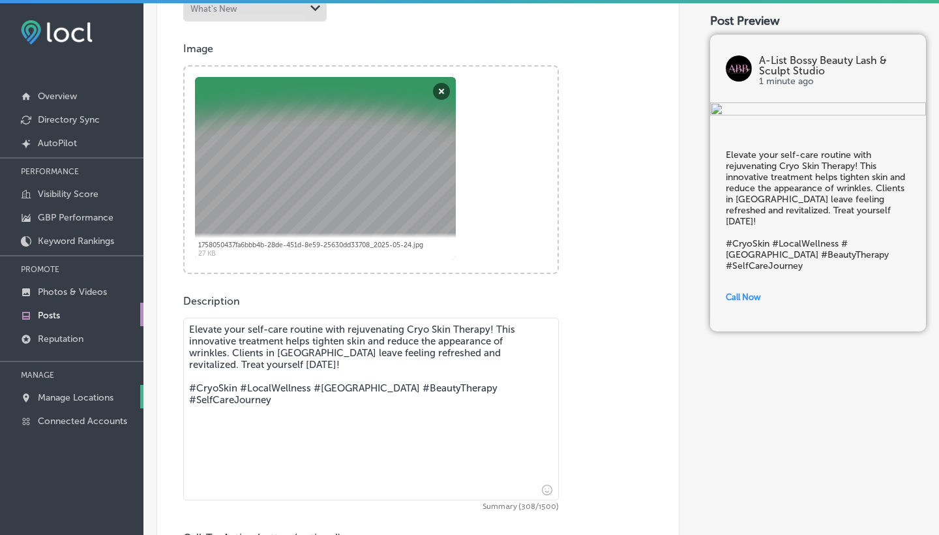
click at [70, 397] on p "Manage Locations" at bounding box center [76, 397] width 76 height 11
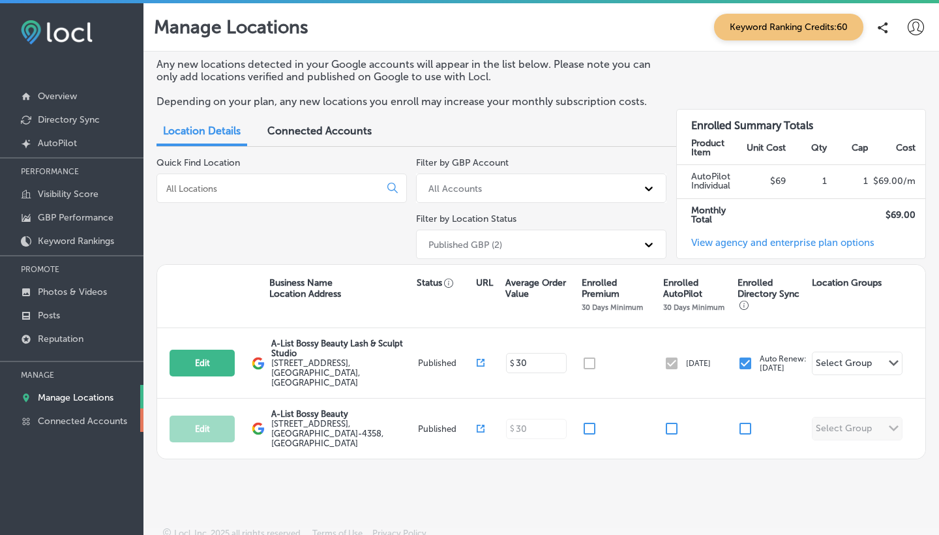
click at [49, 423] on p "Connected Accounts" at bounding box center [82, 421] width 89 height 11
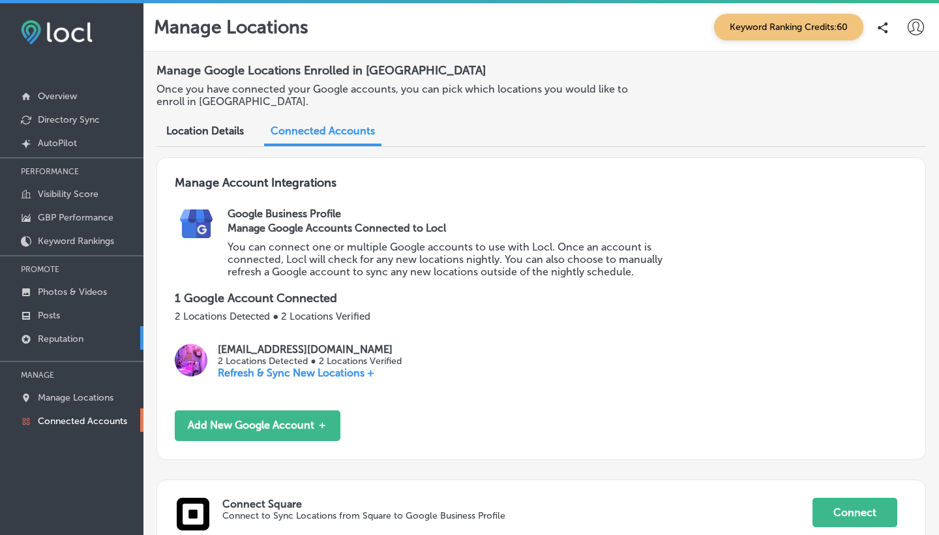
click at [63, 340] on p "Reputation" at bounding box center [61, 338] width 46 height 11
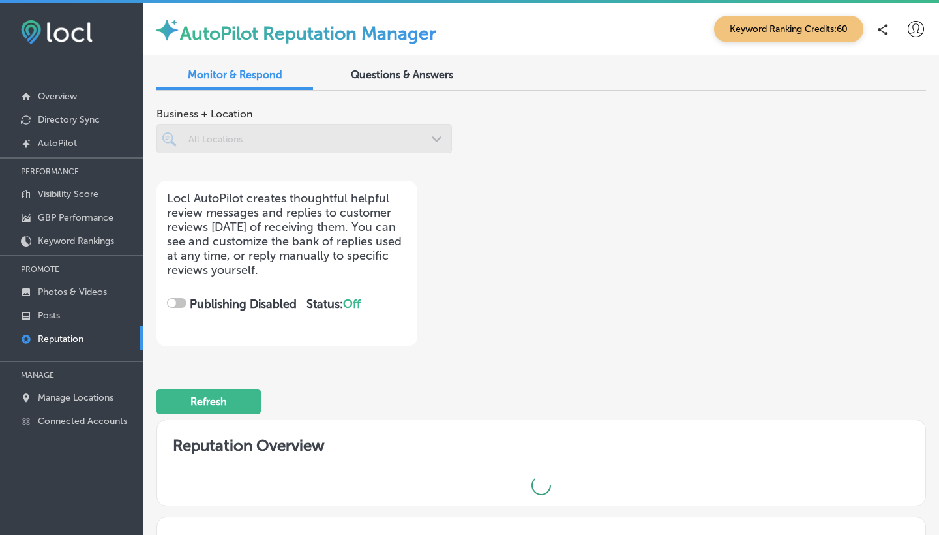
checkbox input "true"
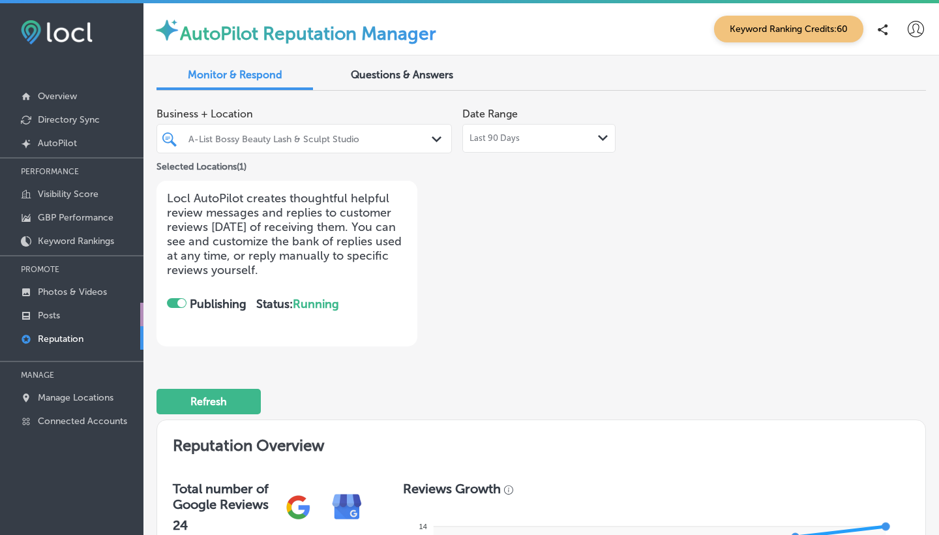
click at [65, 313] on link "Posts" at bounding box center [72, 314] width 144 height 23
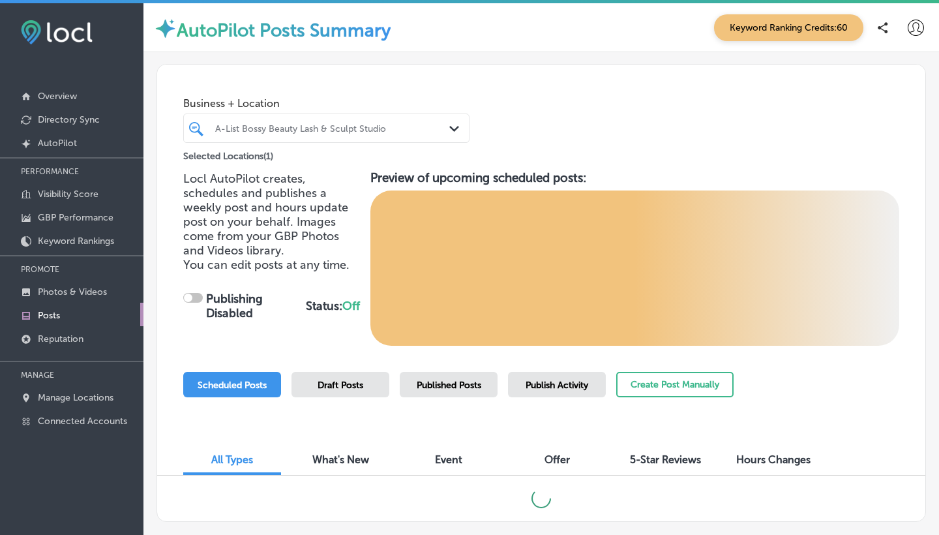
checkbox input "true"
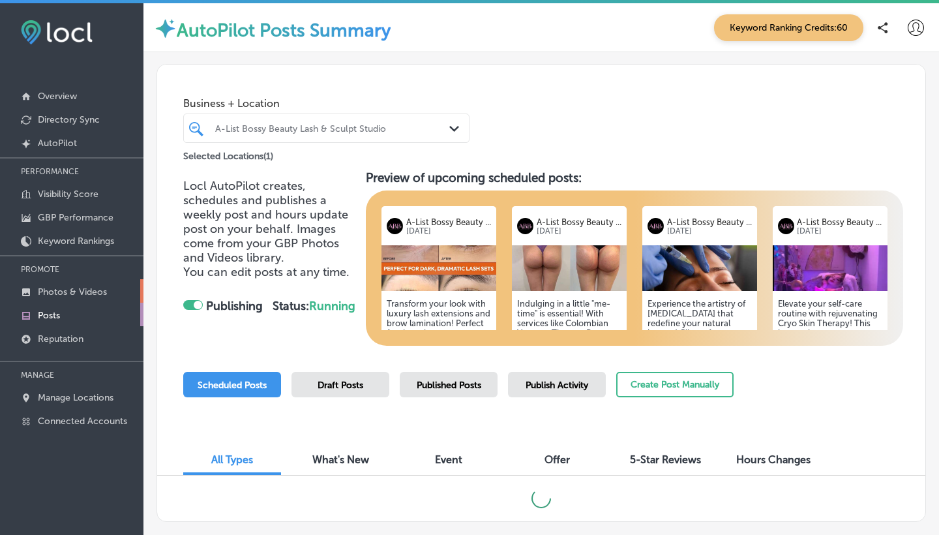
click at [59, 292] on p "Photos & Videos" at bounding box center [72, 291] width 69 height 11
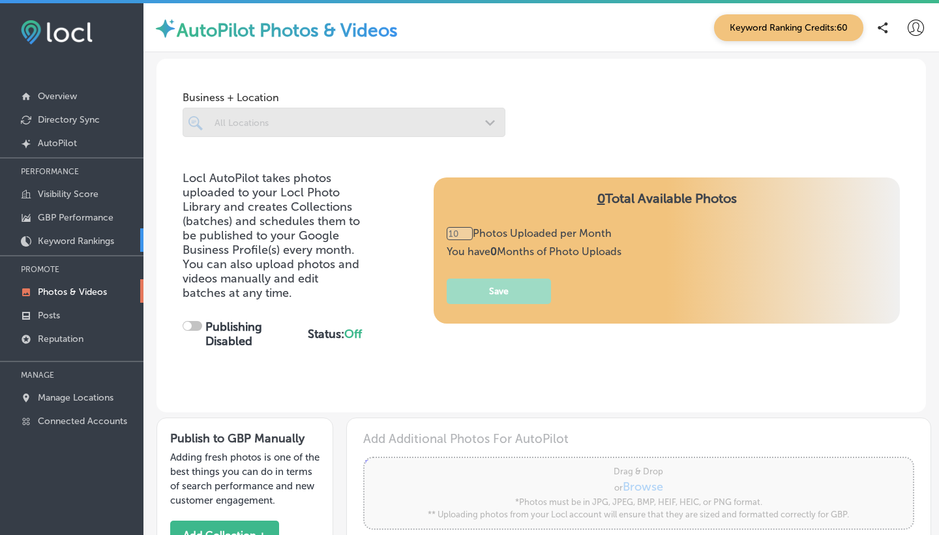
click at [61, 243] on p "Keyword Rankings" at bounding box center [76, 240] width 76 height 11
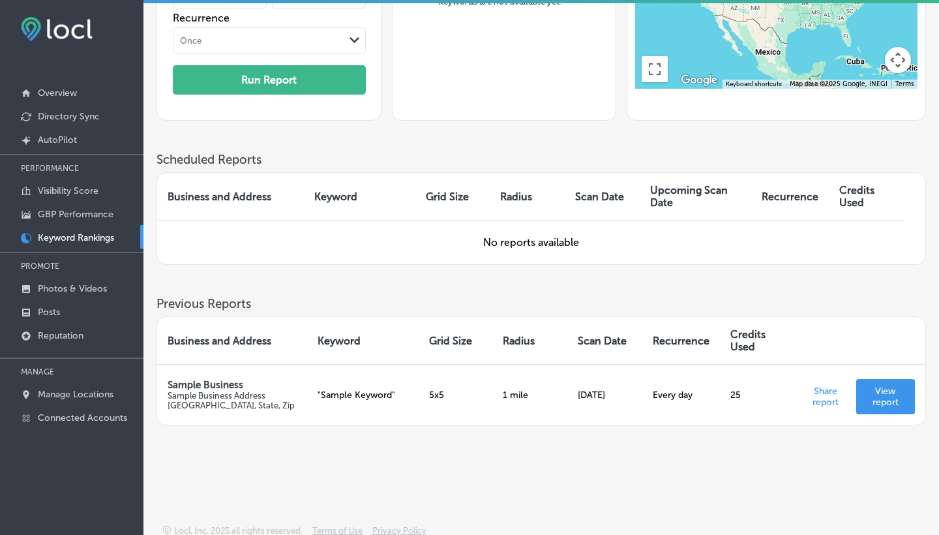
scroll to position [217, 0]
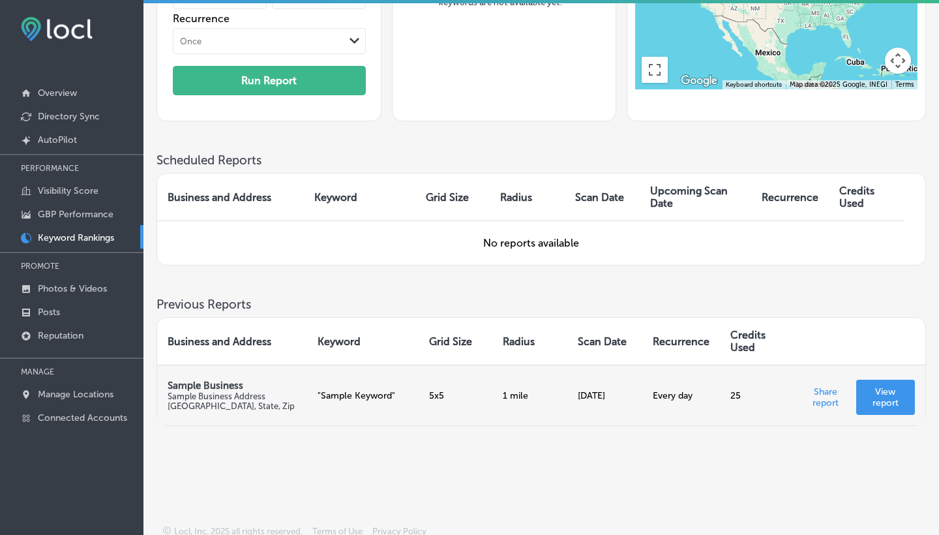
click at [887, 389] on p "View report" at bounding box center [886, 397] width 38 height 22
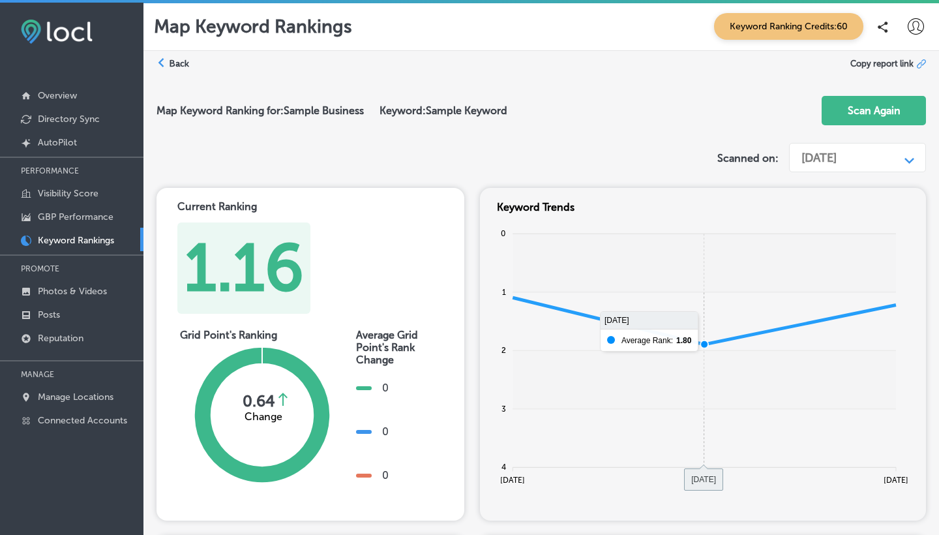
scroll to position [3, 0]
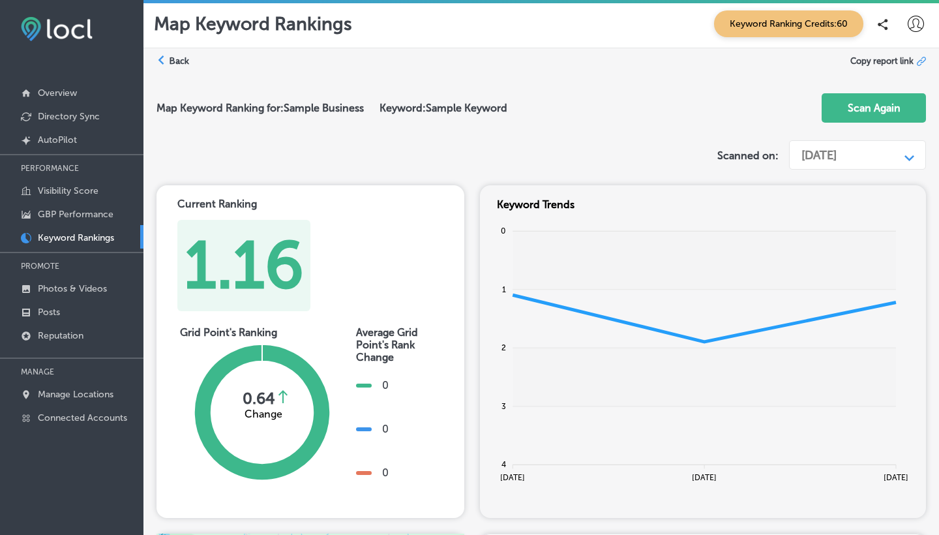
click at [179, 56] on label "Back" at bounding box center [179, 61] width 20 height 12
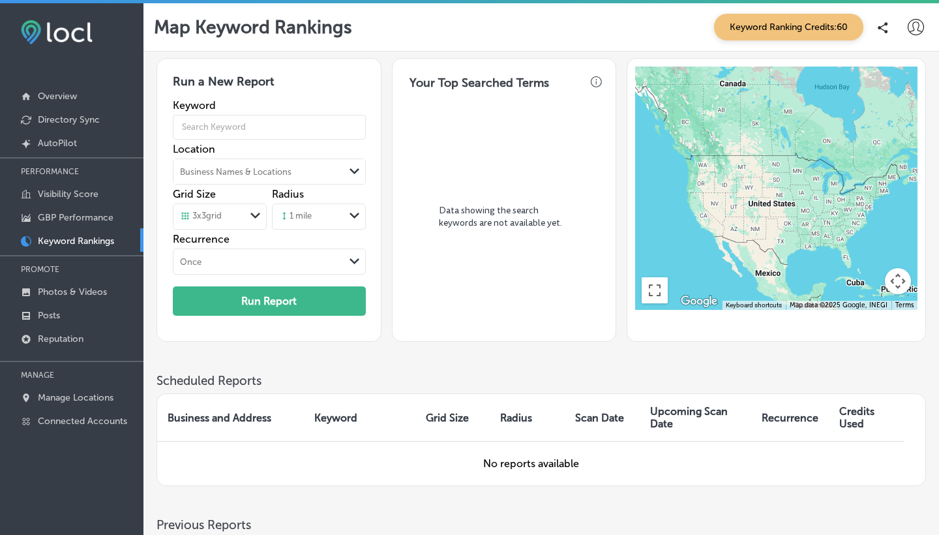
click at [314, 164] on div "Business Names & Locations" at bounding box center [259, 172] width 171 height 20
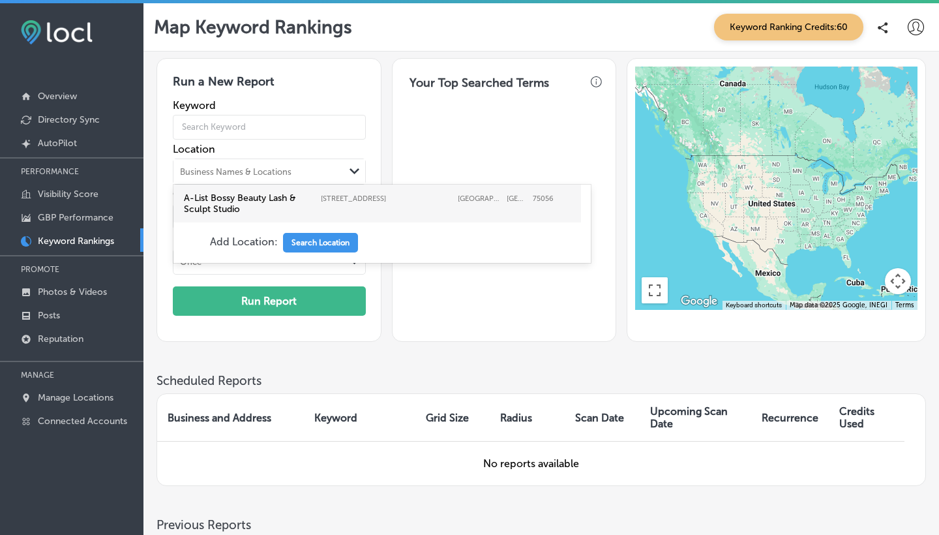
click at [341, 199] on label "[STREET_ADDRESS]" at bounding box center [386, 198] width 130 height 8
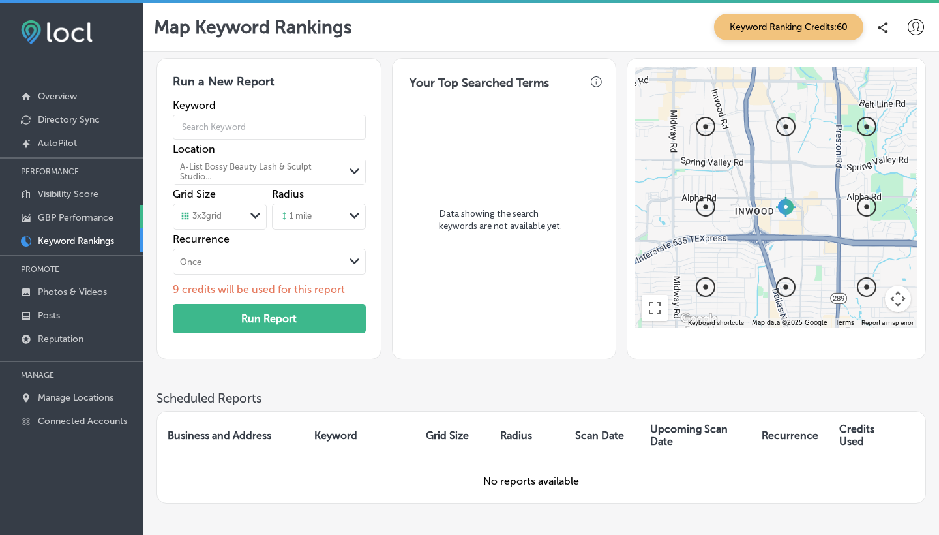
click at [66, 219] on p "GBP Performance" at bounding box center [76, 217] width 76 height 11
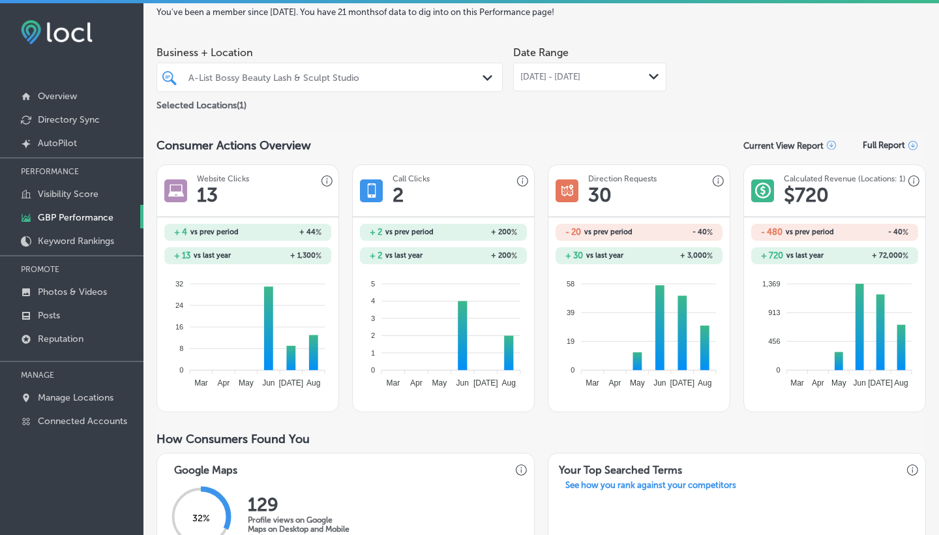
scroll to position [63, 0]
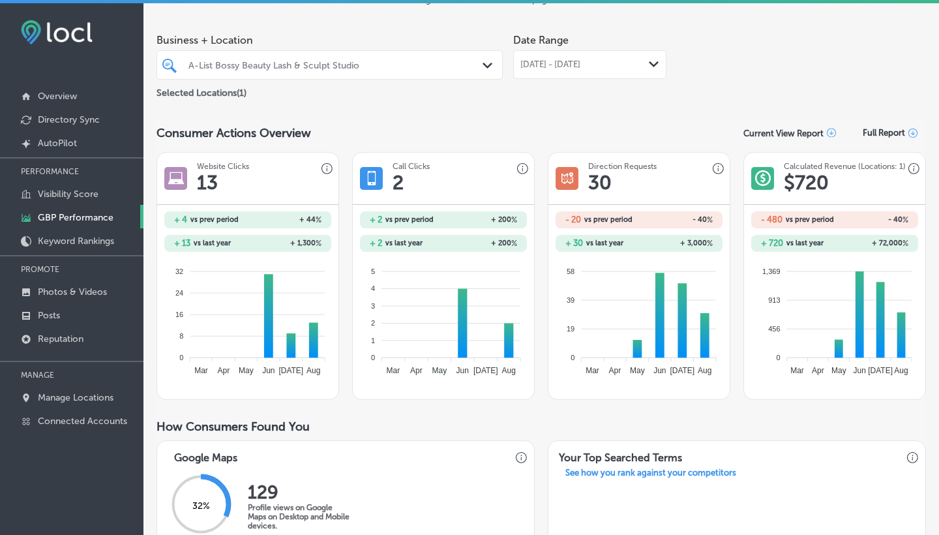
click at [655, 61] on icon "Path Created with Sketch." at bounding box center [654, 64] width 10 height 6
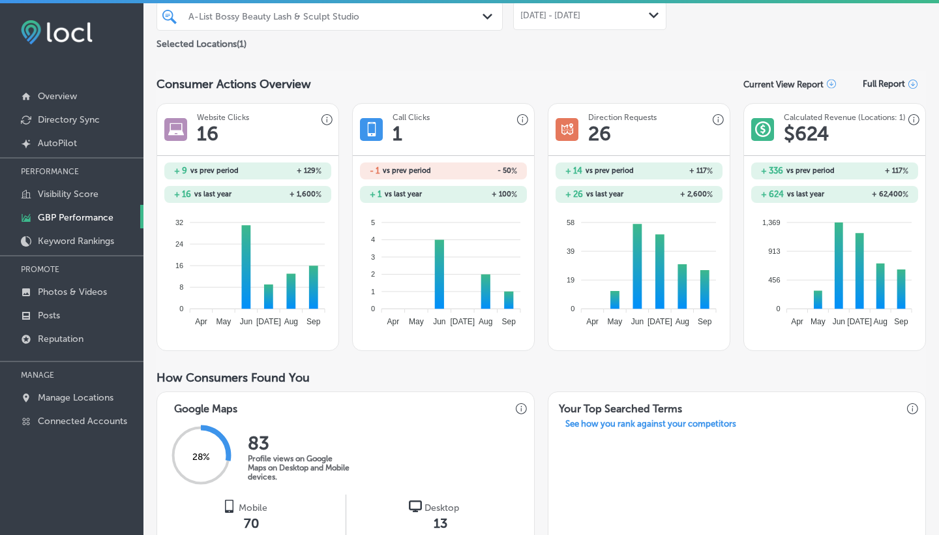
scroll to position [114, 0]
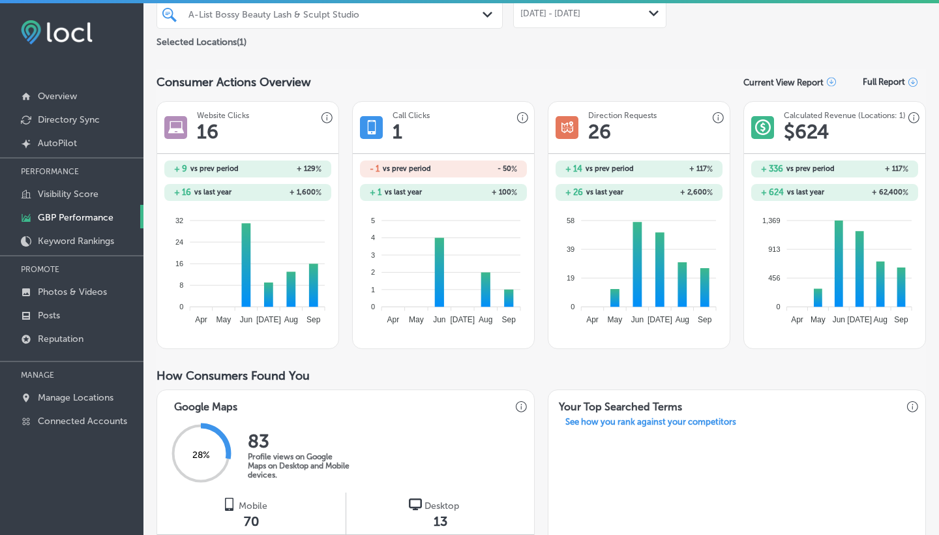
click at [421, 170] on span "vs prev period" at bounding box center [407, 168] width 48 height 7
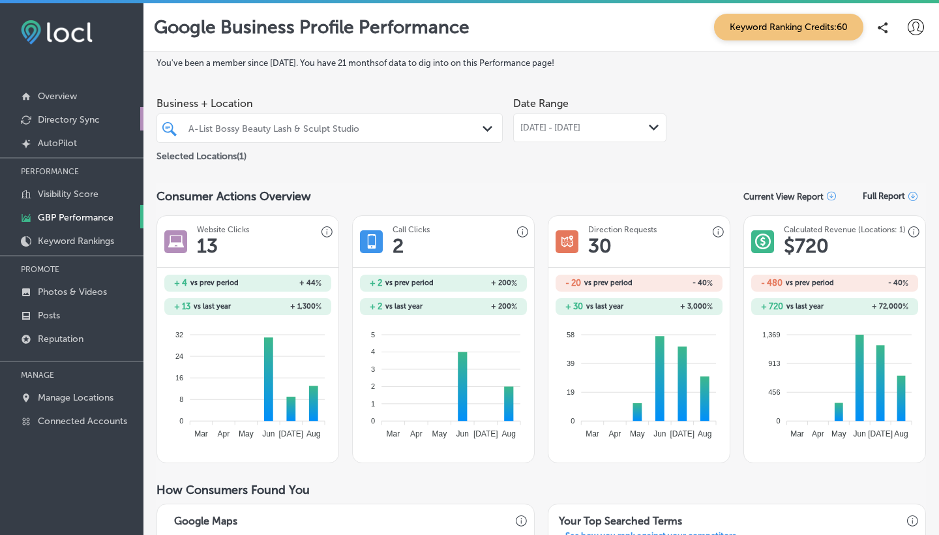
click at [54, 120] on p "Directory Sync" at bounding box center [69, 119] width 62 height 11
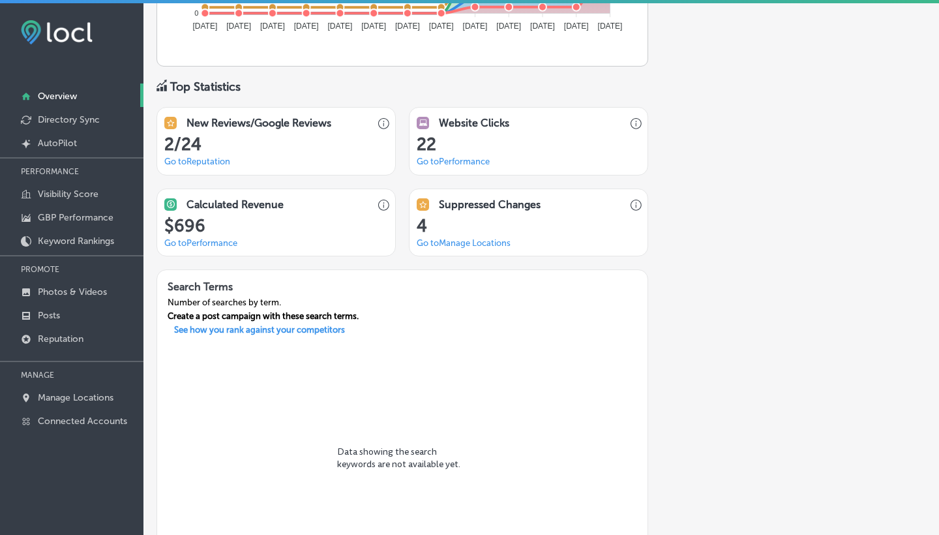
scroll to position [897, 0]
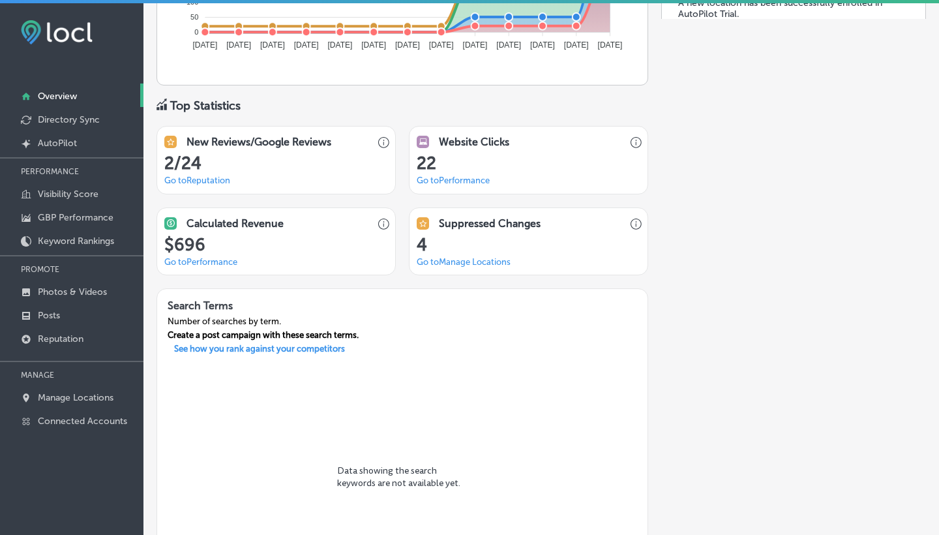
click at [470, 257] on link "Go to Manage Locations" at bounding box center [464, 262] width 94 height 10
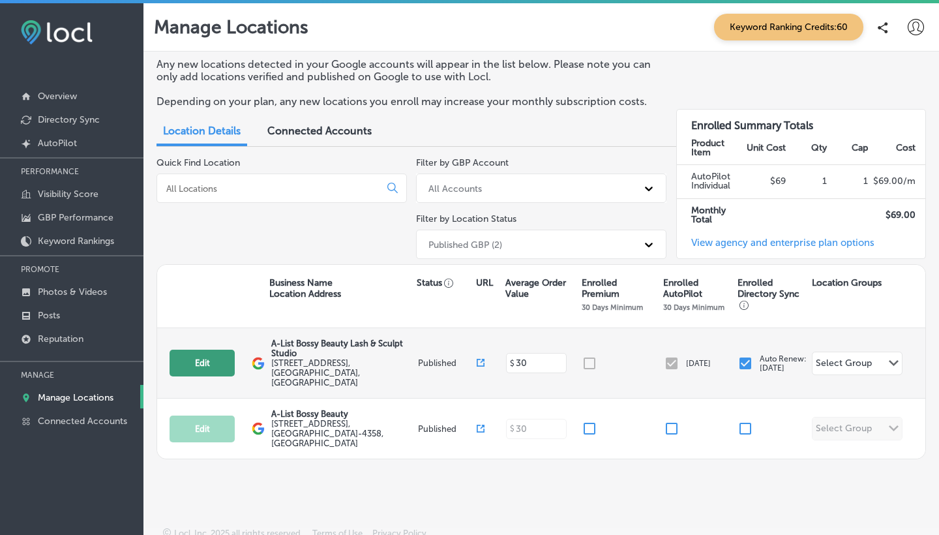
click at [198, 360] on button "Edit" at bounding box center [202, 363] width 65 height 27
select select "US"
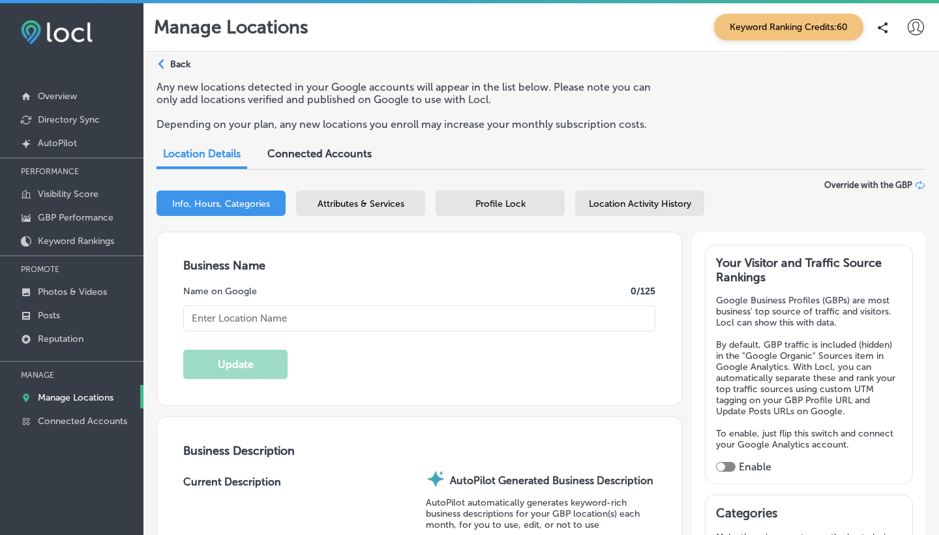
type input "A-List Bossy Beauty Lash & Sculpt Studio"
type textarea "A-List Bossy Beauty Lash & Sculpt Studio specializes in transformative beauty e…"
checkbox input "true"
type input "[STREET_ADDRESS]"
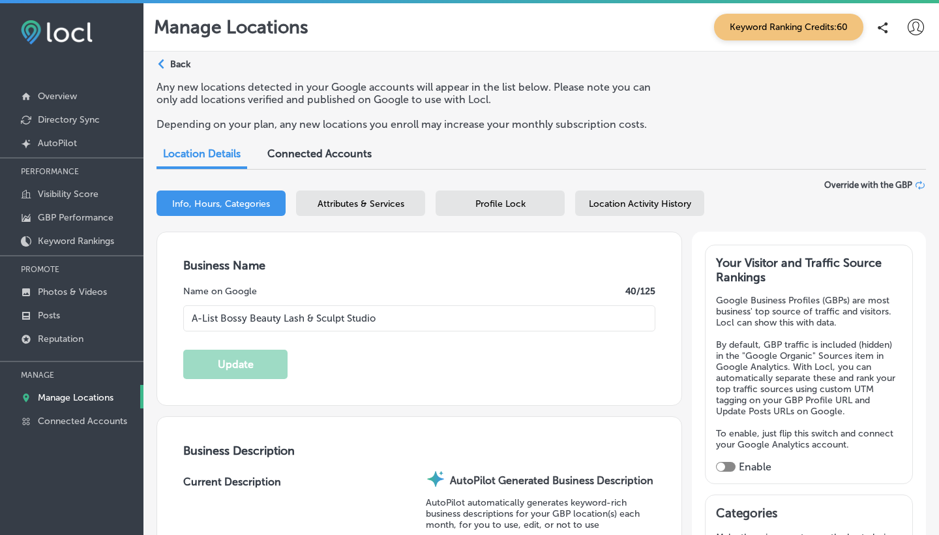
type input "1000 Suite 109"
type input "[GEOGRAPHIC_DATA]"
type input "75056"
type input "US"
type input "[URL][DOMAIN_NAME]"
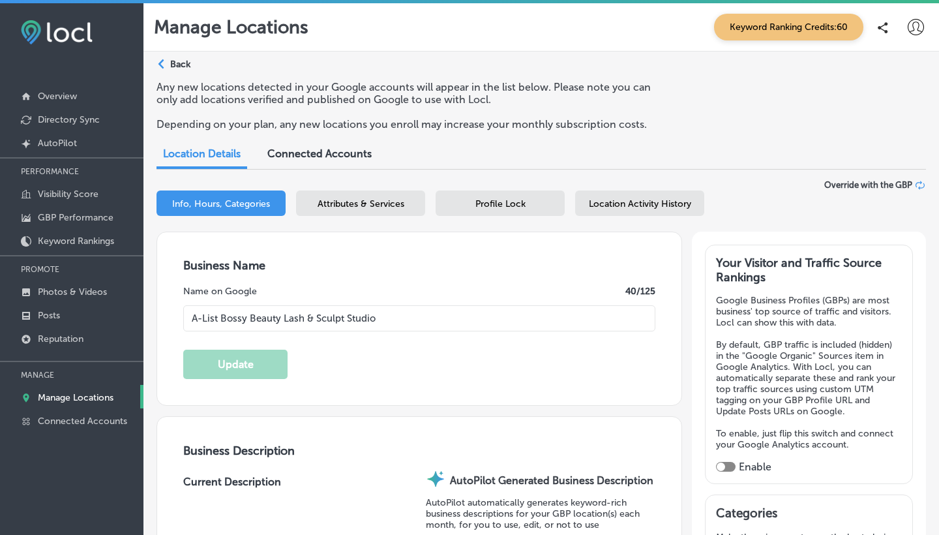
type input "[PHONE_NUMBER]"
checkbox input "true"
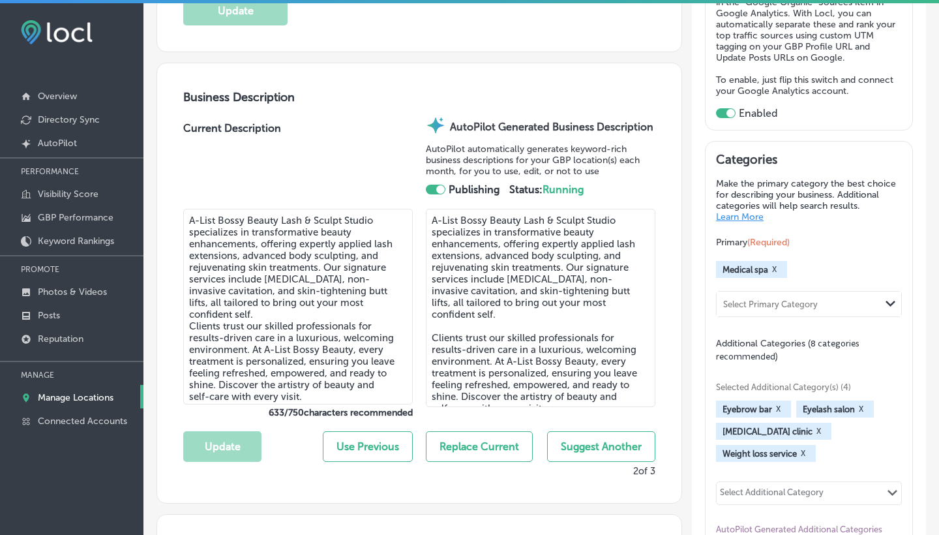
scroll to position [337, 0]
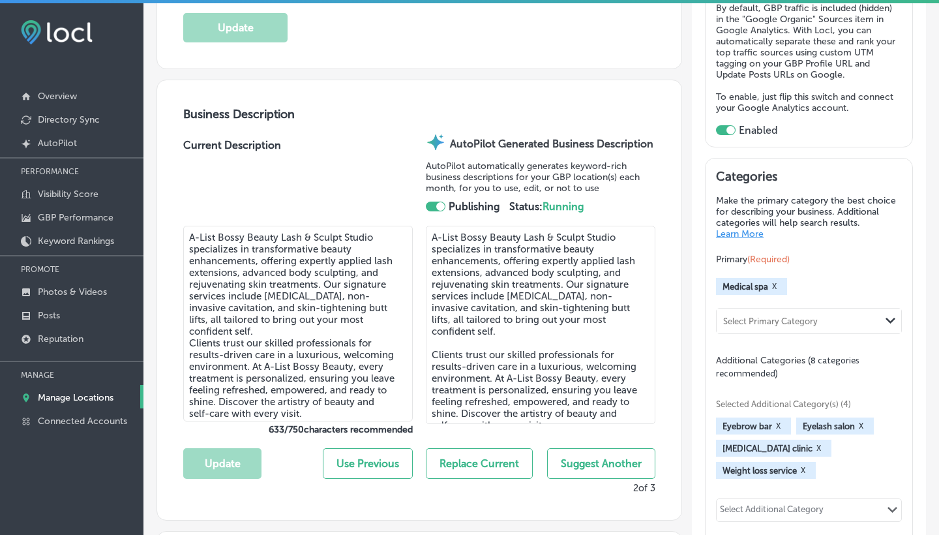
click at [534, 268] on textarea "A-List Bossy Beauty Lash & Sculpt Studio specializes in transformative beauty e…" at bounding box center [541, 325] width 230 height 198
click at [558, 269] on textarea "A-List Bossy Beauty Lash & Sculpt Studio specializes in transformative beauty e…" at bounding box center [541, 325] width 230 height 198
click at [611, 255] on textarea "A-List Bossy Beauty Lash & Sculpt Studio specializes in transformative beauty e…" at bounding box center [541, 325] width 230 height 198
click at [435, 268] on textarea "A-List Bossy Beauty Lash & Sculpt Studio specializes in transformative beauty e…" at bounding box center [541, 325] width 230 height 198
click at [525, 302] on textarea "A-List Bossy Beauty Lash & Sculpt Studio specializes in transformative beauty e…" at bounding box center [541, 325] width 230 height 198
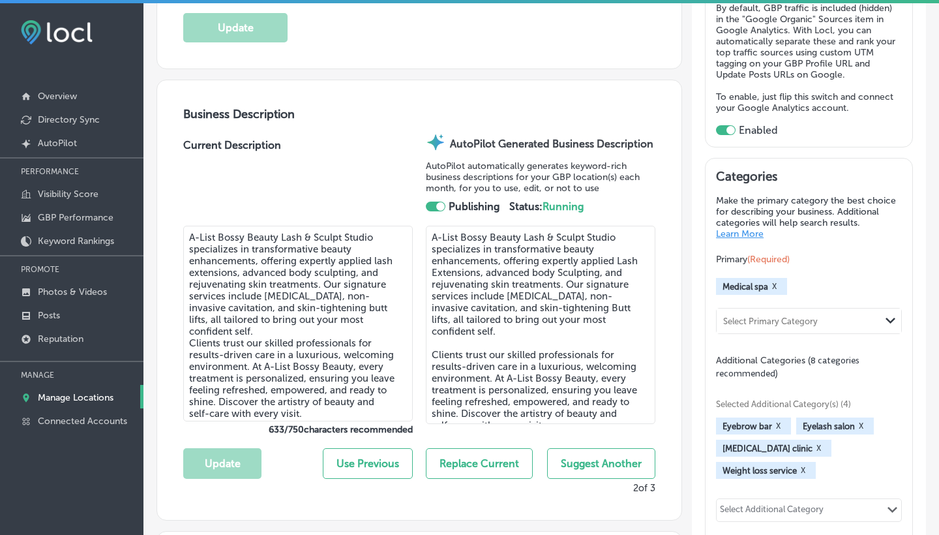
click at [541, 301] on textarea "A-List Bossy Beauty Lash & Sculpt Studio specializes in transformative beauty e…" at bounding box center [541, 325] width 230 height 198
click at [457, 301] on textarea "A-List Bossy Beauty Lash & Sculpt Studio specializes in transformative beauty e…" at bounding box center [541, 325] width 230 height 198
click at [476, 302] on textarea "A-List Bossy Beauty Lash & Sculpt Studio specializes in transformative beauty e…" at bounding box center [541, 325] width 230 height 198
click at [517, 302] on textarea "A-List Bossy Beauty Lash & Sculpt Studio specializes in transformative beauty e…" at bounding box center [541, 325] width 230 height 198
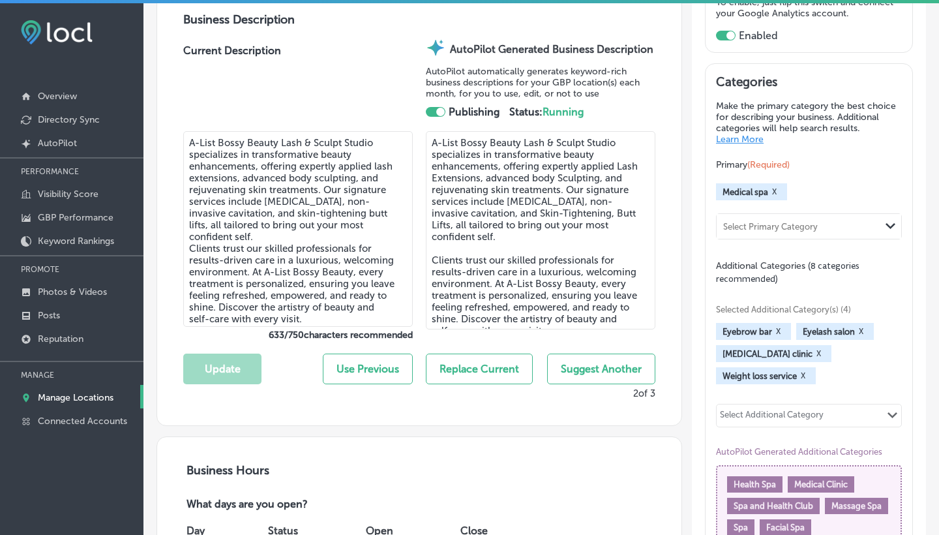
scroll to position [432, 0]
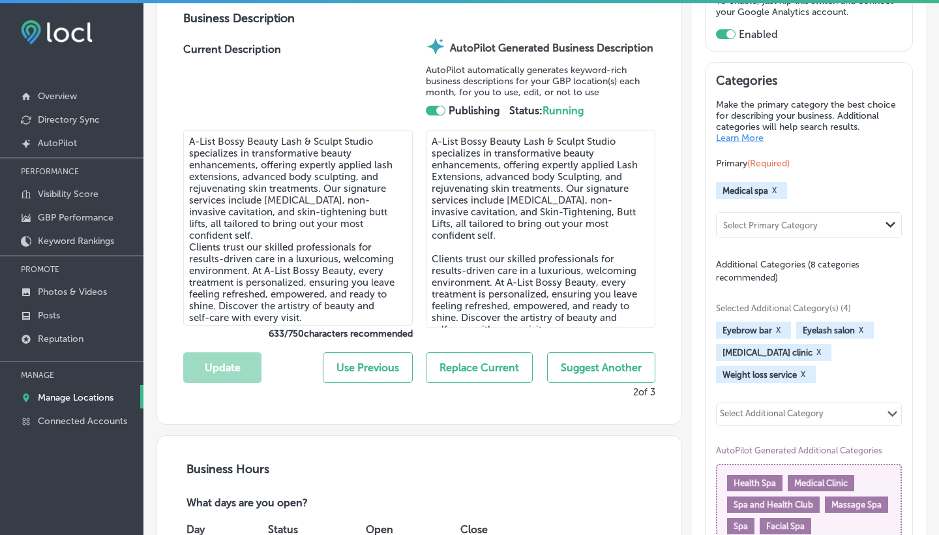
click at [583, 361] on button "Suggest Another" at bounding box center [601, 367] width 108 height 31
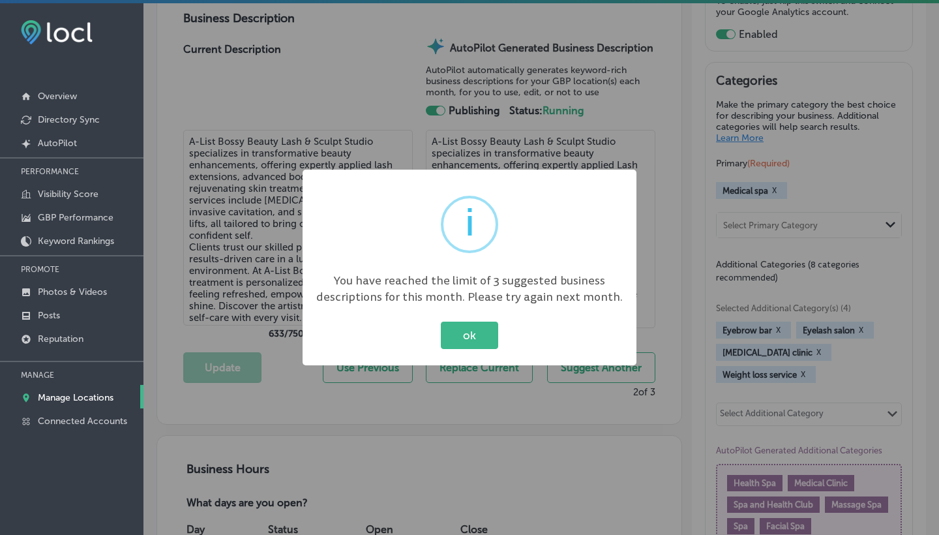
type textarea "A-List Bossy Beauty Lash & Sculpt Studio specializes in transformative beauty e…"
click at [467, 342] on button "ok" at bounding box center [469, 335] width 57 height 27
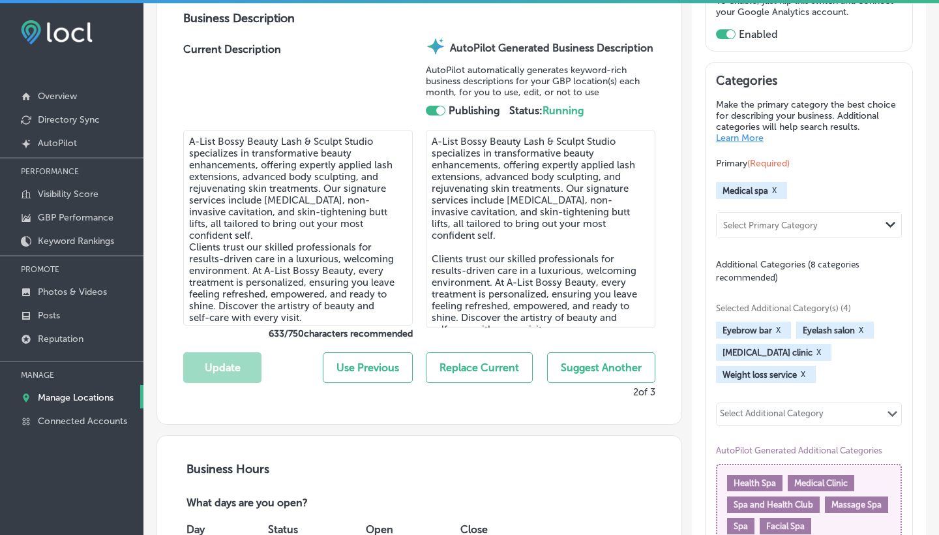
click at [558, 222] on textarea "A-List Bossy Beauty Lash & Sculpt Studio specializes in transformative beauty e…" at bounding box center [541, 229] width 230 height 198
click at [374, 363] on button "Use Previous" at bounding box center [368, 367] width 90 height 31
click at [462, 366] on button "Replace Current" at bounding box center [479, 367] width 107 height 31
type textarea "A-List Bossy Beauty Lash & Sculpt Studio specializes in transformative beauty e…"
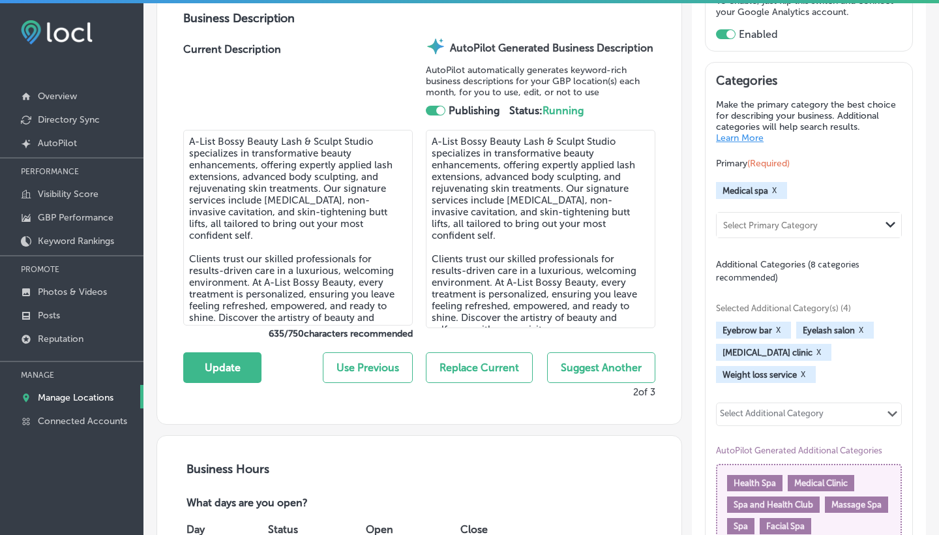
click at [525, 311] on textarea "A-List Bossy Beauty Lash & Sculpt Studio specializes in transformative beauty e…" at bounding box center [541, 229] width 230 height 198
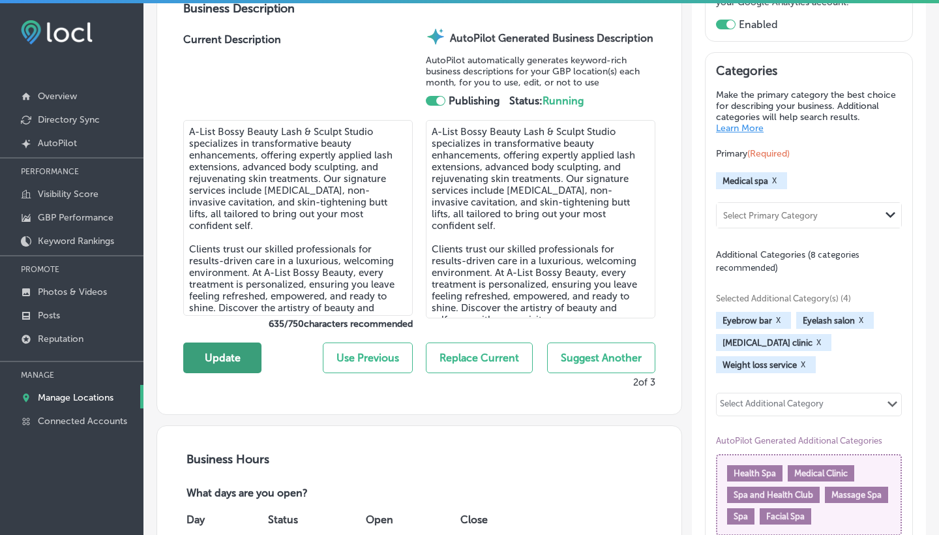
type textarea "A-List Bossy Beauty Lash & Sculpt Studio specializes in transformative beauty e…"
click at [219, 365] on button "Update" at bounding box center [222, 357] width 78 height 31
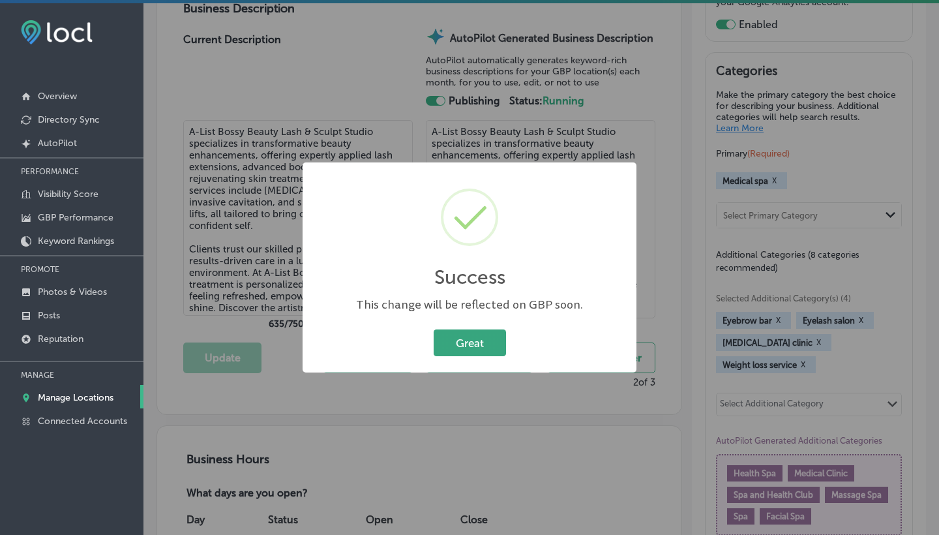
click at [466, 344] on button "Great" at bounding box center [470, 342] width 72 height 27
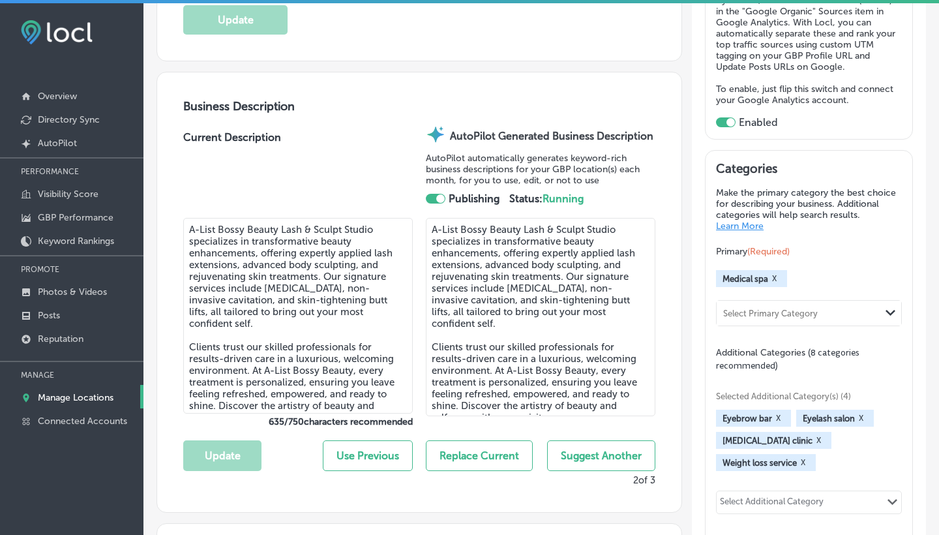
scroll to position [356, 0]
